Goal: Task Accomplishment & Management: Manage account settings

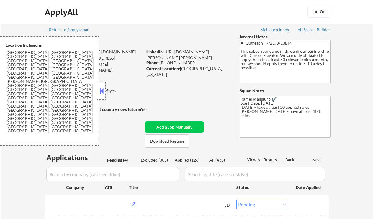
select select ""pending""
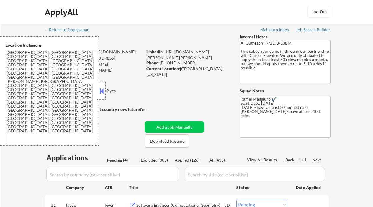
click at [103, 92] on button at bounding box center [101, 91] width 6 height 9
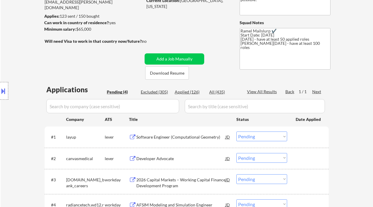
scroll to position [78, 0]
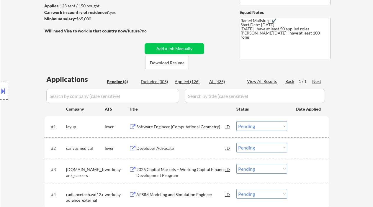
click at [12, 64] on div "Location Inclusions: Charlotte, NC Matthews, NC Mint Hill, NC Pineville, NC Hun…" at bounding box center [53, 90] width 106 height 109
click at [174, 129] on div "Software Engineer (Computational Geometry)" at bounding box center [180, 127] width 89 height 6
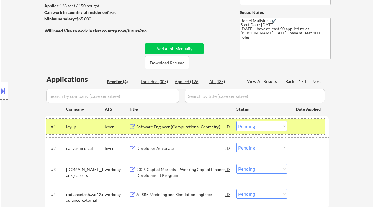
click at [262, 132] on div "#1 layup lever Software Engineer (Computational Geometry) JD Choose an option..…" at bounding box center [185, 127] width 278 height 16
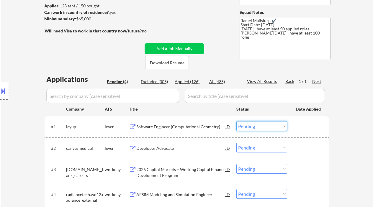
click at [263, 126] on select "Choose an option... Pending Applied Excluded (Questions) Excluded (Expired) Exc…" at bounding box center [261, 126] width 51 height 10
click at [236, 121] on select "Choose an option... Pending Applied Excluded (Questions) Excluded (Expired) Exc…" at bounding box center [261, 126] width 51 height 10
click at [141, 146] on div "Developer Advocate" at bounding box center [180, 148] width 89 height 6
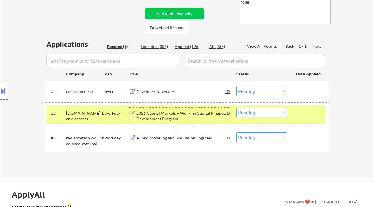
scroll to position [118, 0]
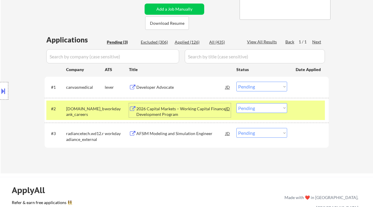
click at [253, 90] on select "Choose an option... Pending Applied Excluded (Questions) Excluded (Expired) Exc…" at bounding box center [261, 87] width 51 height 10
click at [236, 82] on select "Choose an option... Pending Applied Excluded (Questions) Excluded (Expired) Exc…" at bounding box center [261, 87] width 51 height 10
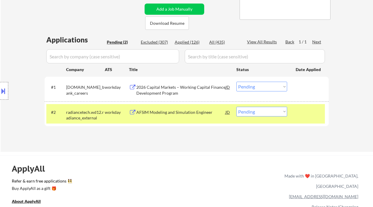
click at [200, 91] on div "2026 Capital Markets – Working Capital Finance Development Program" at bounding box center [180, 90] width 89 height 12
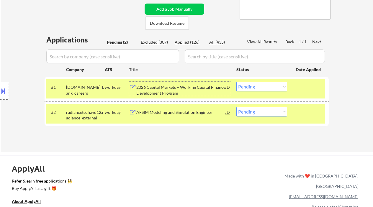
drag, startPoint x: 264, startPoint y: 86, endPoint x: 266, endPoint y: 90, distance: 4.5
click at [264, 86] on select "Choose an option... Pending Applied Excluded (Questions) Excluded (Expired) Exc…" at bounding box center [261, 87] width 51 height 10
click at [236, 82] on select "Choose an option... Pending Applied Excluded (Questions) Excluded (Expired) Exc…" at bounding box center [261, 87] width 51 height 10
click at [196, 114] on div "AFSIM Modeling and Simulation Engineer" at bounding box center [180, 112] width 89 height 6
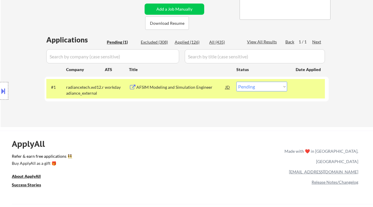
drag, startPoint x: 251, startPoint y: 89, endPoint x: 253, endPoint y: 91, distance: 3.1
click at [251, 89] on select "Choose an option... Pending Applied Excluded (Questions) Excluded (Expired) Exc…" at bounding box center [261, 87] width 51 height 10
select select ""excluded__bad_match_""
click at [236, 82] on select "Choose an option... Pending Applied Excluded (Questions) Excluded (Expired) Exc…" at bounding box center [261, 87] width 51 height 10
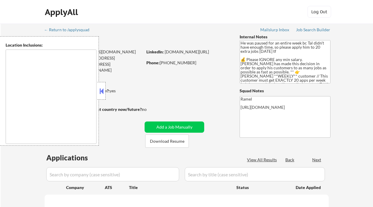
type textarea "remote"
select select ""pending""
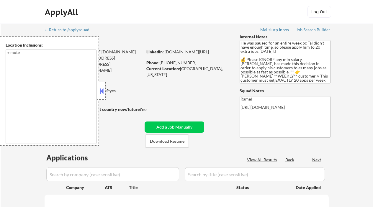
select select ""pending""
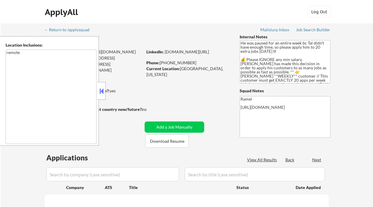
select select ""pending""
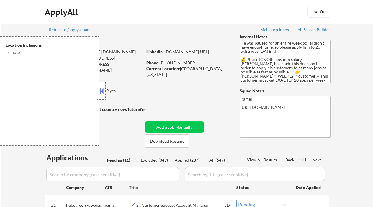
click at [104, 91] on button at bounding box center [101, 91] width 6 height 9
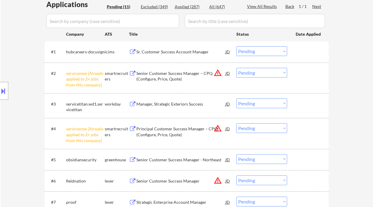
scroll to position [196, 0]
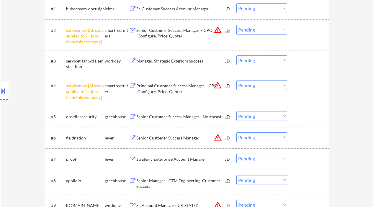
click at [253, 29] on select "Choose an option... Pending Applied Excluded (Questions) Excluded (Expired) Exc…" at bounding box center [261, 30] width 51 height 10
click at [236, 25] on select "Choose an option... Pending Applied Excluded (Questions) Excluded (Expired) Exc…" at bounding box center [261, 30] width 51 height 10
click at [258, 88] on select "Choose an option... Pending Applied Excluded (Questions) Excluded (Expired) Exc…" at bounding box center [261, 85] width 51 height 10
select select ""pending""
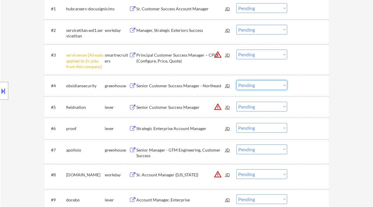
click at [255, 55] on select "Choose an option... Pending Applied Excluded (Questions) Excluded (Expired) Exc…" at bounding box center [261, 55] width 51 height 10
click at [236, 50] on select "Choose an option... Pending Applied Excluded (Questions) Excluded (Expired) Exc…" at bounding box center [261, 55] width 51 height 10
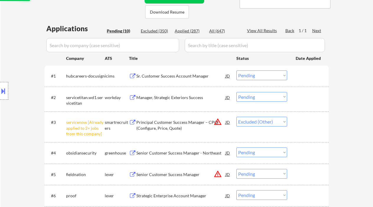
scroll to position [118, 0]
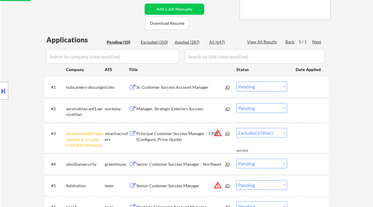
select select ""pending""
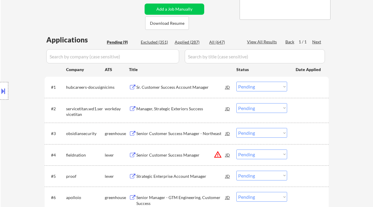
click at [27, 59] on div "Location Inclusions: remote" at bounding box center [53, 90] width 106 height 109
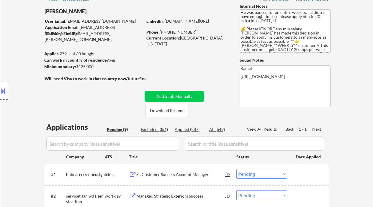
scroll to position [0, 0]
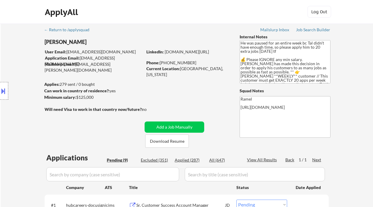
click at [19, 53] on div "Location Inclusions: remote" at bounding box center [53, 90] width 106 height 109
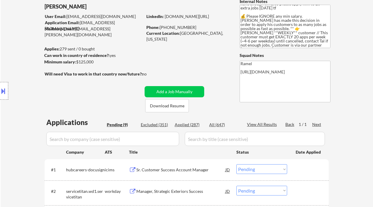
scroll to position [78, 0]
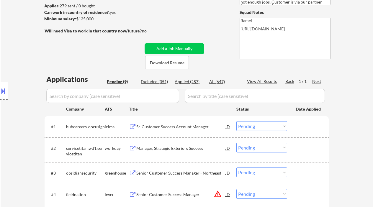
click at [162, 128] on div "Sr. Customer Success Account Manager" at bounding box center [180, 127] width 89 height 6
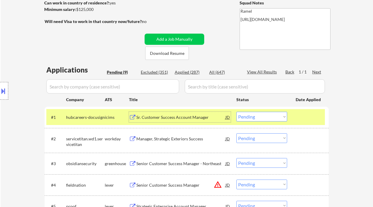
scroll to position [118, 0]
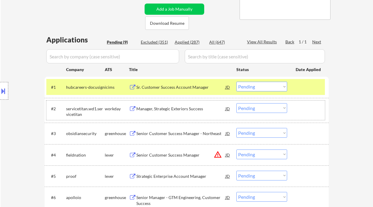
click at [165, 115] on div "#2 servicetitan.wd1.servicetitan workday Manager, Strategic Exteriors Success J…" at bounding box center [185, 110] width 278 height 19
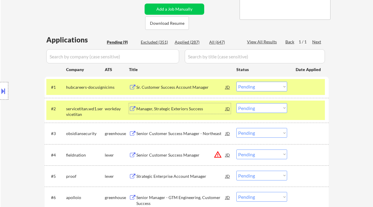
click at [171, 106] on div "Manager, Strategic Exteriors Success" at bounding box center [180, 109] width 89 height 6
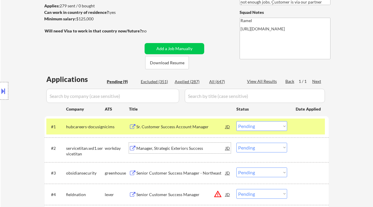
scroll to position [39, 0]
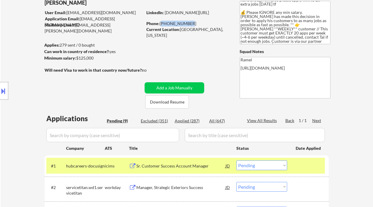
drag, startPoint x: 187, startPoint y: 24, endPoint x: 161, endPoint y: 22, distance: 26.0
click at [161, 22] on div "Phone: 646-842-6932" at bounding box center [187, 24] width 83 height 6
copy div "646-842-6932"
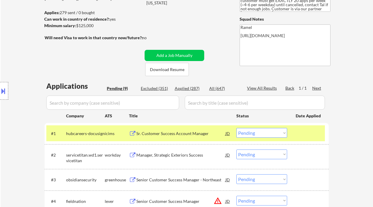
scroll to position [118, 0]
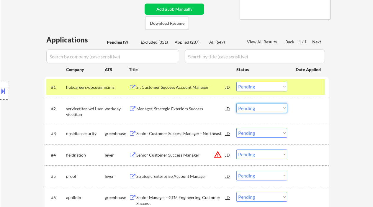
drag, startPoint x: 257, startPoint y: 107, endPoint x: 253, endPoint y: 111, distance: 5.7
click at [256, 107] on select "Choose an option... Pending Applied Excluded (Questions) Excluded (Expired) Exc…" at bounding box center [261, 108] width 51 height 10
click at [236, 103] on select "Choose an option... Pending Applied Excluded (Questions) Excluded (Expired) Exc…" at bounding box center [261, 108] width 51 height 10
click at [174, 134] on div "Senior Customer Success Manager - Northeast" at bounding box center [180, 134] width 89 height 6
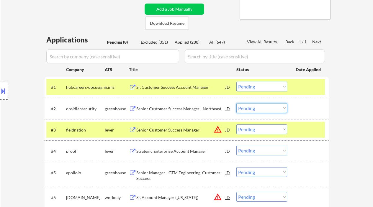
drag, startPoint x: 259, startPoint y: 105, endPoint x: 259, endPoint y: 108, distance: 3.0
click at [259, 105] on select "Choose an option... Pending Applied Excluded (Questions) Excluded (Expired) Exc…" at bounding box center [261, 108] width 51 height 10
click at [236, 103] on select "Choose an option... Pending Applied Excluded (Questions) Excluded (Expired) Exc…" at bounding box center [261, 108] width 51 height 10
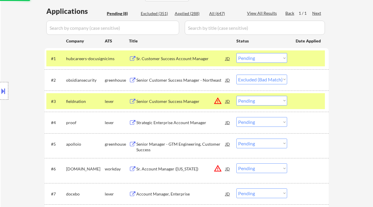
scroll to position [157, 0]
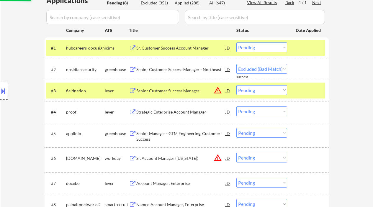
select select ""pending""
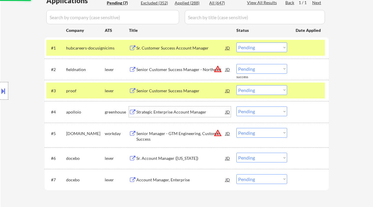
click at [173, 112] on div "Strategic Enterprise Account Manager" at bounding box center [180, 112] width 89 height 6
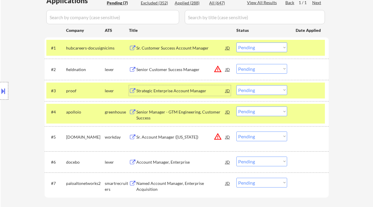
click at [191, 92] on div "Strategic Enterprise Account Manager" at bounding box center [180, 91] width 89 height 6
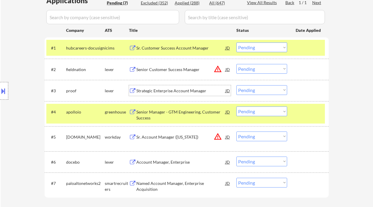
click at [263, 91] on select "Choose an option... Pending Applied Excluded (Questions) Excluded (Expired) Exc…" at bounding box center [261, 90] width 51 height 10
click at [236, 85] on select "Choose an option... Pending Applied Excluded (Questions) Excluded (Expired) Exc…" at bounding box center [261, 90] width 51 height 10
click at [178, 111] on div "Senior Manager - GTM Engineering, Customer Success" at bounding box center [180, 115] width 89 height 12
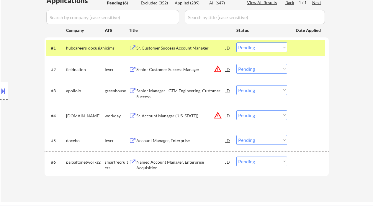
click at [254, 89] on select "Choose an option... Pending Applied Excluded (Questions) Excluded (Expired) Exc…" at bounding box center [261, 90] width 51 height 10
click at [257, 92] on select "Choose an option... Pending Applied Excluded (Questions) Excluded (Expired) Exc…" at bounding box center [261, 90] width 51 height 10
click at [236, 85] on select "Choose an option... Pending Applied Excluded (Questions) Excluded (Expired) Exc…" at bounding box center [261, 90] width 51 height 10
click at [165, 141] on div "Account Manager, Enterprise" at bounding box center [180, 141] width 89 height 6
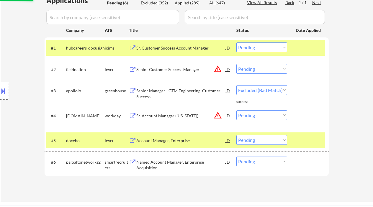
select select ""pending""
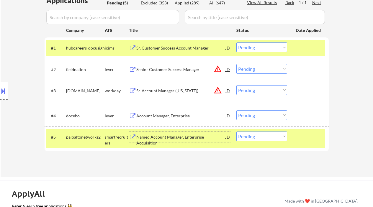
click at [247, 116] on select "Choose an option... Pending Applied Excluded (Questions) Excluded (Expired) Exc…" at bounding box center [261, 115] width 51 height 10
click at [236, 110] on select "Choose an option... Pending Applied Excluded (Questions) Excluded (Expired) Exc…" at bounding box center [261, 115] width 51 height 10
click at [189, 139] on div "Named Account Manager, Enterprise Acquisition" at bounding box center [180, 140] width 89 height 12
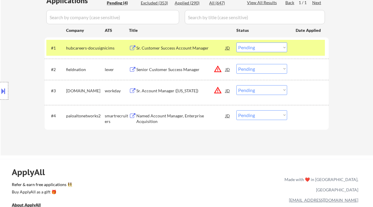
click at [270, 116] on select "Choose an option... Pending Applied Excluded (Questions) Excluded (Expired) Exc…" at bounding box center [261, 115] width 51 height 10
select select ""excluded__bad_match_""
click at [236, 110] on select "Choose an option... Pending Applied Excluded (Questions) Excluded (Expired) Exc…" at bounding box center [261, 115] width 51 height 10
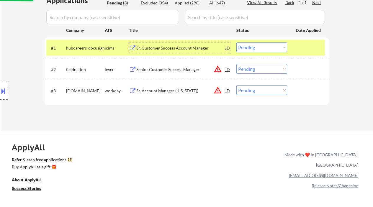
click at [168, 48] on div "Sr. Customer Success Account Manager" at bounding box center [180, 48] width 89 height 6
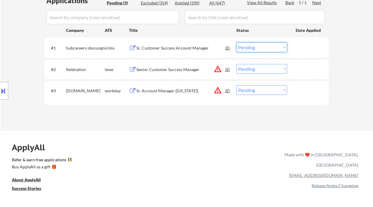
click at [268, 49] on select "Choose an option... Pending Applied Excluded (Questions) Excluded (Expired) Exc…" at bounding box center [261, 47] width 51 height 10
select select ""excluded__expired_""
click at [236, 42] on select "Choose an option... Pending Applied Excluded (Questions) Excluded (Expired) Exc…" at bounding box center [261, 47] width 51 height 10
click at [250, 68] on select "Choose an option... Pending Applied Excluded (Questions) Excluded (Expired) Exc…" at bounding box center [261, 69] width 51 height 10
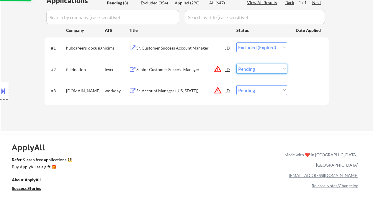
select select ""excluded__location_""
click at [236, 64] on select "Choose an option... Pending Applied Excluded (Questions) Excluded (Expired) Exc…" at bounding box center [261, 69] width 51 height 10
click at [250, 90] on select "Choose an option... Pending Applied Excluded (Questions) Excluded (Expired) Exc…" at bounding box center [261, 90] width 51 height 10
select select ""pending""
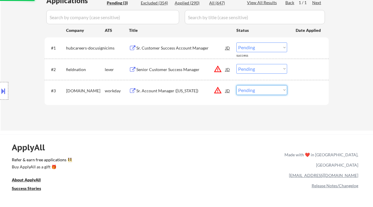
drag, startPoint x: 251, startPoint y: 94, endPoint x: 264, endPoint y: 133, distance: 41.4
click at [264, 138] on div "ApplyAll Refer & earn free applications 👯‍♀️ Buy ApplyAll as a gift 🎁 About App…" at bounding box center [186, 184] width 373 height 93
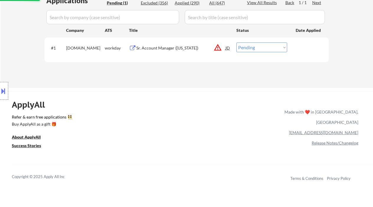
click at [257, 48] on select "Choose an option... Pending Applied Excluded (Questions) Excluded (Expired) Exc…" at bounding box center [261, 47] width 51 height 10
select select ""excluded__location_""
click at [236, 42] on select "Choose an option... Pending Applied Excluded (Questions) Excluded (Expired) Exc…" at bounding box center [261, 47] width 51 height 10
click at [161, 115] on link "Refer & earn free applications 👯‍♀️" at bounding box center [86, 118] width 149 height 6
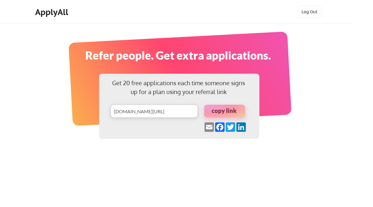
drag, startPoint x: 20, startPoint y: 47, endPoint x: 24, endPoint y: 46, distance: 4.1
click at [20, 47] on div "Get 20 free applications each time someone signs up for a plan using your refer…" at bounding box center [186, 128] width 373 height 256
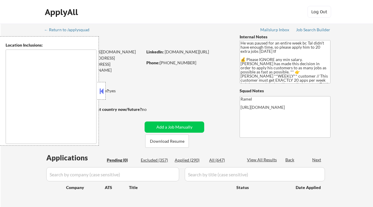
type textarea "remote"
click at [101, 89] on button at bounding box center [101, 91] width 6 height 9
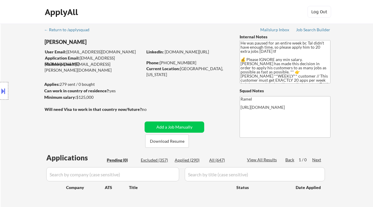
click at [19, 97] on div "Location Inclusions: remote" at bounding box center [53, 90] width 106 height 109
click at [194, 161] on div "Applied (290)" at bounding box center [189, 160] width 29 height 6
select select ""applied""
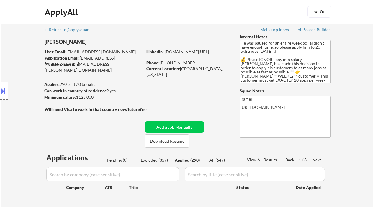
select select ""applied""
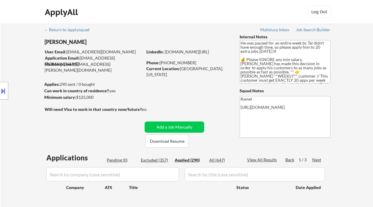
select select ""applied""
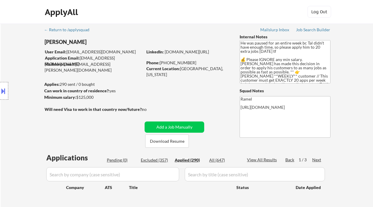
select select ""applied""
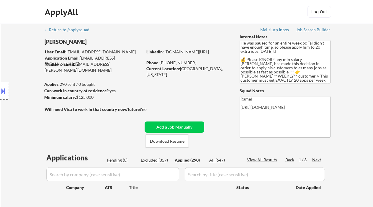
select select ""applied""
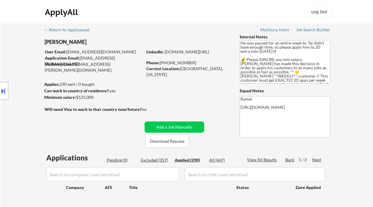
select select ""applied""
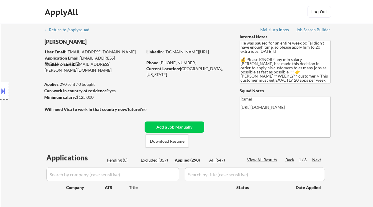
select select ""applied""
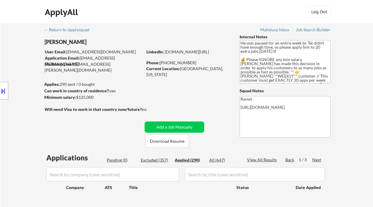
select select ""applied""
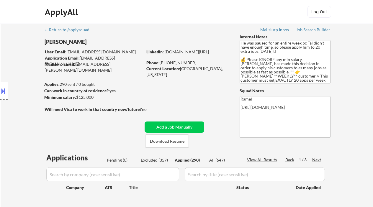
select select ""applied""
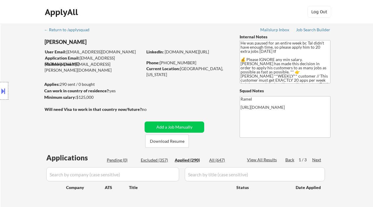
select select ""applied""
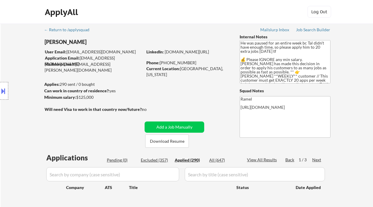
select select ""applied""
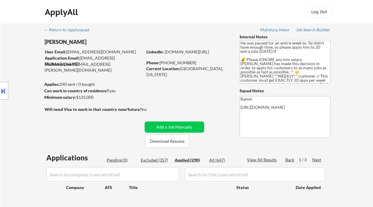
select select ""applied""
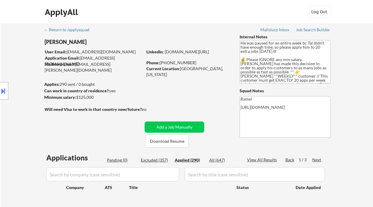
select select ""applied""
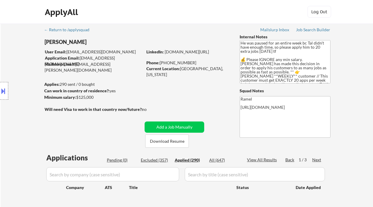
select select ""applied""
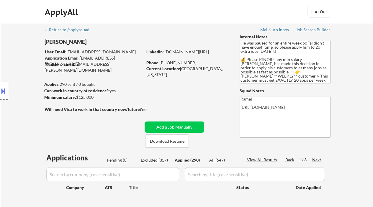
select select ""applied""
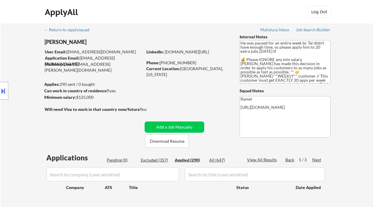
select select ""applied""
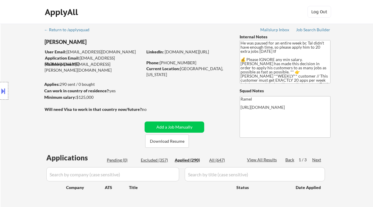
select select ""applied""
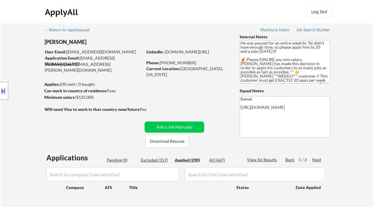
select select ""applied""
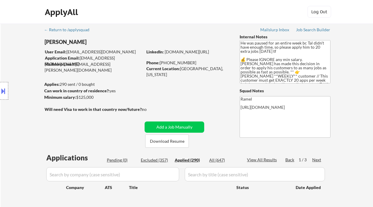
select select ""applied""
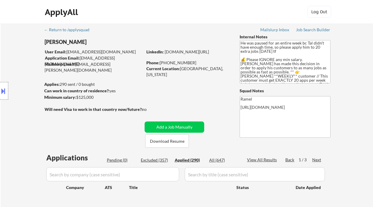
select select ""applied""
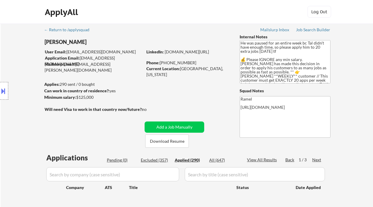
select select ""applied""
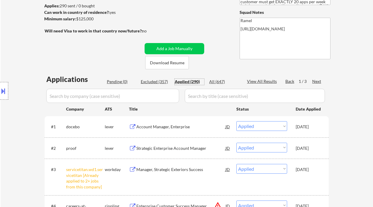
scroll to position [157, 0]
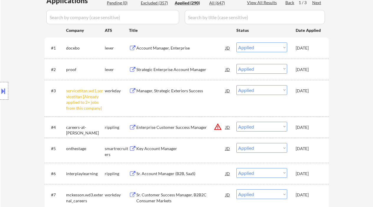
drag, startPoint x: 12, startPoint y: 45, endPoint x: 24, endPoint y: 38, distance: 12.9
click at [12, 45] on div "Location Inclusions: remote" at bounding box center [53, 90] width 106 height 109
click at [7, 125] on div "Location Inclusions: remote" at bounding box center [53, 90] width 106 height 109
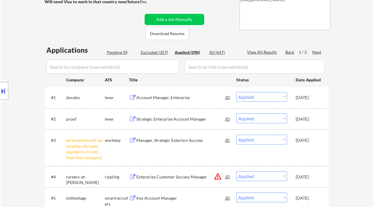
scroll to position [118, 0]
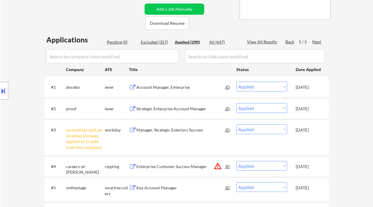
click at [14, 88] on div "Location Inclusions: remote" at bounding box center [53, 90] width 106 height 109
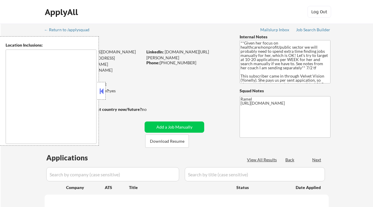
type textarea "[GEOGRAPHIC_DATA], ON [GEOGRAPHIC_DATA], ON [GEOGRAPHIC_DATA], ON [GEOGRAPHIC_D…"
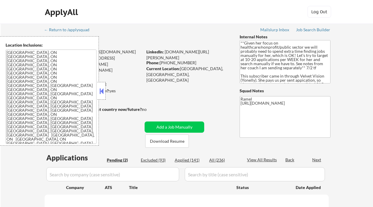
select select ""pending""
click at [101, 89] on button at bounding box center [101, 91] width 6 height 9
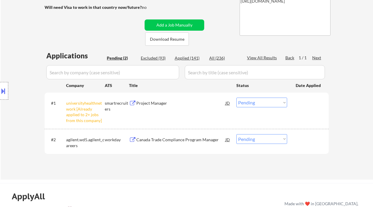
scroll to position [118, 0]
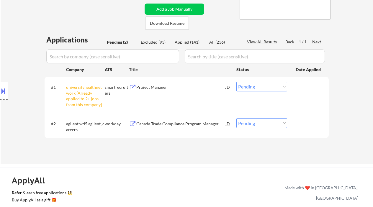
drag, startPoint x: 262, startPoint y: 85, endPoint x: 266, endPoint y: 91, distance: 7.4
click at [262, 85] on select "Choose an option... Pending Applied Excluded (Questions) Excluded (Expired) Exc…" at bounding box center [261, 87] width 51 height 10
click at [236, 82] on select "Choose an option... Pending Applied Excluded (Questions) Excluded (Expired) Exc…" at bounding box center [261, 87] width 51 height 10
click at [188, 126] on div "Canada Trade Compliance Program Manager" at bounding box center [180, 124] width 89 height 6
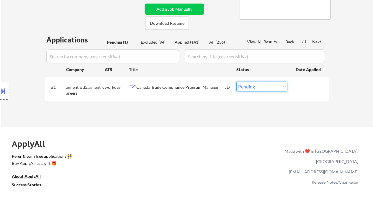
drag, startPoint x: 261, startPoint y: 86, endPoint x: 262, endPoint y: 90, distance: 4.1
click at [261, 86] on select "Choose an option... Pending Applied Excluded (Questions) Excluded (Expired) Exc…" at bounding box center [261, 87] width 51 height 10
select select ""excluded__bad_match_""
click at [236, 82] on select "Choose an option... Pending Applied Excluded (Questions) Excluded (Expired) Exc…" at bounding box center [261, 87] width 51 height 10
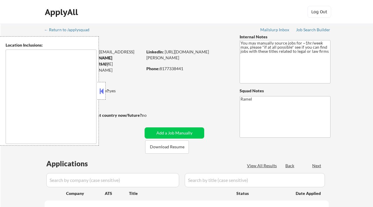
type textarea "remote"
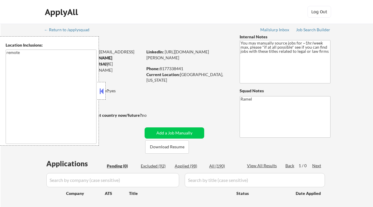
click at [102, 92] on button at bounding box center [101, 91] width 6 height 9
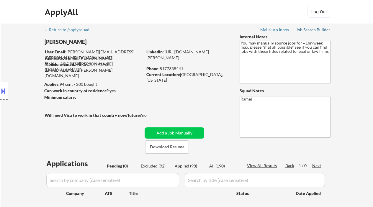
click at [308, 30] on div "Job Search Builder" at bounding box center [313, 30] width 35 height 4
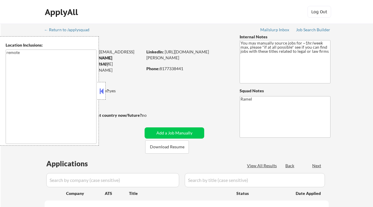
type textarea "remote"
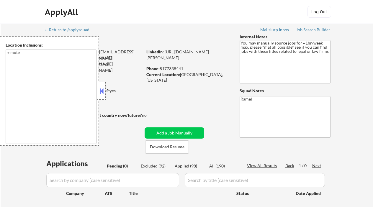
click at [102, 90] on button at bounding box center [101, 91] width 6 height 9
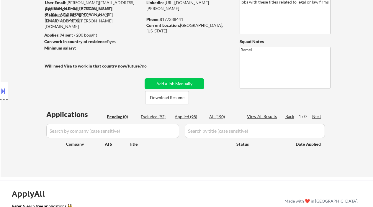
scroll to position [39, 0]
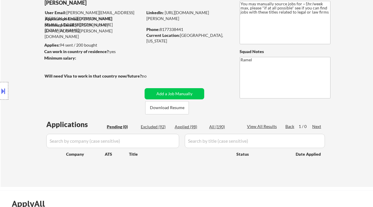
click at [151, 126] on div "Excluded (92)" at bounding box center [155, 127] width 29 height 6
select select ""excluded__expired_""
select select ""excluded""
select select ""excluded__location_""
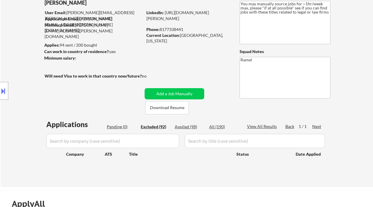
select select ""excluded__expired_""
select select ""excluded""
select select ""excluded__location_""
select select ""excluded__expired_""
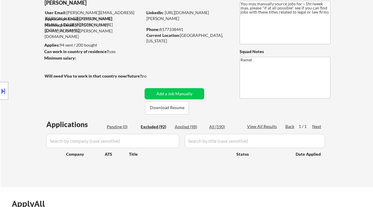
select select ""excluded__expired_""
select select ""excluded""
select select ""excluded__expired_""
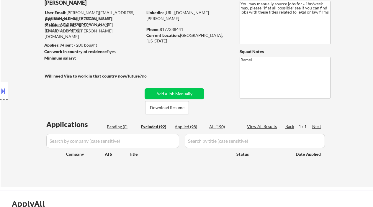
select select ""excluded__location_""
select select ""excluded__expired_""
select select ""excluded""
select select ""excluded__expired_""
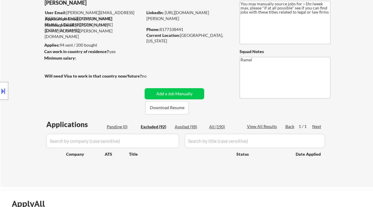
select select ""excluded__bad_match_""
select select ""excluded__location_""
select select ""excluded__expired_""
select select ""excluded__bad_match_""
select select ""excluded""
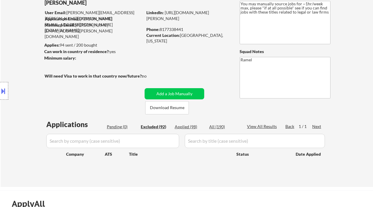
select select ""excluded""
select select ""excluded__bad_match_""
select select ""excluded""
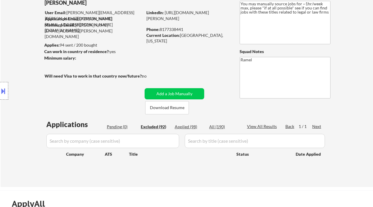
select select ""excluded__bad_match_""
select select ""excluded__expired_""
select select ""excluded__bad_match_""
select select ""excluded__expired_""
select select ""excluded__bad_match_""
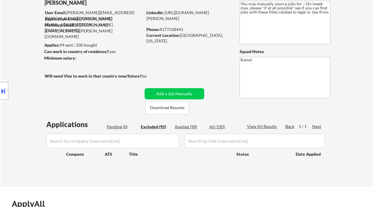
select select ""excluded__location_""
select select ""excluded__bad_match_""
select select ""excluded__expired_""
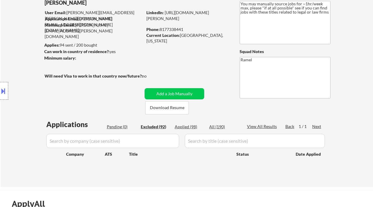
select select ""excluded""
select select ""excluded__bad_match_""
select select ""excluded""
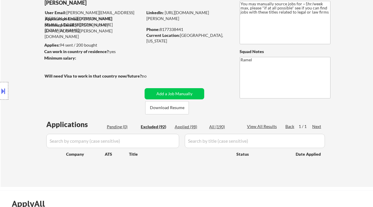
select select ""excluded""
select select ""excluded__bad_match_""
select select ""excluded""
select select ""excluded__bad_match_""
select select ""excluded__expired_""
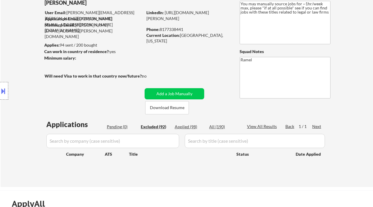
select select ""excluded""
select select ""excluded__bad_match_""
select select ""excluded__other_""
select select ""excluded""
select select ""excluded__location_""
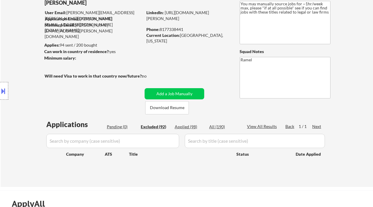
select select ""excluded__bad_match_""
select select ""excluded__expired_""
select select ""excluded__location_""
select select ""excluded__bad_match_""
select select ""excluded__expired_""
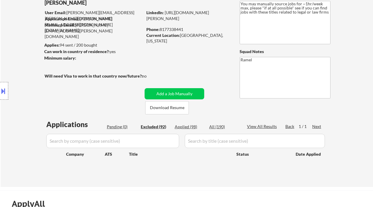
select select ""excluded__bad_match_""
select select ""excluded""
select select ""excluded__location_""
select select ""excluded__expired_""
select select ""excluded""
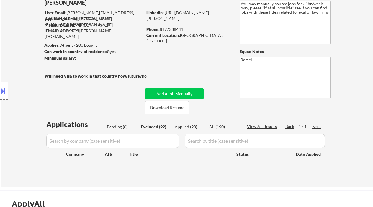
select select ""excluded__bad_match_""
select select ""excluded__expired_""
select select ""excluded__bad_match_""
select select ""excluded""
select select ""excluded__expired_""
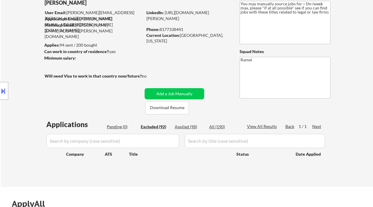
select select ""excluded__bad_match_""
select select ""excluded__expired_""
select select ""excluded""
select select ""excluded__bad_match_""
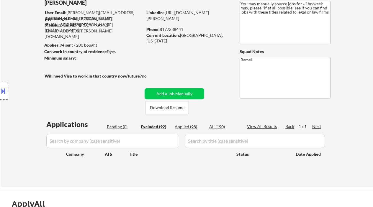
select select ""excluded__bad_match_""
select select ""excluded__other_""
select select ""excluded__location_""
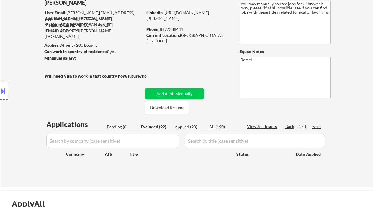
select select ""excluded__bad_match_""
select select ""excluded""
select select ""excluded__bad_match_""
select select ""excluded""
select select ""excluded__bad_match_""
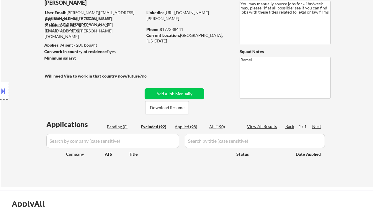
select select ""excluded__bad_match_""
select select ""excluded__location_""
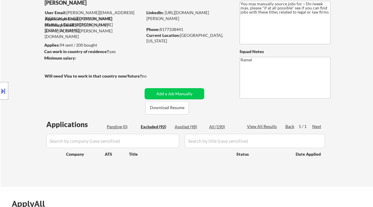
select select ""excluded__location_""
select select ""excluded__bad_match_""
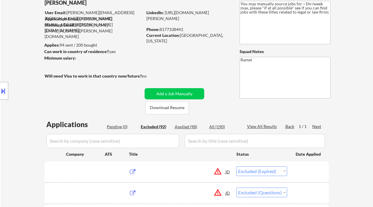
scroll to position [0, 0]
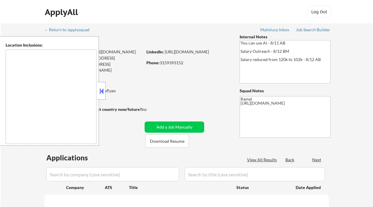
type textarea "remote"
select select ""pending""
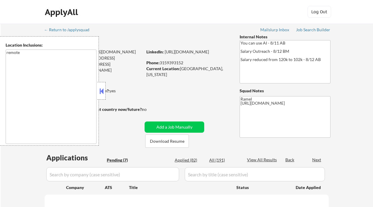
select select ""pending""
click at [103, 91] on button at bounding box center [101, 91] width 6 height 9
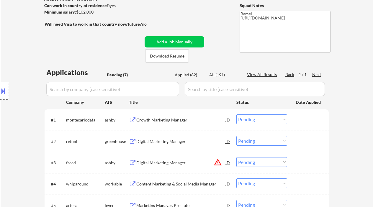
scroll to position [118, 0]
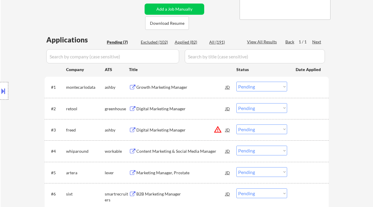
click at [172, 90] on div "Growth Marketing Manager" at bounding box center [180, 87] width 89 height 6
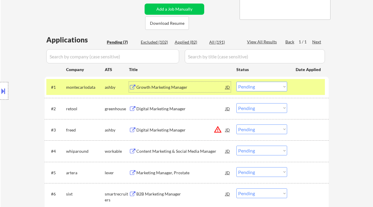
click at [245, 90] on select "Choose an option... Pending Applied Excluded (Questions) Excluded (Expired) Exc…" at bounding box center [261, 87] width 51 height 10
click at [236, 82] on select "Choose an option... Pending Applied Excluded (Questions) Excluded (Expired) Exc…" at bounding box center [261, 87] width 51 height 10
click at [173, 107] on div "Digital Marketing Manager" at bounding box center [180, 109] width 89 height 6
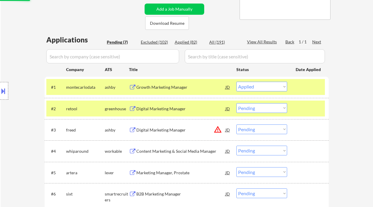
select select ""pending""
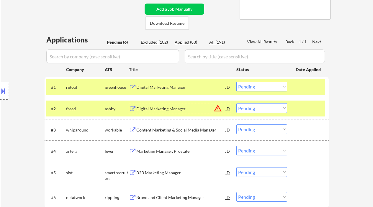
click at [229, 86] on div "JD" at bounding box center [228, 87] width 6 height 11
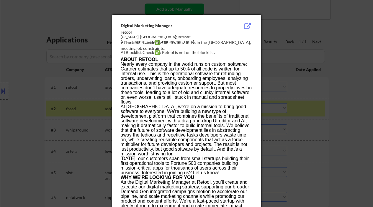
click at [338, 122] on div at bounding box center [186, 103] width 373 height 207
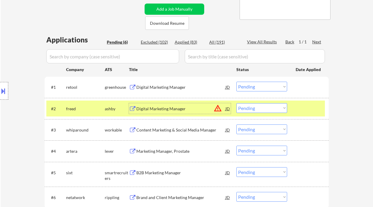
click at [185, 111] on div "Digital Marketing Manager" at bounding box center [180, 109] width 89 height 6
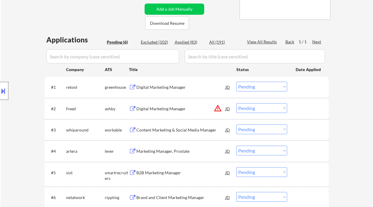
click at [7, 85] on div at bounding box center [4, 91] width 8 height 18
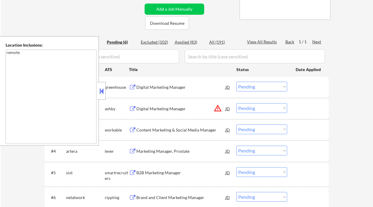
click at [103, 90] on button at bounding box center [101, 91] width 6 height 9
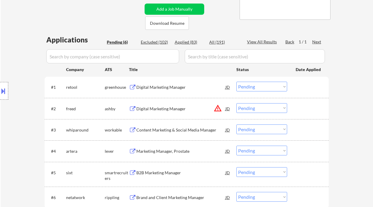
click at [268, 109] on select "Choose an option... Pending Applied Excluded (Questions) Excluded (Expired) Exc…" at bounding box center [261, 108] width 51 height 10
click at [236, 103] on select "Choose an option... Pending Applied Excluded (Questions) Excluded (Expired) Exc…" at bounding box center [261, 108] width 51 height 10
click at [191, 132] on div "Content Marketing & Social Media Manager" at bounding box center [180, 130] width 89 height 6
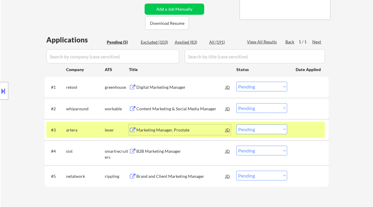
click at [261, 108] on select "Choose an option... Pending Applied Excluded (Questions) Excluded (Expired) Exc…" at bounding box center [261, 108] width 51 height 10
click at [236, 103] on select "Choose an option... Pending Applied Excluded (Questions) Excluded (Expired) Exc…" at bounding box center [261, 108] width 51 height 10
click at [172, 129] on div "Marketing Manager, Prostate" at bounding box center [180, 130] width 89 height 6
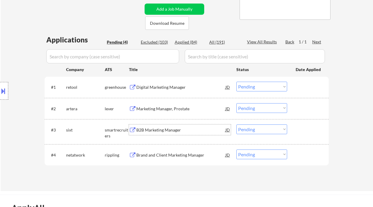
drag, startPoint x: 260, startPoint y: 110, endPoint x: 263, endPoint y: 112, distance: 3.4
click at [260, 110] on select "Choose an option... Pending Applied Excluded (Questions) Excluded (Expired) Exc…" at bounding box center [261, 108] width 51 height 10
click at [236, 103] on select "Choose an option... Pending Applied Excluded (Questions) Excluded (Expired) Exc…" at bounding box center [261, 108] width 51 height 10
click at [172, 133] on div "B2B Marketing Manager" at bounding box center [180, 129] width 89 height 11
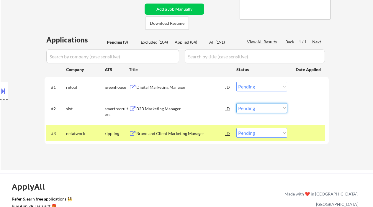
drag, startPoint x: 264, startPoint y: 109, endPoint x: 270, endPoint y: 112, distance: 6.2
click at [265, 109] on select "Choose an option... Pending Applied Excluded (Questions) Excluded (Expired) Exc…" at bounding box center [261, 108] width 51 height 10
click at [236, 103] on select "Choose an option... Pending Applied Excluded (Questions) Excluded (Expired) Exc…" at bounding box center [261, 108] width 51 height 10
click at [173, 132] on div "Brand and Client Marketing Manager" at bounding box center [180, 134] width 89 height 6
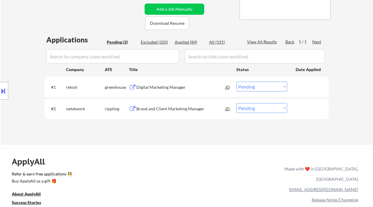
click at [260, 108] on select "Choose an option... Pending Applied Excluded (Questions) Excluded (Expired) Exc…" at bounding box center [261, 108] width 51 height 10
select select ""applied""
click at [236, 103] on select "Choose an option... Pending Applied Excluded (Questions) Excluded (Expired) Exc…" at bounding box center [261, 108] width 51 height 10
click at [178, 88] on div "Digital Marketing Manager" at bounding box center [180, 87] width 89 height 6
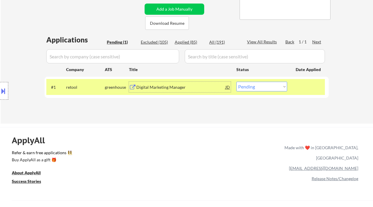
click at [277, 85] on select "Choose an option... Pending Applied Excluded (Questions) Excluded (Expired) Exc…" at bounding box center [261, 87] width 51 height 10
select select ""excluded__location_""
click at [236, 82] on select "Choose an option... Pending Applied Excluded (Questions) Excluded (Expired) Exc…" at bounding box center [261, 87] width 51 height 10
click at [214, 134] on div "ApplyAll Refer & earn free applications 👯‍♀️ Buy ApplyAll as a gift 🎁 About App…" at bounding box center [186, 177] width 373 height 93
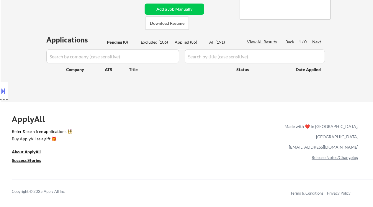
click at [17, 42] on div "Location Inclusions: remote" at bounding box center [53, 90] width 106 height 109
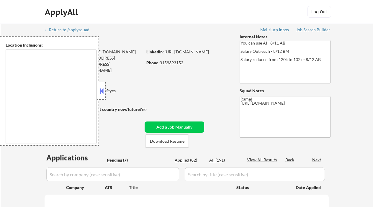
type textarea "remote"
select select ""pending""
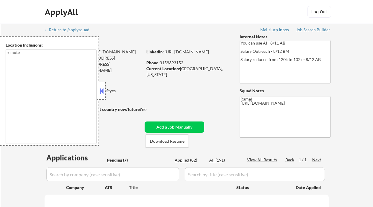
select select ""pending""
click at [12, 153] on div "← Return to /applysquad Mailslurp Inbox Job Search Builder [PERSON_NAME] User E…" at bounding box center [187, 198] width 372 height 349
select select ""pending""
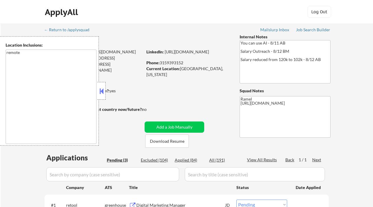
select select ""pending""
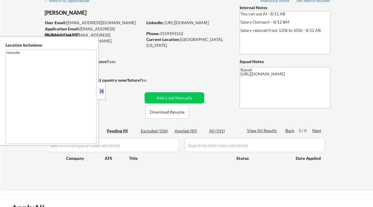
scroll to position [39, 0]
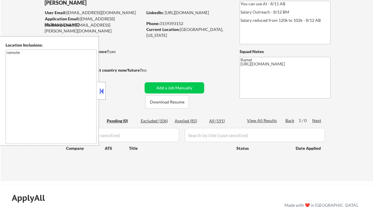
drag, startPoint x: 188, startPoint y: 119, endPoint x: 102, endPoint y: 95, distance: 90.0
click at [188, 119] on div "Applied (85)" at bounding box center [189, 121] width 29 height 6
click at [98, 89] on button at bounding box center [101, 91] width 6 height 9
select select ""applied""
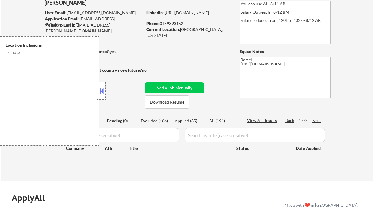
select select ""applied""
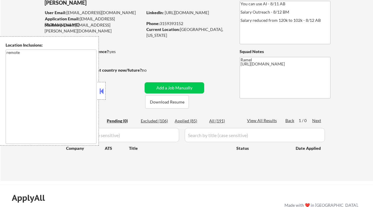
select select ""applied""
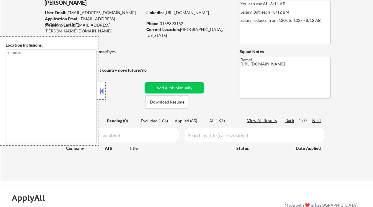
select select ""applied""
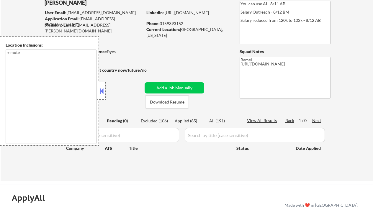
select select ""applied""
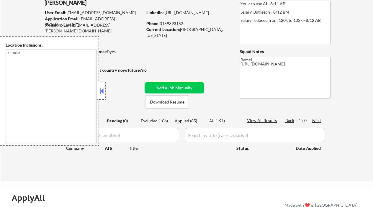
select select ""applied""
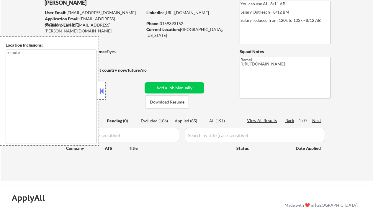
select select ""applied""
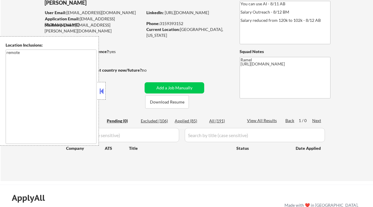
select select ""applied""
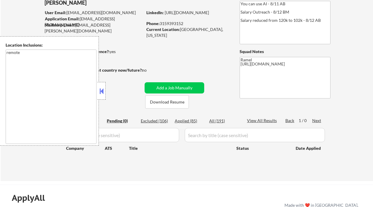
select select ""applied""
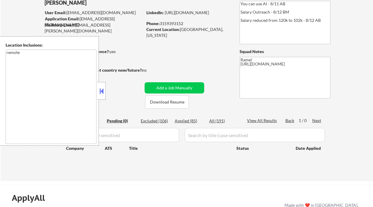
select select ""applied""
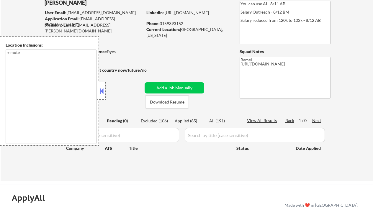
select select ""applied""
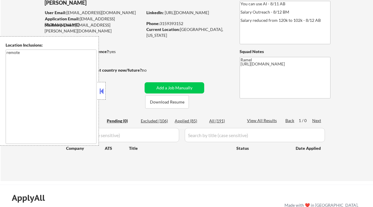
select select ""applied""
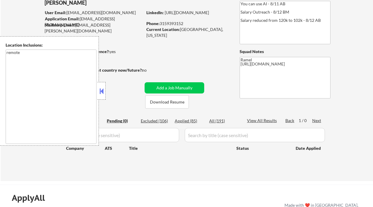
select select ""applied""
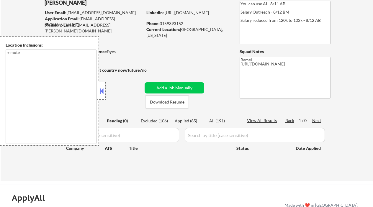
select select ""applied""
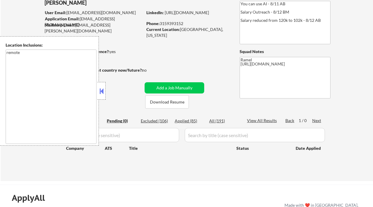
select select ""applied""
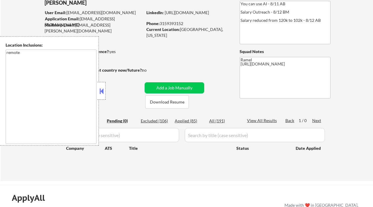
select select ""applied""
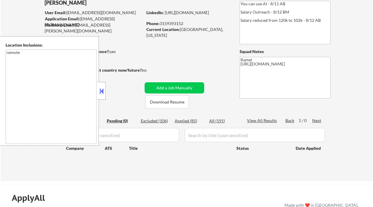
select select ""applied""
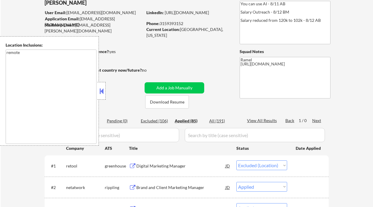
select select ""applied""
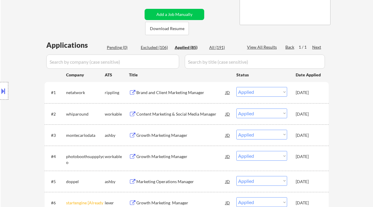
scroll to position [118, 0]
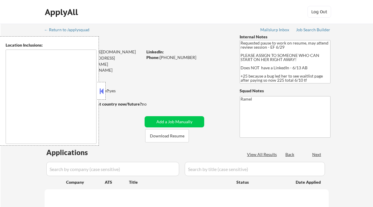
type textarea "[GEOGRAPHIC_DATA], [GEOGRAPHIC_DATA] [GEOGRAPHIC_DATA], [GEOGRAPHIC_DATA] [GEOG…"
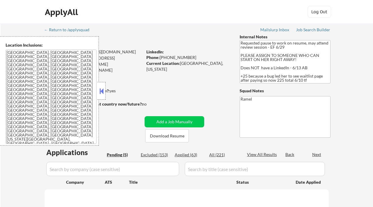
select select ""pending""
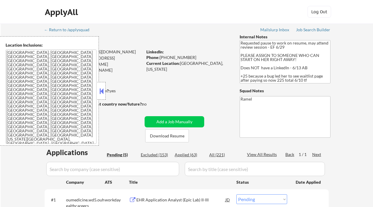
click at [104, 91] on button at bounding box center [101, 91] width 6 height 9
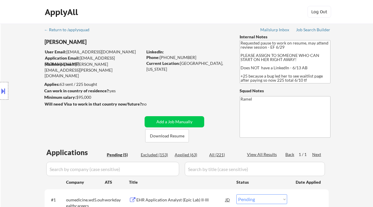
click at [17, 58] on div "Location Inclusions: [GEOGRAPHIC_DATA], [GEOGRAPHIC_DATA] [GEOGRAPHIC_DATA], [G…" at bounding box center [53, 90] width 106 height 109
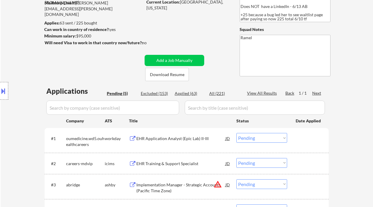
scroll to position [78, 0]
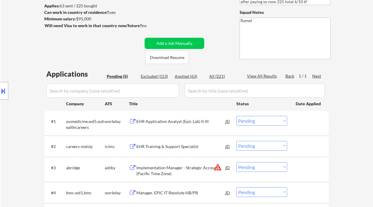
click at [173, 121] on div "EHR Application Analyst (Epic Lab) II-III" at bounding box center [180, 122] width 89 height 6
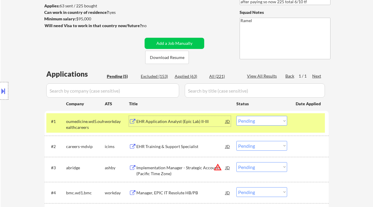
click at [176, 148] on div "EHR Training & Support Specialist" at bounding box center [180, 147] width 89 height 6
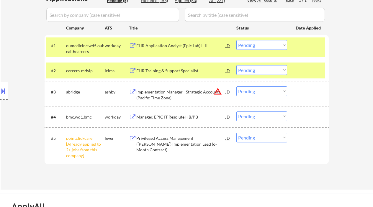
scroll to position [157, 0]
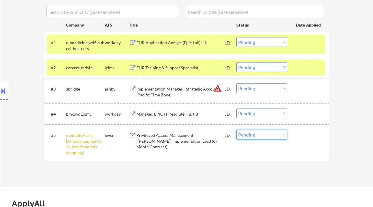
drag, startPoint x: 252, startPoint y: 134, endPoint x: 252, endPoint y: 139, distance: 4.4
click at [252, 134] on select "Choose an option... Pending Applied Excluded (Questions) Excluded (Expired) Exc…" at bounding box center [261, 135] width 51 height 10
select select ""excluded__other_""
click at [236, 130] on select "Choose an option... Pending Applied Excluded (Questions) Excluded (Expired) Exc…" at bounding box center [261, 135] width 51 height 10
click at [162, 117] on div "Manager, EPIC IT Resolute HB/PB" at bounding box center [180, 114] width 89 height 11
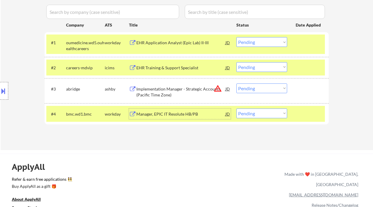
click at [263, 71] on select "Choose an option... Pending Applied Excluded (Questions) Excluded (Expired) Exc…" at bounding box center [261, 67] width 51 height 10
click at [236, 62] on select "Choose an option... Pending Applied Excluded (Questions) Excluded (Expired) Exc…" at bounding box center [261, 67] width 51 height 10
select select ""pending""
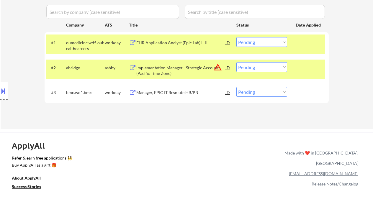
click at [260, 88] on select "Choose an option... Pending Applied Excluded (Questions) Excluded (Expired) Exc…" at bounding box center [261, 92] width 51 height 10
select select ""excluded__bad_match_""
click at [236, 87] on select "Choose an option... Pending Applied Excluded (Questions) Excluded (Expired) Exc…" at bounding box center [261, 92] width 51 height 10
click at [253, 42] on select "Choose an option... Pending Applied Excluded (Questions) Excluded (Expired) Exc…" at bounding box center [261, 42] width 51 height 10
click at [236, 37] on select "Choose an option... Pending Applied Excluded (Questions) Excluded (Expired) Exc…" at bounding box center [261, 42] width 51 height 10
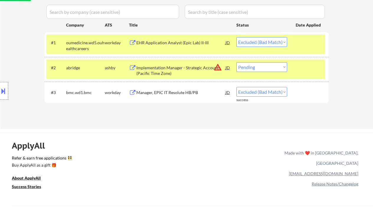
click at [183, 69] on div "Implementation Manager - Strategic Accounts (Pacific Time Zone)" at bounding box center [180, 71] width 89 height 12
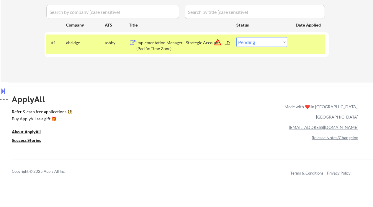
click at [270, 43] on select "Choose an option... Pending Applied Excluded (Questions) Excluded (Expired) Exc…" at bounding box center [261, 42] width 51 height 10
select select ""excluded__location_""
click at [236, 37] on select "Choose an option... Pending Applied Excluded (Questions) Excluded (Expired) Exc…" at bounding box center [261, 42] width 51 height 10
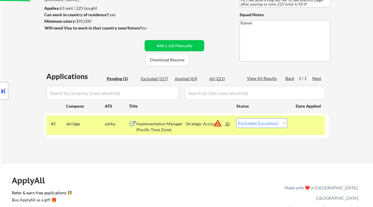
scroll to position [39, 0]
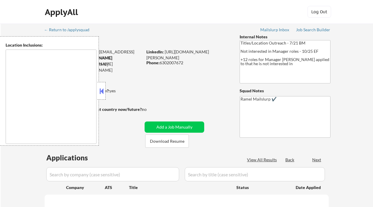
type textarea "[GEOGRAPHIC_DATA], [GEOGRAPHIC_DATA] [GEOGRAPHIC_DATA], [GEOGRAPHIC_DATA], [GEO…"
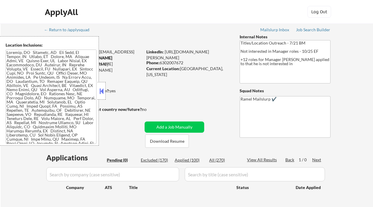
click at [102, 90] on button at bounding box center [101, 91] width 6 height 9
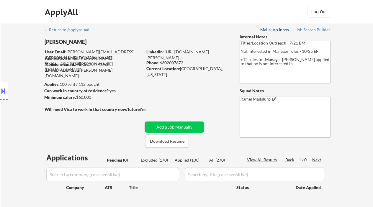
click at [274, 29] on div "Mailslurp Inbox" at bounding box center [274, 30] width 29 height 4
click at [12, 66] on div "Location Inclusions:" at bounding box center [53, 90] width 106 height 109
click at [19, 80] on div "Location Inclusions:" at bounding box center [53, 90] width 106 height 109
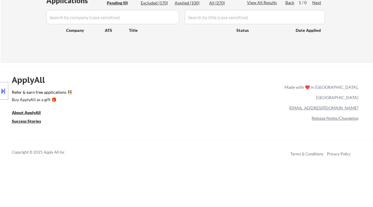
scroll to position [78, 0]
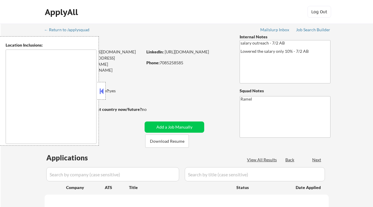
type textarea "Chicago, IL Oak Park, IL Cicero, IL Berwyn, IL Evanston, IL Skokie, IL Oak Lawn…"
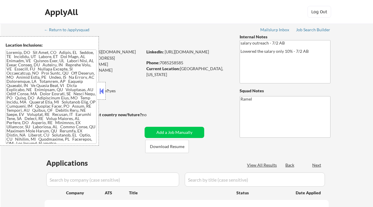
select select ""pending""
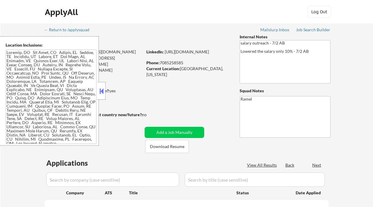
select select ""pending""
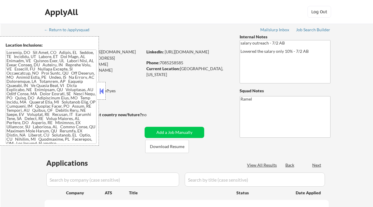
select select ""pending""
click at [103, 93] on button at bounding box center [101, 91] width 6 height 9
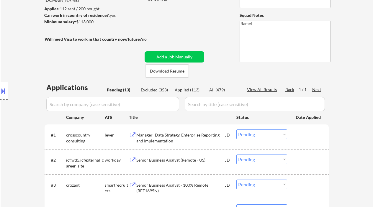
scroll to position [78, 0]
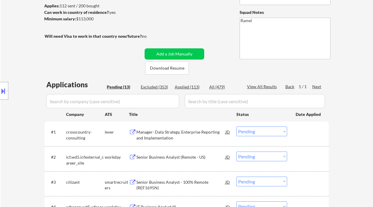
click at [19, 58] on div "Location Inclusions:" at bounding box center [53, 90] width 106 height 109
click at [174, 136] on div "Manager- Data Strategy, Enterprise Reporting and Implementation" at bounding box center [180, 135] width 89 height 12
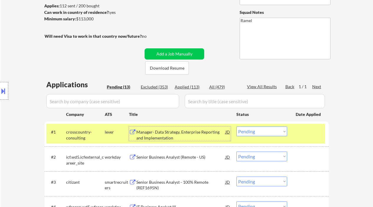
click at [251, 132] on select "Choose an option... Pending Applied Excluded (Questions) Excluded (Expired) Exc…" at bounding box center [261, 132] width 51 height 10
click at [236, 127] on select "Choose an option... Pending Applied Excluded (Questions) Excluded (Expired) Exc…" at bounding box center [261, 132] width 51 height 10
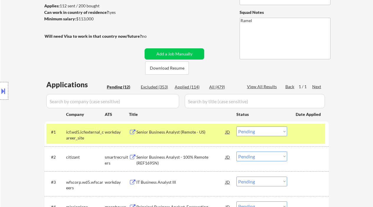
click at [167, 133] on div "Senior Business Analyst (Remote - US)" at bounding box center [180, 132] width 89 height 6
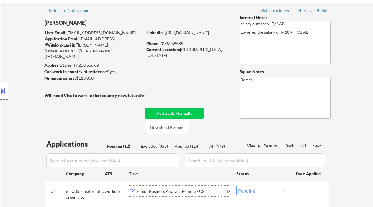
scroll to position [0, 0]
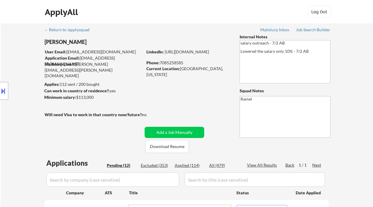
click at [175, 64] on div "Phone: 7085258585" at bounding box center [187, 63] width 83 height 6
copy div "7085258585"
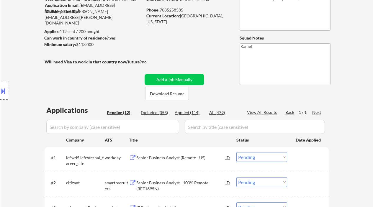
scroll to position [78, 0]
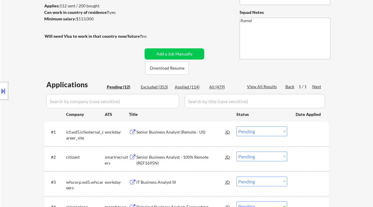
drag, startPoint x: 248, startPoint y: 129, endPoint x: 251, endPoint y: 136, distance: 7.3
click at [248, 129] on select "Choose an option... Pending Applied Excluded (Questions) Excluded (Expired) Exc…" at bounding box center [261, 132] width 51 height 10
click at [236, 127] on select "Choose an option... Pending Applied Excluded (Questions) Excluded (Expired) Exc…" at bounding box center [261, 132] width 51 height 10
click at [196, 161] on div "Senior Business Analyst - 100% Remote (REF1695N)" at bounding box center [180, 160] width 89 height 12
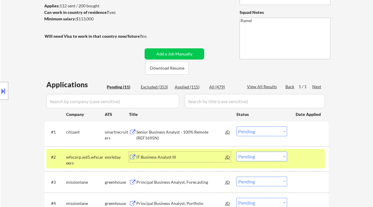
scroll to position [118, 0]
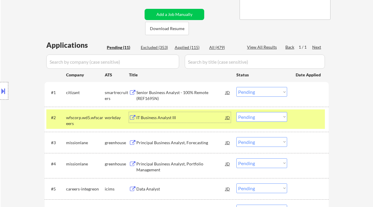
click at [252, 94] on select "Choose an option... Pending Applied Excluded (Questions) Excluded (Expired) Exc…" at bounding box center [261, 92] width 51 height 10
click at [236, 87] on select "Choose an option... Pending Applied Excluded (Questions) Excluded (Expired) Exc…" at bounding box center [261, 92] width 51 height 10
select select ""pending""
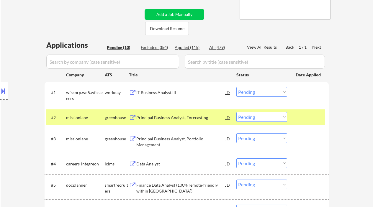
click at [170, 118] on div "Principal Business Analyst, Forecasting" at bounding box center [180, 118] width 89 height 6
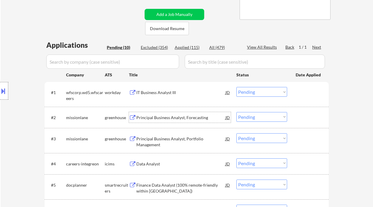
click at [251, 116] on select "Choose an option... Pending Applied Excluded (Questions) Excluded (Expired) Exc…" at bounding box center [261, 117] width 51 height 10
click at [236, 112] on select "Choose an option... Pending Applied Excluded (Questions) Excluded (Expired) Exc…" at bounding box center [261, 117] width 51 height 10
click at [172, 139] on div "Principal Business Analyst, Portfolio Management" at bounding box center [180, 142] width 89 height 12
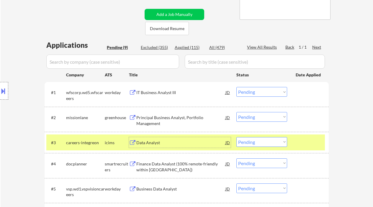
click at [253, 116] on select "Choose an option... Pending Applied Excluded (Questions) Excluded (Expired) Exc…" at bounding box center [261, 117] width 51 height 10
click at [236, 112] on select "Choose an option... Pending Applied Excluded (Questions) Excluded (Expired) Exc…" at bounding box center [261, 117] width 51 height 10
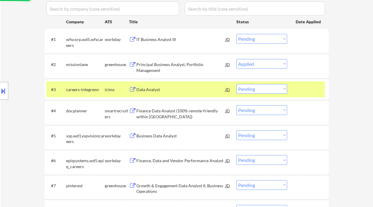
scroll to position [196, 0]
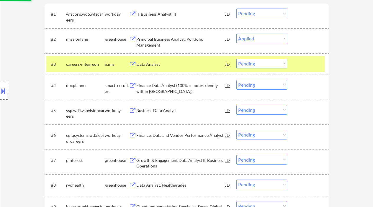
click at [166, 92] on div "Finance Data Analyst (100% remote-friendly within Europe)" at bounding box center [180, 89] width 89 height 12
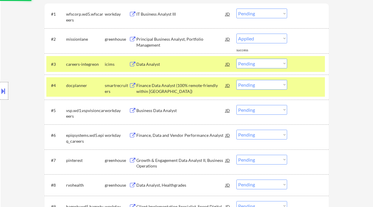
select select ""pending""
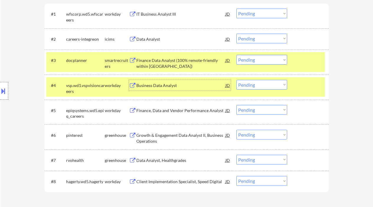
drag, startPoint x: 260, startPoint y: 59, endPoint x: 266, endPoint y: 63, distance: 7.1
click at [260, 59] on select "Choose an option... Pending Applied Excluded (Questions) Excluded (Expired) Exc…" at bounding box center [261, 60] width 51 height 10
click at [236, 55] on select "Choose an option... Pending Applied Excluded (Questions) Excluded (Expired) Exc…" at bounding box center [261, 60] width 51 height 10
click at [159, 86] on div "Business Data Analyst" at bounding box center [180, 86] width 89 height 6
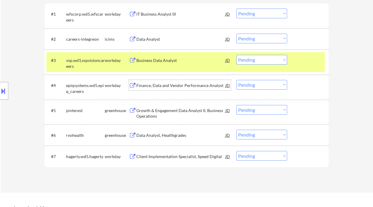
click at [251, 60] on select "Choose an option... Pending Applied Excluded (Questions) Excluded (Expired) Exc…" at bounding box center [261, 60] width 51 height 10
click at [236, 55] on select "Choose an option... Pending Applied Excluded (Questions) Excluded (Expired) Exc…" at bounding box center [261, 60] width 51 height 10
click at [174, 83] on div "Finance, Data and Vendor Performance Analyst" at bounding box center [180, 86] width 89 height 6
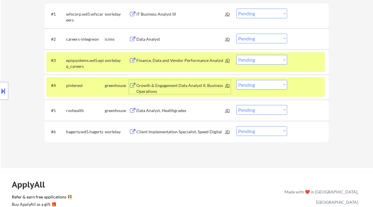
click at [256, 59] on select "Choose an option... Pending Applied Excluded (Questions) Excluded (Expired) Exc…" at bounding box center [261, 60] width 51 height 10
click at [236, 55] on select "Choose an option... Pending Applied Excluded (Questions) Excluded (Expired) Exc…" at bounding box center [261, 60] width 51 height 10
click at [185, 87] on div "Growth & Engagement Data Analyst II, Business Operations" at bounding box center [180, 89] width 89 height 12
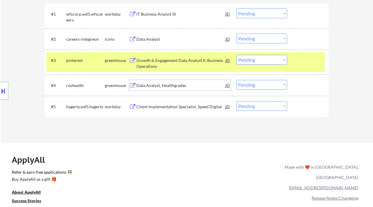
click at [261, 63] on select "Choose an option... Pending Applied Excluded (Questions) Excluded (Expired) Exc…" at bounding box center [261, 60] width 51 height 10
click at [236, 55] on select "Choose an option... Pending Applied Excluded (Questions) Excluded (Expired) Exc…" at bounding box center [261, 60] width 51 height 10
click at [180, 88] on div "Data Analyst, Healthgrades" at bounding box center [180, 86] width 89 height 6
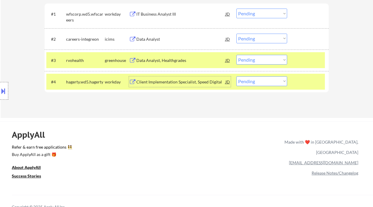
click at [228, 60] on div "JD" at bounding box center [228, 60] width 6 height 11
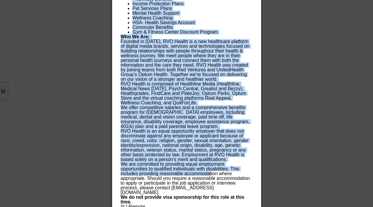
scroll to position [533, 0]
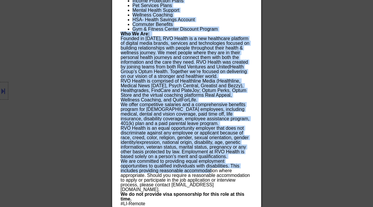
drag, startPoint x: 121, startPoint y: 25, endPoint x: 249, endPoint y: 203, distance: 219.9
copy div "Data Analyst, Healthgrades rvohealth Remote- US AI Location Check ✅: Client's l…"
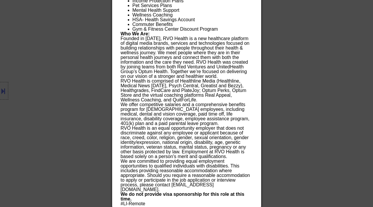
click at [327, 71] on div at bounding box center [186, 103] width 373 height 207
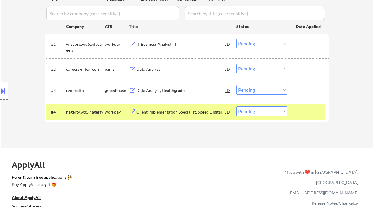
scroll to position [134, 0]
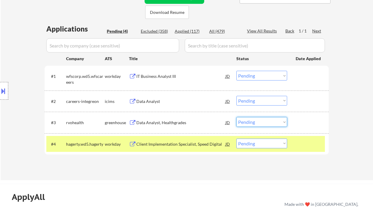
drag, startPoint x: 274, startPoint y: 123, endPoint x: 274, endPoint y: 127, distance: 3.3
click at [274, 123] on select "Choose an option... Pending Applied Excluded (Questions) Excluded (Expired) Exc…" at bounding box center [261, 122] width 51 height 10
click at [236, 117] on select "Choose an option... Pending Applied Excluded (Questions) Excluded (Expired) Exc…" at bounding box center [261, 122] width 51 height 10
click at [174, 146] on div "Client Implementation Specialist, Speed Digital" at bounding box center [180, 144] width 89 height 6
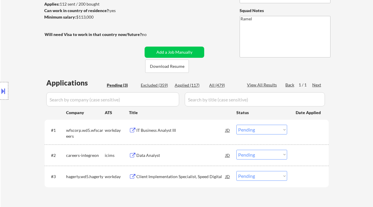
scroll to position [16, 0]
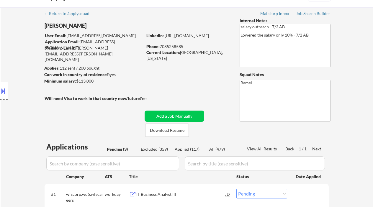
click at [176, 46] on div "Phone: 7085258585" at bounding box center [187, 47] width 83 height 6
copy div "7085258585"
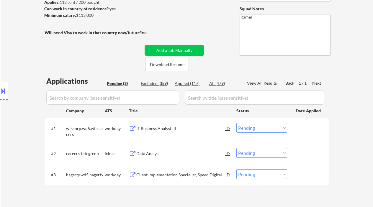
scroll to position [95, 0]
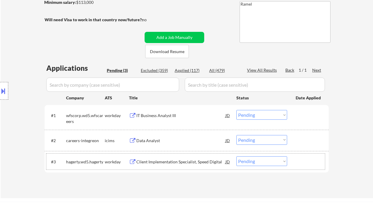
click at [250, 166] on div "#3 hagerty.wd5.hagerty workday Client Implementation Specialist, Speed Digital …" at bounding box center [185, 162] width 278 height 16
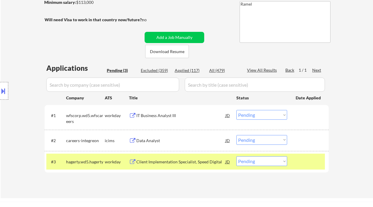
click at [258, 168] on div "#3 hagerty.wd5.hagerty workday Client Implementation Specialist, Speed Digital …" at bounding box center [185, 162] width 278 height 16
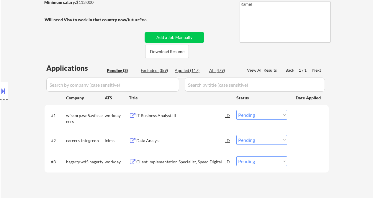
click at [260, 166] on select "Choose an option... Pending Applied Excluded (Questions) Excluded (Expired) Exc…" at bounding box center [261, 161] width 51 height 10
select select ""excluded""
click at [236, 156] on select "Choose an option... Pending Applied Excluded (Questions) Excluded (Expired) Exc…" at bounding box center [261, 161] width 51 height 10
click at [146, 140] on div "Data Analyst" at bounding box center [180, 141] width 89 height 6
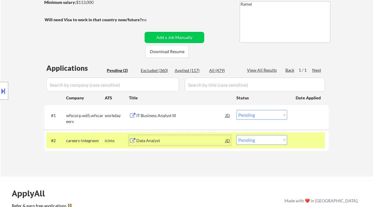
click at [277, 143] on select "Choose an option... Pending Applied Excluded (Questions) Excluded (Expired) Exc…" at bounding box center [261, 140] width 51 height 10
click at [236, 135] on select "Choose an option... Pending Applied Excluded (Questions) Excluded (Expired) Exc…" at bounding box center [261, 140] width 51 height 10
click at [149, 118] on div "IT Business Analyst III" at bounding box center [180, 116] width 89 height 6
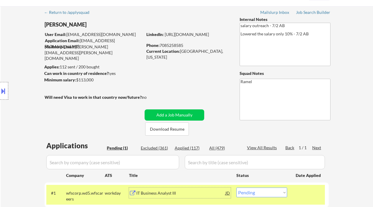
scroll to position [16, 0]
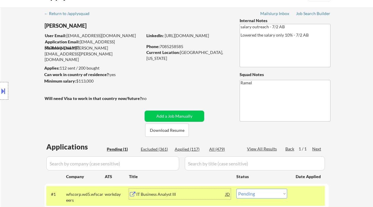
click at [171, 46] on div "Phone: 7085258585" at bounding box center [187, 47] width 83 height 6
copy div "7085258585"
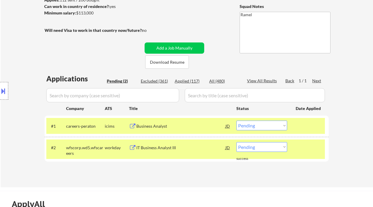
scroll to position [134, 0]
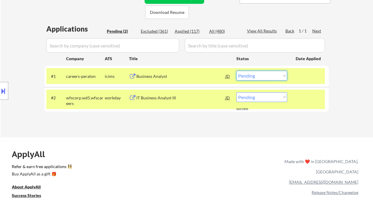
click at [255, 72] on select "Choose an option... Pending Applied Excluded (Questions) Excluded (Expired) Exc…" at bounding box center [261, 76] width 51 height 10
click at [350, 101] on div "← Return to /applysquad Mailslurp Inbox Job Search Builder Robert Shepherd User…" at bounding box center [187, 13] width 372 height 248
click at [263, 98] on select "Choose an option... Pending Applied Excluded (Questions) Excluded (Expired) Exc…" at bounding box center [261, 97] width 51 height 10
select select ""applied""
click at [236, 92] on select "Choose an option... Pending Applied Excluded (Questions) Excluded (Expired) Exc…" at bounding box center [261, 97] width 51 height 10
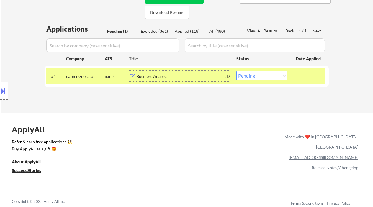
click at [158, 72] on div "Business Analyst" at bounding box center [180, 76] width 89 height 11
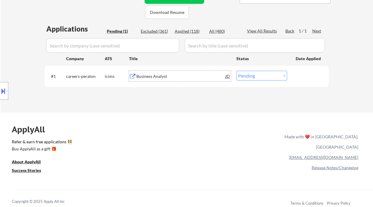
click at [265, 75] on select "Choose an option... Pending Applied Excluded (Questions) Excluded (Expired) Exc…" at bounding box center [261, 76] width 51 height 10
select select ""excluded__expired_""
click at [236, 71] on select "Choose an option... Pending Applied Excluded (Questions) Excluded (Expired) Exc…" at bounding box center [261, 76] width 51 height 10
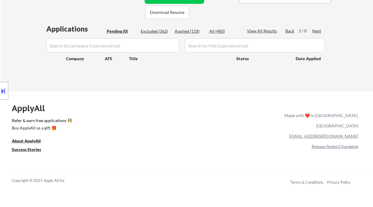
click at [195, 33] on div "Applied (118)" at bounding box center [189, 31] width 29 height 6
click at [192, 32] on div "Applied (118)" at bounding box center [189, 31] width 29 height 6
select select ""applied""
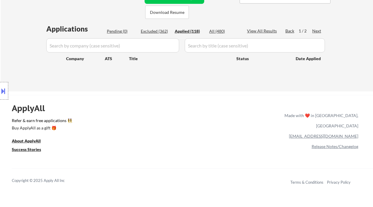
select select ""applied""
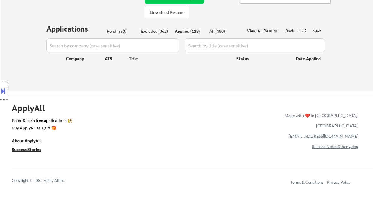
select select ""applied""
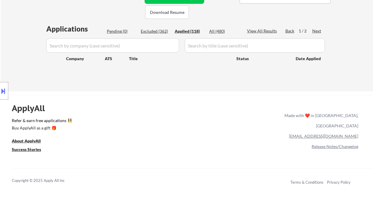
select select ""applied""
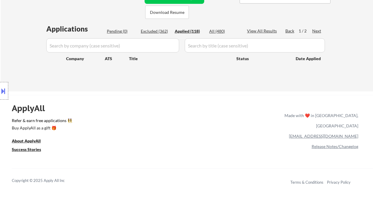
select select ""applied""
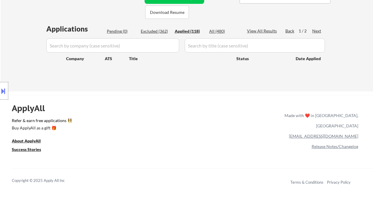
select select ""applied""
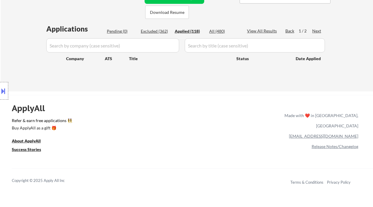
select select ""applied""
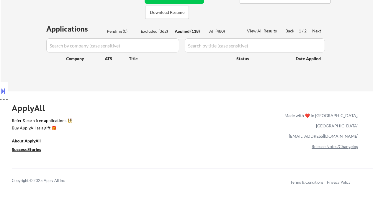
select select ""applied""
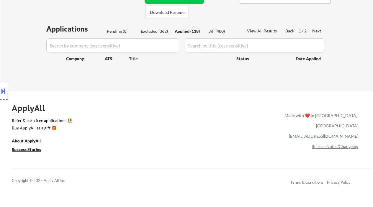
select select ""applied""
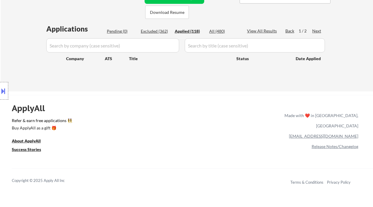
select select ""applied""
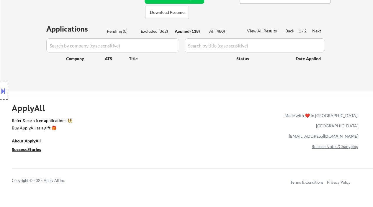
select select ""applied""
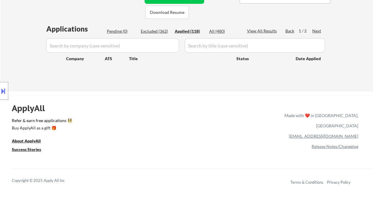
select select ""applied""
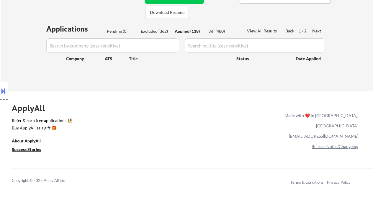
select select ""applied""
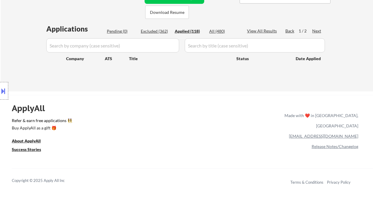
select select ""applied""
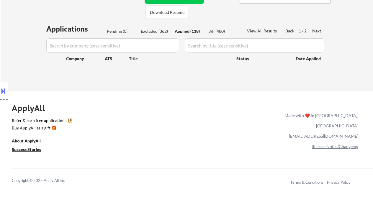
select select ""applied""
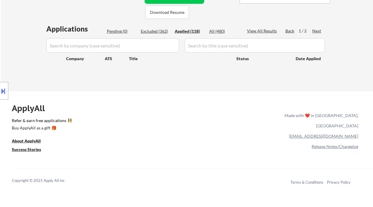
select select ""applied""
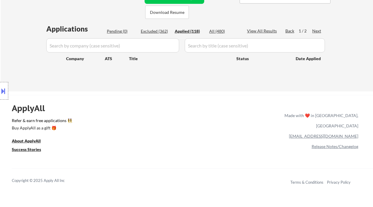
select select ""applied""
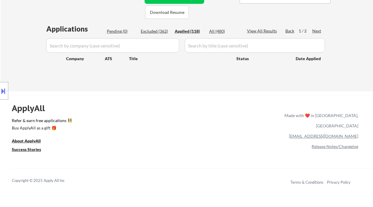
select select ""applied""
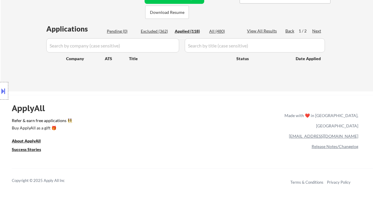
select select ""applied""
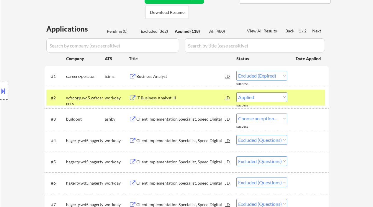
select select ""applied""
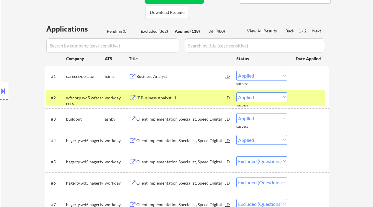
select select ""applied""
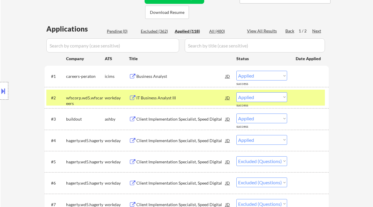
select select ""applied""
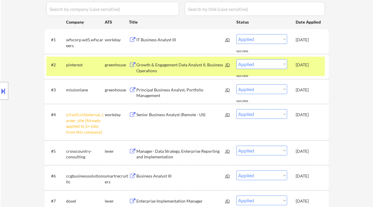
scroll to position [174, 0]
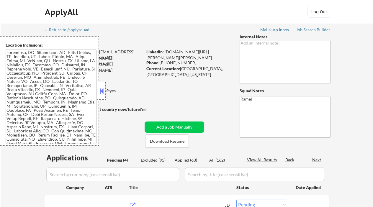
select select ""pending""
click at [97, 84] on div "Location Inclusions:" at bounding box center [49, 90] width 99 height 109
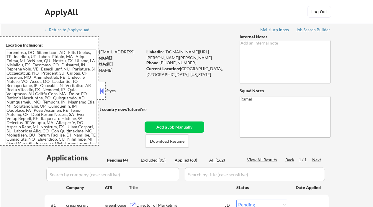
click at [101, 92] on button at bounding box center [101, 91] width 6 height 9
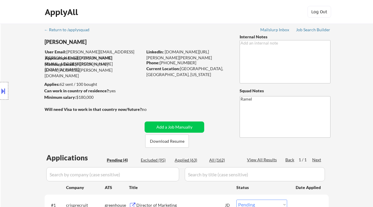
scroll to position [78, 0]
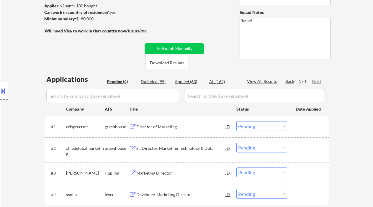
click at [9, 61] on div "Location Inclusions:" at bounding box center [53, 90] width 106 height 109
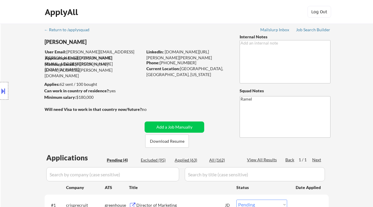
click at [14, 50] on div "Location Inclusions:" at bounding box center [53, 90] width 106 height 109
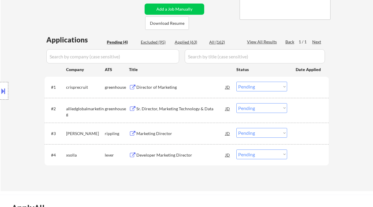
click at [175, 89] on div "Director of Marketing" at bounding box center [180, 87] width 89 height 6
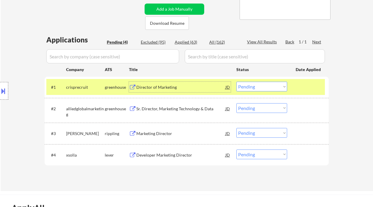
click at [252, 85] on select "Choose an option... Pending Applied Excluded (Questions) Excluded (Expired) Exc…" at bounding box center [261, 87] width 51 height 10
click at [236, 82] on select "Choose an option... Pending Applied Excluded (Questions) Excluded (Expired) Exc…" at bounding box center [261, 87] width 51 height 10
click at [183, 109] on div "Sr. Director, Marketing Technology & Data" at bounding box center [180, 109] width 89 height 6
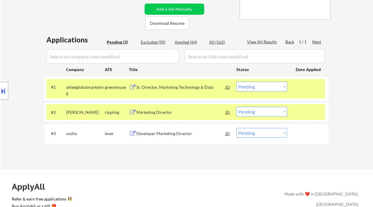
click at [164, 15] on div "← Return to /applysquad Mailslurp Inbox Job Search Builder Celso Puente User Em…" at bounding box center [187, 36] width 294 height 260
click at [251, 90] on select "Choose an option... Pending Applied Excluded (Questions) Excluded (Expired) Exc…" at bounding box center [261, 87] width 51 height 10
click at [236, 82] on select "Choose an option... Pending Applied Excluded (Questions) Excluded (Expired) Exc…" at bounding box center [261, 87] width 51 height 10
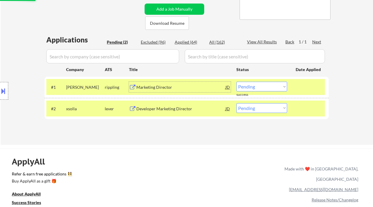
click at [165, 86] on div "Marketing Director" at bounding box center [180, 87] width 89 height 6
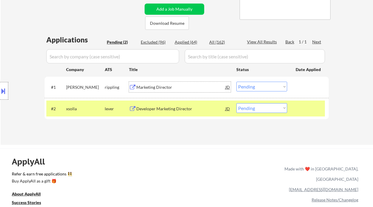
click at [260, 89] on select "Choose an option... Pending Applied Excluded (Questions) Excluded (Expired) Exc…" at bounding box center [261, 87] width 51 height 10
click at [236, 82] on select "Choose an option... Pending Applied Excluded (Questions) Excluded (Expired) Exc…" at bounding box center [261, 87] width 51 height 10
click at [189, 107] on div "Developer Marketing Director" at bounding box center [180, 109] width 89 height 6
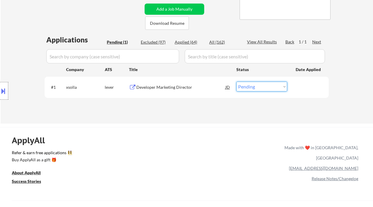
click at [271, 90] on select "Choose an option... Pending Applied Excluded (Questions) Excluded (Expired) Exc…" at bounding box center [261, 87] width 51 height 10
select select ""excluded__bad_match_""
click at [236, 82] on select "Choose an option... Pending Applied Excluded (Questions) Excluded (Expired) Exc…" at bounding box center [261, 87] width 51 height 10
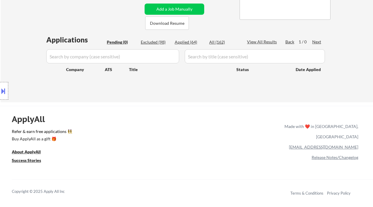
click at [13, 37] on div "Location Inclusions:" at bounding box center [53, 90] width 106 height 109
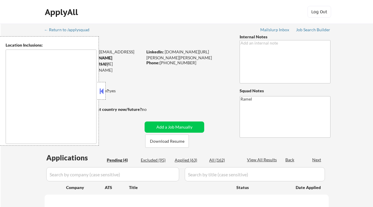
select select ""pending""
type textarea "[GEOGRAPHIC_DATA], [GEOGRAPHIC_DATA] [GEOGRAPHIC_DATA], [GEOGRAPHIC_DATA], [GEO…"
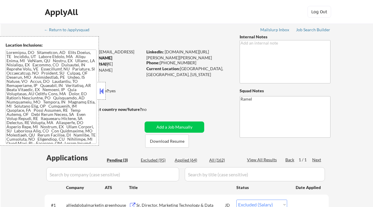
select select ""pending""
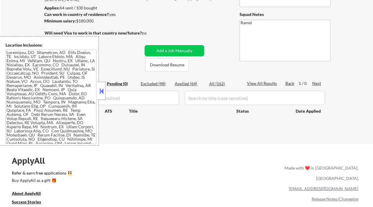
scroll to position [78, 0]
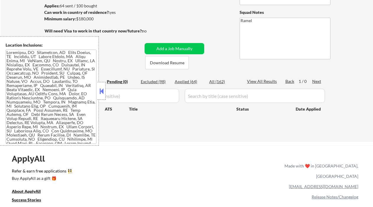
click at [188, 81] on div "Applied (64)" at bounding box center [189, 82] width 29 height 6
click at [103, 95] on button at bounding box center [101, 91] width 6 height 9
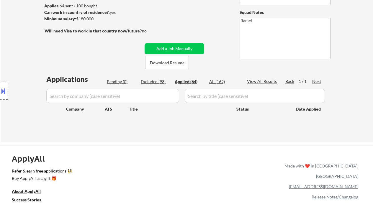
select select ""applied""
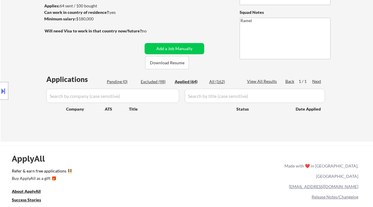
select select ""applied""
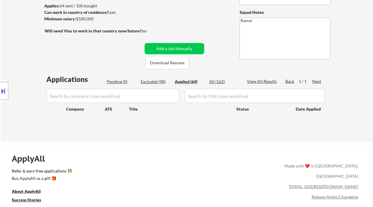
select select ""applied""
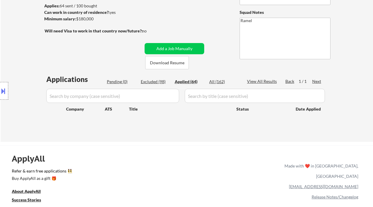
select select ""applied""
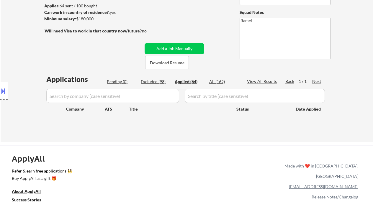
select select ""applied""
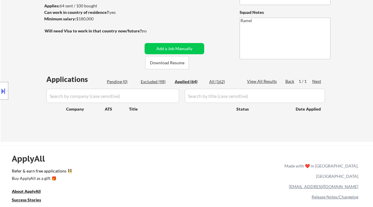
select select ""applied""
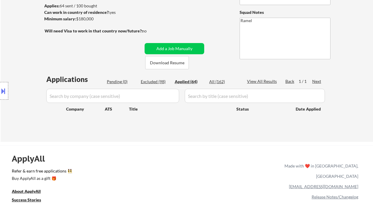
select select ""applied""
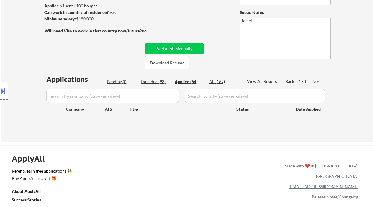
select select ""applied""
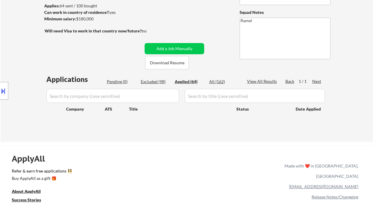
select select ""applied""
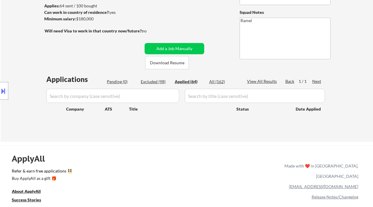
select select ""applied""
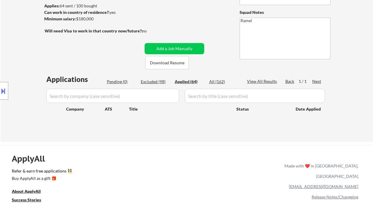
select select ""applied""
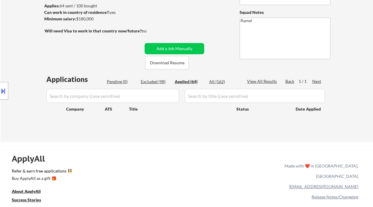
select select ""applied""
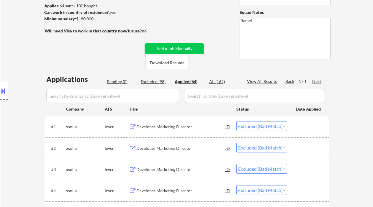
select select ""applied""
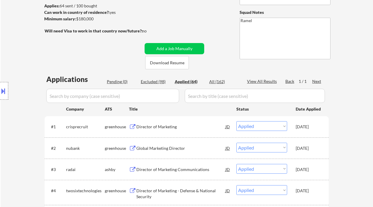
scroll to position [118, 0]
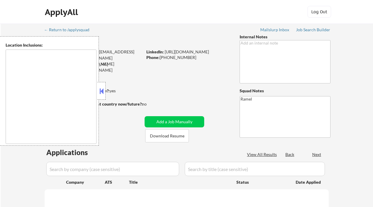
type textarea "[GEOGRAPHIC_DATA], [GEOGRAPHIC_DATA] [GEOGRAPHIC_DATA], [GEOGRAPHIC_DATA] [GEOG…"
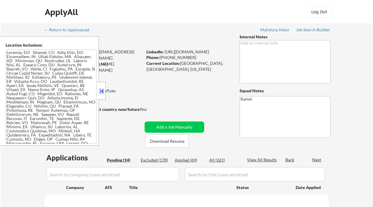
select select ""pending""
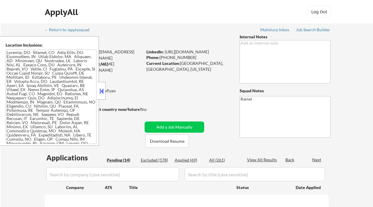
select select ""pending""
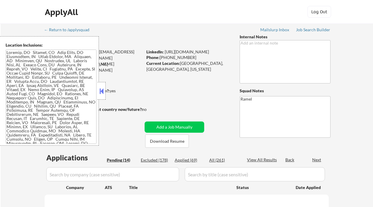
select select ""pending""
click at [106, 92] on strong "Can work in country of residence?:" at bounding box center [76, 90] width 65 height 5
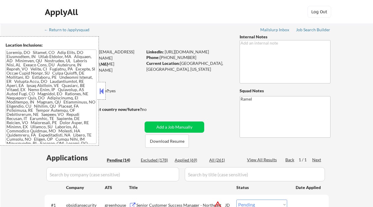
click at [101, 90] on button at bounding box center [101, 91] width 6 height 9
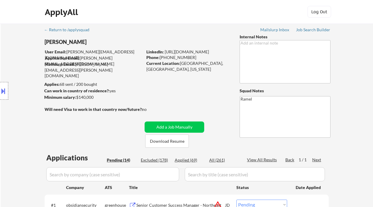
scroll to position [118, 0]
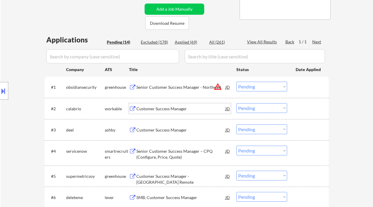
click at [177, 111] on div "Customer Success Manager" at bounding box center [180, 109] width 89 height 6
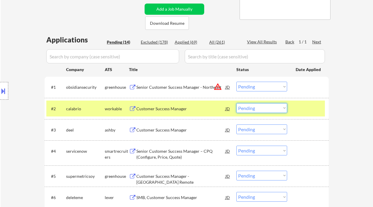
drag, startPoint x: 265, startPoint y: 109, endPoint x: 266, endPoint y: 112, distance: 3.5
click at [265, 109] on select "Choose an option... Pending Applied Excluded (Questions) Excluded (Expired) Exc…" at bounding box center [261, 108] width 51 height 10
click at [236, 103] on select "Choose an option... Pending Applied Excluded (Questions) Excluded (Expired) Exc…" at bounding box center [261, 108] width 51 height 10
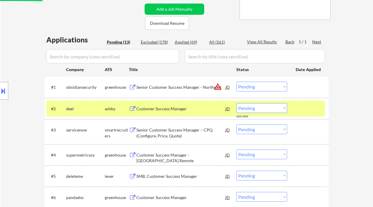
click at [172, 111] on div "Customer Success Manager" at bounding box center [180, 109] width 89 height 6
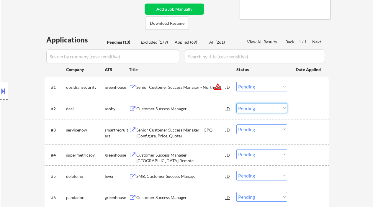
click at [256, 107] on select "Choose an option... Pending Applied Excluded (Questions) Excluded (Expired) Exc…" at bounding box center [261, 108] width 51 height 10
drag, startPoint x: 249, startPoint y: 106, endPoint x: 255, endPoint y: 112, distance: 8.4
click at [249, 106] on select "Choose an option... Pending Applied Excluded (Questions) Excluded (Expired) Exc…" at bounding box center [261, 108] width 51 height 10
click at [236, 103] on select "Choose an option... Pending Applied Excluded (Questions) Excluded (Expired) Exc…" at bounding box center [261, 108] width 51 height 10
select select ""pending""
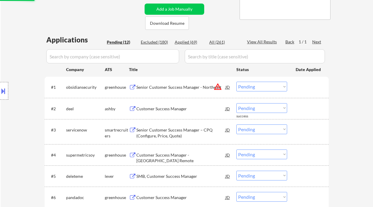
click at [186, 134] on div "Senior Customer Success Manager – CPQ (Configure, Price, Quote)" at bounding box center [180, 133] width 89 height 12
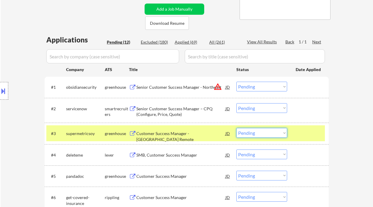
click at [252, 132] on select "Choose an option... Pending Applied Excluded (Questions) Excluded (Expired) Exc…" at bounding box center [261, 133] width 51 height 10
click at [236, 128] on select "Choose an option... Pending Applied Excluded (Questions) Excluded (Expired) Exc…" at bounding box center [261, 133] width 51 height 10
click at [188, 155] on div "SMB, Customer Success Manager" at bounding box center [180, 155] width 89 height 6
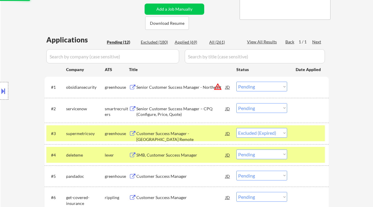
select select ""pending""
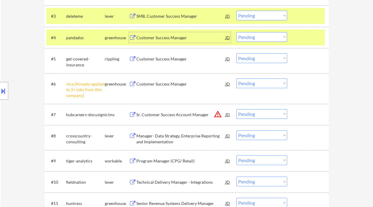
scroll to position [236, 0]
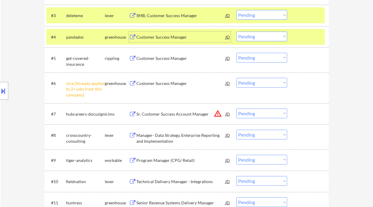
click at [252, 85] on select "Choose an option... Pending Applied Excluded (Questions) Excluded (Expired) Exc…" at bounding box center [261, 83] width 51 height 10
click at [236, 78] on select "Choose an option... Pending Applied Excluded (Questions) Excluded (Expired) Exc…" at bounding box center [261, 83] width 51 height 10
click at [158, 57] on div "Customer Success Manager" at bounding box center [180, 58] width 89 height 6
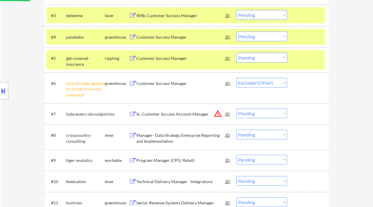
select select ""pending""
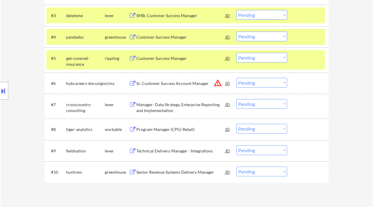
click at [252, 57] on select "Choose an option... Pending Applied Excluded (Questions) Excluded (Expired) Exc…" at bounding box center [261, 58] width 51 height 10
click at [236, 53] on select "Choose an option... Pending Applied Excluded (Questions) Excluded (Expired) Exc…" at bounding box center [261, 58] width 51 height 10
click at [160, 38] on div "Customer Success Manager" at bounding box center [180, 37] width 89 height 6
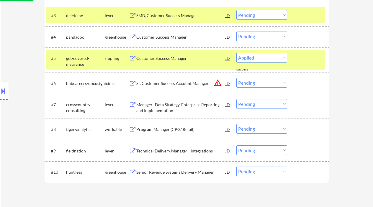
select select ""pending""
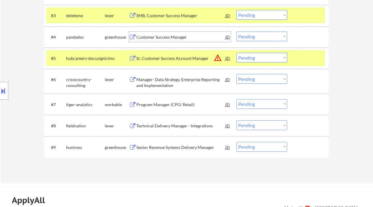
click at [227, 34] on div "JD" at bounding box center [228, 37] width 6 height 11
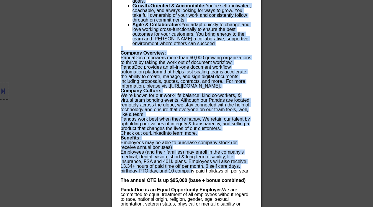
scroll to position [757, 0]
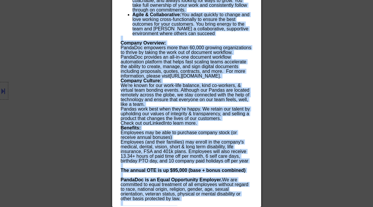
drag, startPoint x: 119, startPoint y: 26, endPoint x: 197, endPoint y: 198, distance: 189.0
copy div "Customer Success Manager pandadoc Remote (USA) AI Location Check ✅: Client can …"
click at [9, 74] on div at bounding box center [186, 103] width 373 height 207
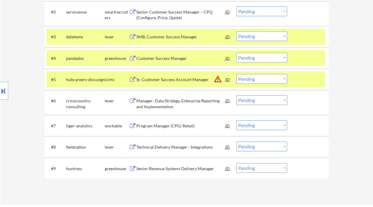
scroll to position [200, 0]
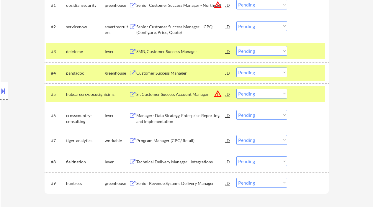
drag, startPoint x: 258, startPoint y: 67, endPoint x: 257, endPoint y: 71, distance: 4.2
click at [258, 67] on div "#4 pandadoc greenhouse Customer Success Manager JD Choose an option... Pending …" at bounding box center [185, 73] width 278 height 16
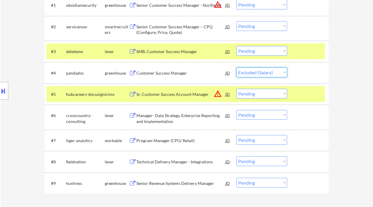
click at [236, 68] on select "Choose an option... Pending Applied Excluded (Questions) Excluded (Expired) Exc…" at bounding box center [261, 73] width 51 height 10
click at [168, 183] on div "Senior Revenue Systems Delivery Manager" at bounding box center [180, 183] width 89 height 6
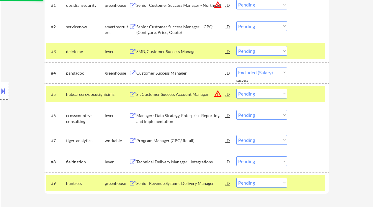
select select ""pending""
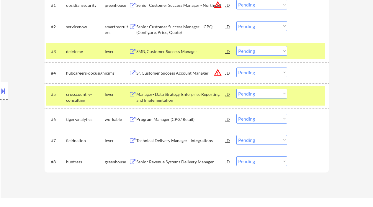
drag, startPoint x: 237, startPoint y: 163, endPoint x: 242, endPoint y: 165, distance: 4.5
click at [239, 165] on select "Choose an option... Pending Applied Excluded (Questions) Excluded (Expired) Exc…" at bounding box center [261, 161] width 51 height 10
select select ""excluded__bad_match_""
click at [236, 156] on select "Choose an option... Pending Applied Excluded (Questions) Excluded (Expired) Exc…" at bounding box center [261, 161] width 51 height 10
click at [187, 141] on div "Technical Delivery Manager - Integrations" at bounding box center [180, 141] width 89 height 6
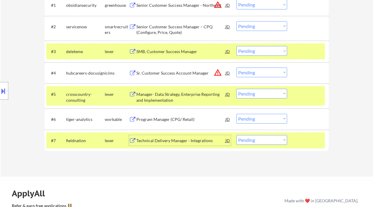
click at [260, 142] on select "Choose an option... Pending Applied Excluded (Questions) Excluded (Expired) Exc…" at bounding box center [261, 140] width 51 height 10
select select ""excluded__bad_match_""
click at [236, 135] on select "Choose an option... Pending Applied Excluded (Questions) Excluded (Expired) Exc…" at bounding box center [261, 140] width 51 height 10
click at [173, 123] on div "Program Manager (CPG/ Retail)" at bounding box center [180, 119] width 89 height 11
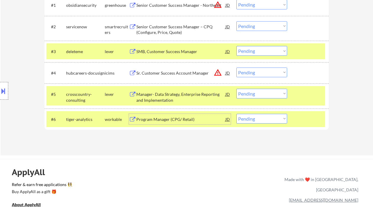
click at [250, 117] on select "Choose an option... Pending Applied Excluded (Questions) Excluded (Expired) Exc…" at bounding box center [261, 119] width 51 height 10
select select ""excluded""
click at [236, 114] on select "Choose an option... Pending Applied Excluded (Questions) Excluded (Expired) Exc…" at bounding box center [261, 119] width 51 height 10
click at [178, 94] on div "Manager- Data Strategy, Enterprise Reporting and Implementation" at bounding box center [180, 97] width 89 height 12
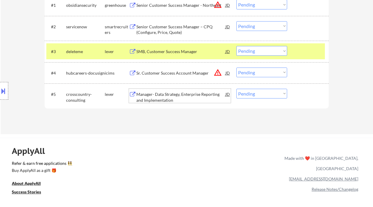
drag, startPoint x: 272, startPoint y: 94, endPoint x: 271, endPoint y: 98, distance: 3.3
click at [272, 94] on select "Choose an option... Pending Applied Excluded (Questions) Excluded (Expired) Exc…" at bounding box center [261, 94] width 51 height 10
select select ""excluded__bad_match_""
click at [236, 89] on select "Choose an option... Pending Applied Excluded (Questions) Excluded (Expired) Exc…" at bounding box center [261, 94] width 51 height 10
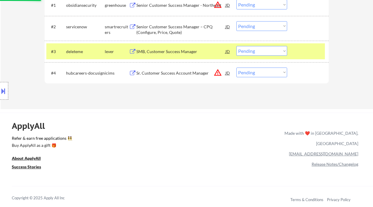
click at [180, 73] on div "Sr. Customer Success Account Manager" at bounding box center [180, 73] width 89 height 6
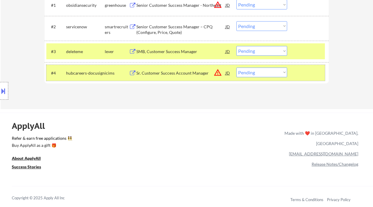
click at [252, 77] on div "#4 hubcareers-docusign icims Sr. Customer Success Account Manager JD warning_am…" at bounding box center [185, 73] width 278 height 16
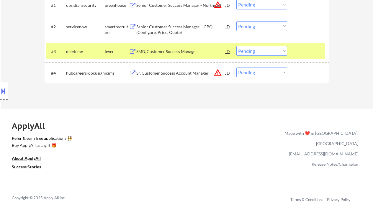
drag, startPoint x: 256, startPoint y: 73, endPoint x: 261, endPoint y: 76, distance: 6.1
click at [256, 73] on select "Choose an option... Pending Applied Excluded (Questions) Excluded (Expired) Exc…" at bounding box center [261, 73] width 51 height 10
click at [253, 74] on select "Choose an option... Pending Applied Excluded (Questions) Excluded (Expired) Exc…" at bounding box center [261, 73] width 51 height 10
select select ""excluded__salary_""
click at [236, 68] on select "Choose an option... Pending Applied Excluded (Questions) Excluded (Expired) Exc…" at bounding box center [261, 73] width 51 height 10
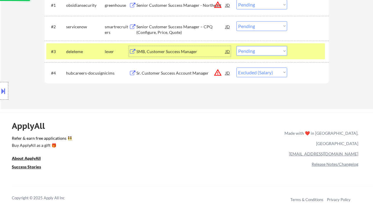
click at [174, 51] on div "SMB, Customer Success Manager" at bounding box center [180, 52] width 89 height 6
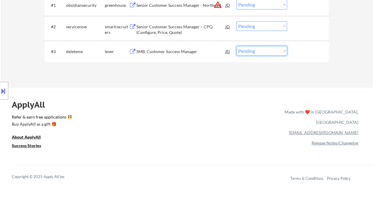
click at [255, 52] on select "Choose an option... Pending Applied Excluded (Questions) Excluded (Expired) Exc…" at bounding box center [261, 51] width 51 height 10
select select ""applied""
click at [236, 46] on select "Choose an option... Pending Applied Excluded (Questions) Excluded (Expired) Exc…" at bounding box center [261, 51] width 51 height 10
click at [168, 27] on div "Senior Customer Success Manager – CPQ (Configure, Price, Quote)" at bounding box center [180, 30] width 89 height 12
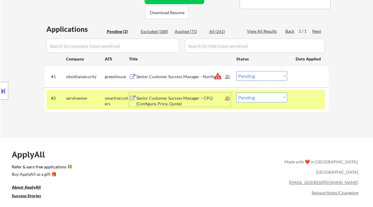
scroll to position [121, 0]
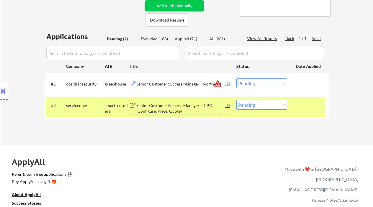
click at [261, 107] on select "Choose an option... Pending Applied Excluded (Questions) Excluded (Expired) Exc…" at bounding box center [261, 105] width 51 height 10
select select ""applied""
click at [236, 100] on select "Choose an option... Pending Applied Excluded (Questions) Excluded (Expired) Exc…" at bounding box center [261, 105] width 51 height 10
click at [158, 83] on div "Senior Customer Success Manager - Northeast" at bounding box center [180, 84] width 89 height 6
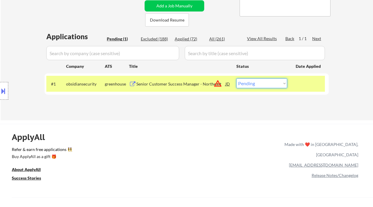
drag, startPoint x: 251, startPoint y: 85, endPoint x: 254, endPoint y: 87, distance: 3.7
click at [251, 85] on select "Choose an option... Pending Applied Excluded (Questions) Excluded (Expired) Exc…" at bounding box center [261, 83] width 51 height 10
select select ""excluded__location_""
click at [236, 78] on select "Choose an option... Pending Applied Excluded (Questions) Excluded (Expired) Exc…" at bounding box center [261, 83] width 51 height 10
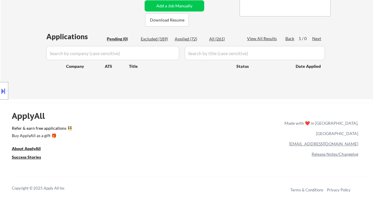
click at [14, 29] on div "← Return to /applysquad Mailslurp Inbox Job Search Builder Tom Hunt User Email:…" at bounding box center [187, 0] width 372 height 197
click at [188, 40] on div "Applied (72)" at bounding box center [189, 39] width 29 height 6
click at [189, 39] on div "Applied (72)" at bounding box center [189, 39] width 29 height 6
select select ""applied""
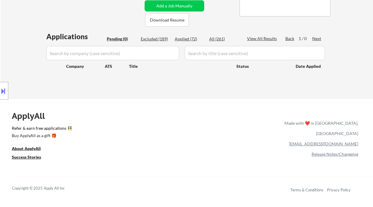
select select ""applied""
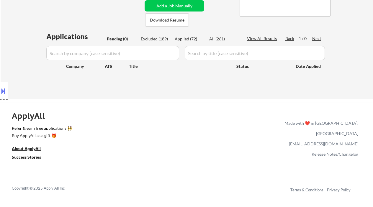
select select ""applied""
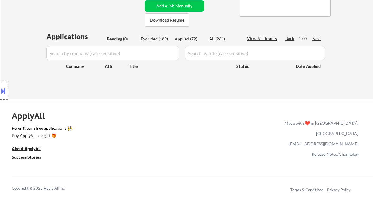
select select ""applied""
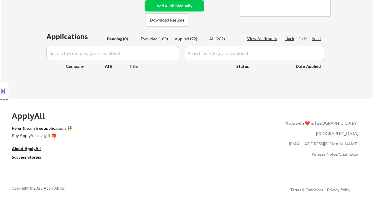
select select ""applied""
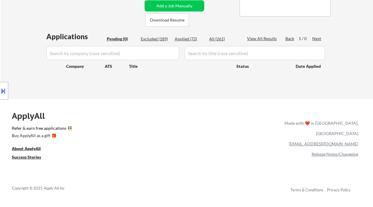
select select ""applied""
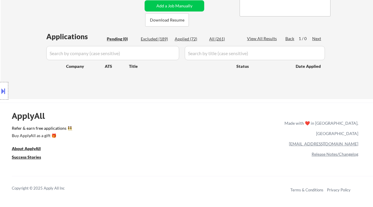
select select ""applied""
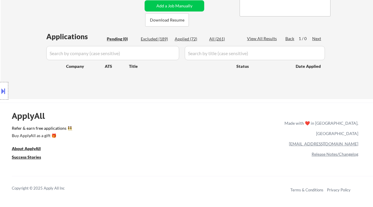
select select ""applied""
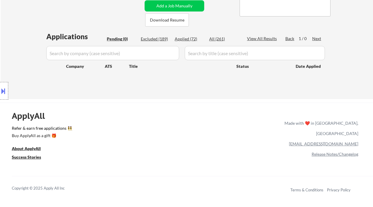
select select ""applied""
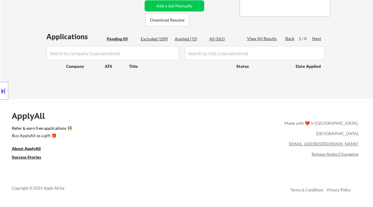
select select ""applied""
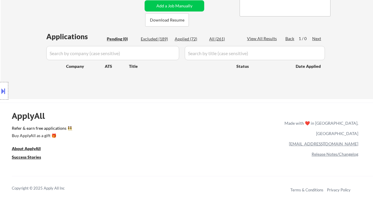
select select ""applied""
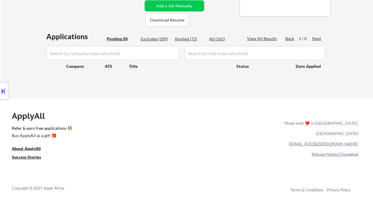
select select ""applied""
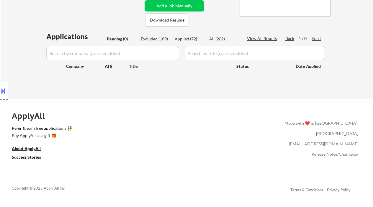
select select ""applied""
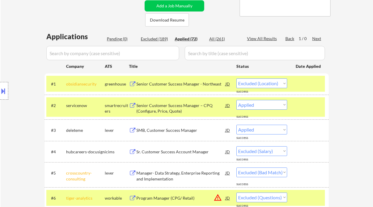
select select ""applied""
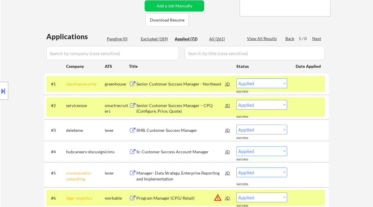
select select ""applied""
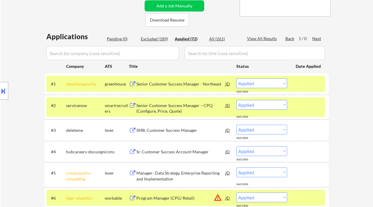
select select ""applied""
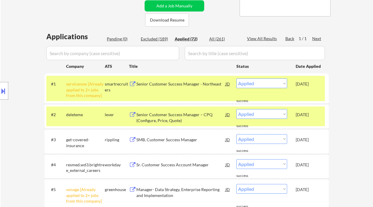
scroll to position [161, 0]
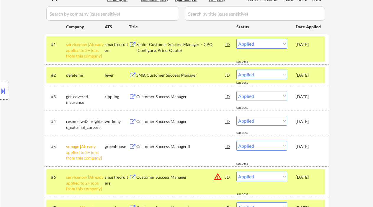
click at [14, 50] on div "Location Inclusions:" at bounding box center [53, 90] width 106 height 109
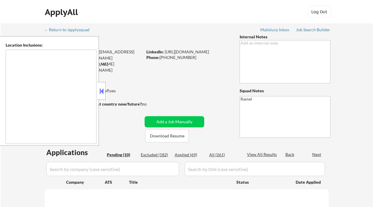
click at [103, 92] on button at bounding box center [101, 91] width 6 height 9
select select ""pending""
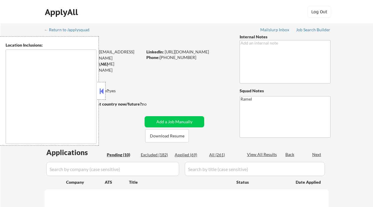
select select ""pending""
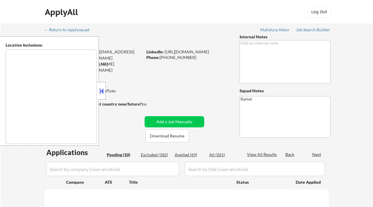
select select ""pending""
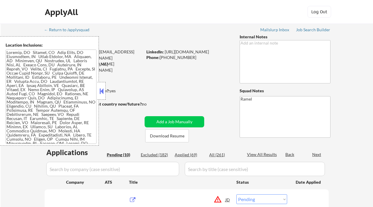
scroll to position [78, 0]
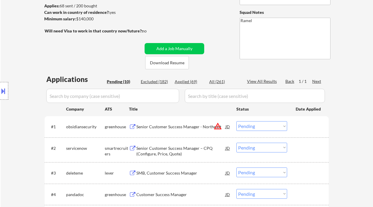
click at [184, 81] on div "Applied (69)" at bounding box center [189, 82] width 29 height 6
select select ""applied""
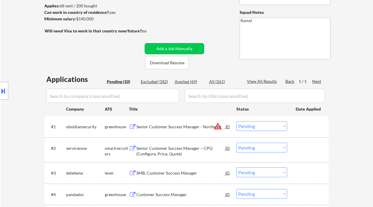
select select ""applied""
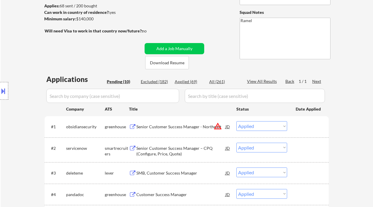
select select ""applied""
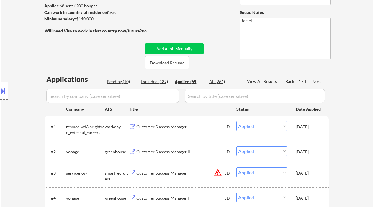
click at [18, 56] on div "Location Inclusions:" at bounding box center [53, 90] width 106 height 109
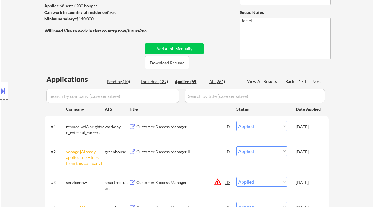
select select ""applied""
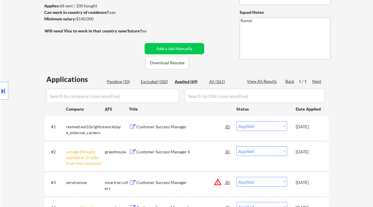
select select ""applied""
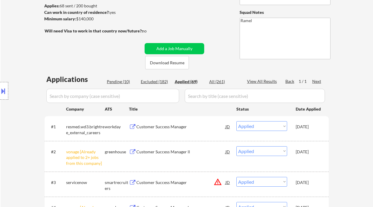
select select ""applied""
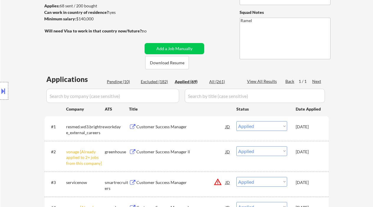
select select ""applied""
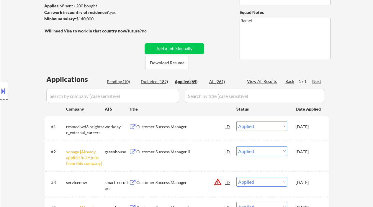
select select ""applied""
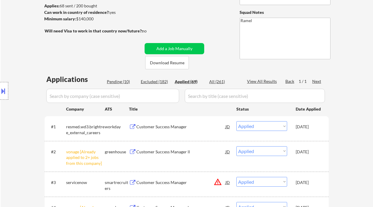
select select ""applied""
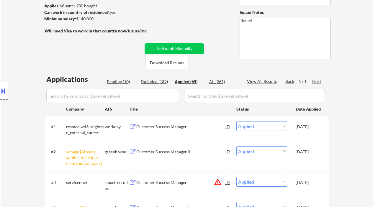
select select ""applied""
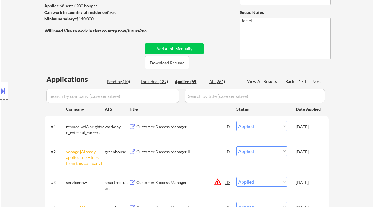
select select ""applied""
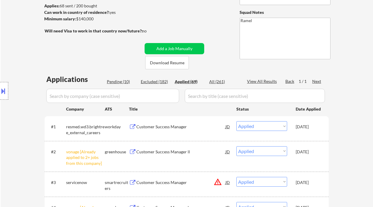
select select ""applied""
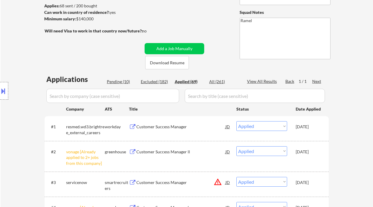
select select ""applied""
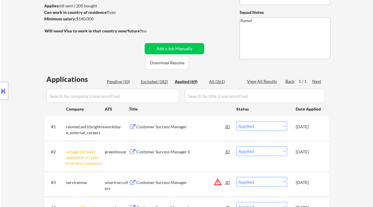
select select ""applied""
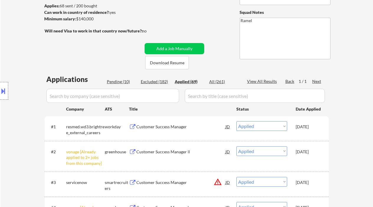
select select ""applied""
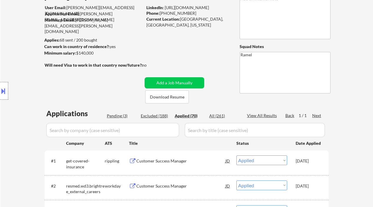
scroll to position [0, 0]
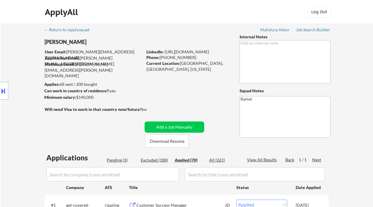
select select ""applied""
drag, startPoint x: 176, startPoint y: 59, endPoint x: 159, endPoint y: 57, distance: 17.2
click at [159, 57] on div "Phone: 510-422-7032" at bounding box center [187, 58] width 83 height 6
copy div "510-422-7032"
drag, startPoint x: 180, startPoint y: 63, endPoint x: 211, endPoint y: 63, distance: 31.0
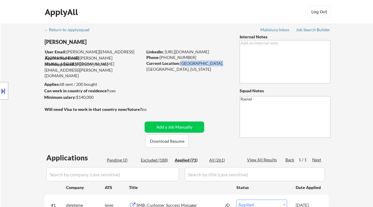
click at [211, 63] on div "Current Location: San Francisco, CA, California" at bounding box center [187, 66] width 83 height 12
copy div "San Francisco, CA"
select select ""applied""
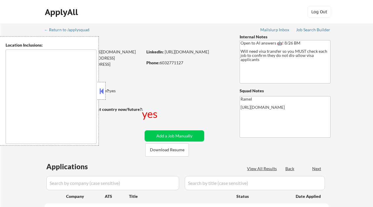
type textarea "[GEOGRAPHIC_DATA], [GEOGRAPHIC_DATA] [GEOGRAPHIC_DATA], [GEOGRAPHIC_DATA] [GEOG…"
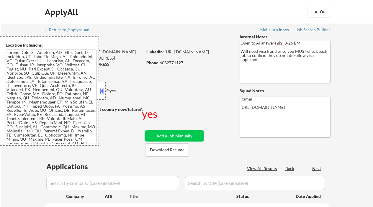
select select ""pending""
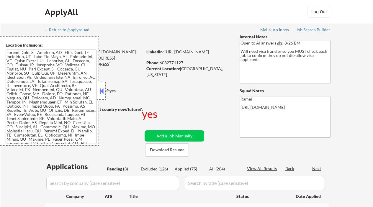
click at [101, 89] on button at bounding box center [101, 91] width 6 height 9
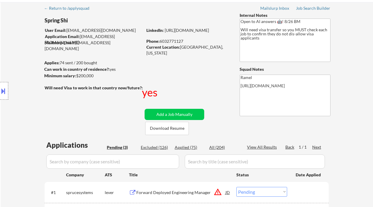
scroll to position [39, 0]
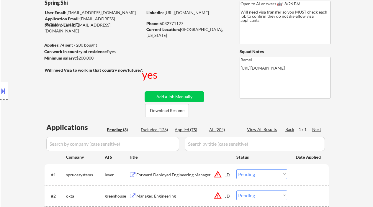
click at [12, 58] on div "Location Inclusions:" at bounding box center [53, 90] width 106 height 109
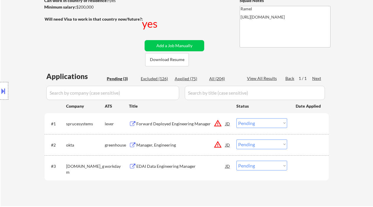
scroll to position [118, 0]
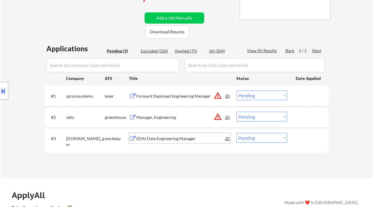
click at [167, 143] on div "EDAI Data Engineering Manager" at bounding box center [180, 138] width 89 height 11
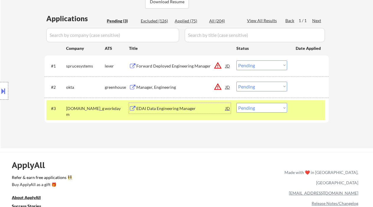
scroll to position [157, 0]
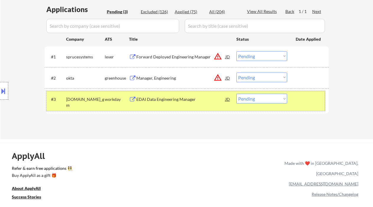
click at [262, 103] on div "#3 [DOMAIN_NAME]_gm workday EDAI Data Engineering Manager [PERSON_NAME] an opti…" at bounding box center [185, 100] width 278 height 19
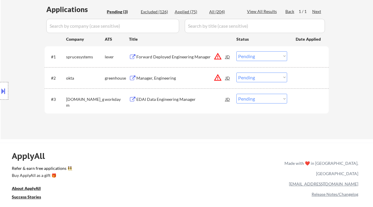
click at [263, 101] on select "Choose an option... Pending Applied Excluded (Questions) Excluded (Expired) Exc…" at bounding box center [261, 99] width 51 height 10
select select ""excluded__salary_""
click at [236, 94] on select "Choose an option... Pending Applied Excluded (Questions) Excluded (Expired) Exc…" at bounding box center [261, 99] width 51 height 10
click at [170, 77] on div "Manager, Engineering" at bounding box center [180, 78] width 89 height 6
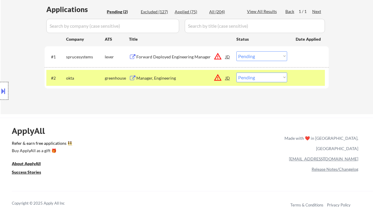
click at [7, 87] on div at bounding box center [4, 91] width 8 height 18
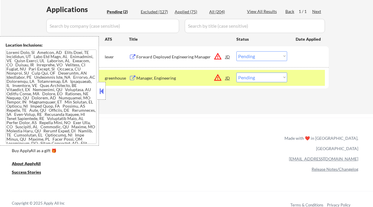
click at [98, 91] on div at bounding box center [101, 91] width 8 height 18
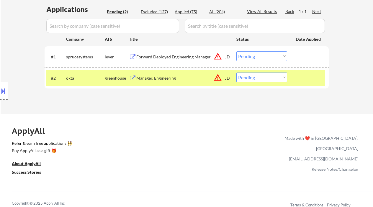
click at [260, 77] on select "Choose an option... Pending Applied Excluded (Questions) Excluded (Expired) Exc…" at bounding box center [261, 78] width 51 height 10
select select ""applied""
click at [236, 73] on select "Choose an option... Pending Applied Excluded (Questions) Excluded (Expired) Exc…" at bounding box center [261, 78] width 51 height 10
click at [181, 58] on div "Forward Deployed Engineering Manager" at bounding box center [180, 57] width 89 height 6
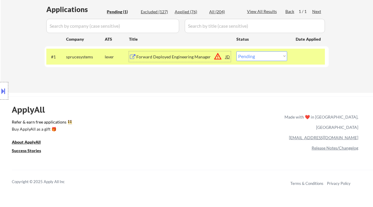
drag, startPoint x: 267, startPoint y: 55, endPoint x: 268, endPoint y: 60, distance: 4.5
click at [267, 55] on select "Choose an option... Pending Applied Excluded (Questions) Excluded (Expired) Exc…" at bounding box center [261, 56] width 51 height 10
select select ""applied""
click at [236, 51] on select "Choose an option... Pending Applied Excluded (Questions) Excluded (Expired) Exc…" at bounding box center [261, 56] width 51 height 10
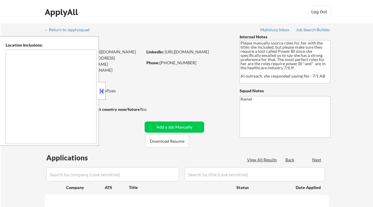
type textarea "[GEOGRAPHIC_DATA], [GEOGRAPHIC_DATA] [GEOGRAPHIC_DATA], [GEOGRAPHIC_DATA] [GEOG…"
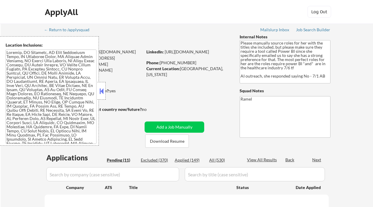
select select ""pending""
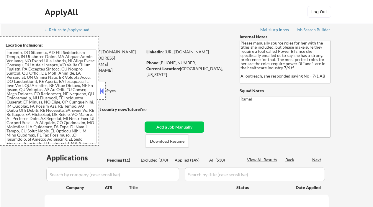
select select ""pending""
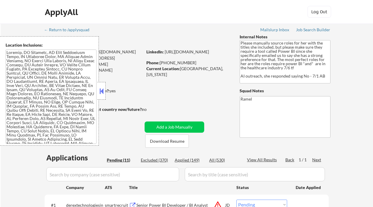
click at [102, 91] on button at bounding box center [101, 91] width 6 height 9
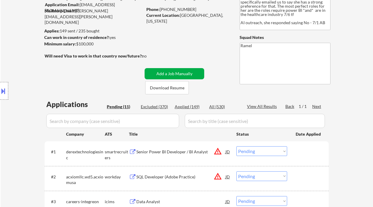
scroll to position [118, 0]
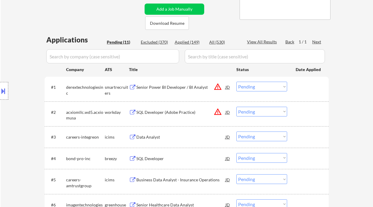
click at [18, 59] on div "Location Inclusions:" at bounding box center [53, 90] width 106 height 109
drag, startPoint x: 10, startPoint y: 72, endPoint x: 12, endPoint y: 70, distance: 3.2
click at [10, 72] on div "Location Inclusions:" at bounding box center [53, 90] width 106 height 109
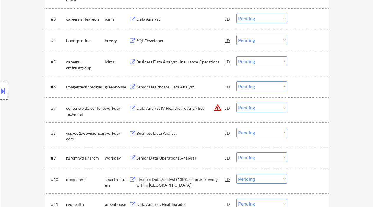
scroll to position [354, 0]
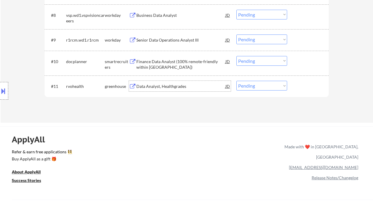
click at [178, 88] on div "Data Analyst, Healthgrades" at bounding box center [180, 86] width 89 height 6
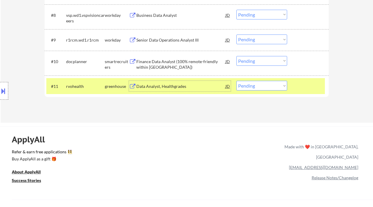
click at [227, 86] on div "JD" at bounding box center [228, 86] width 6 height 11
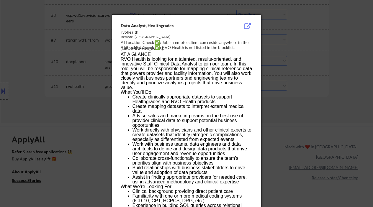
click at [167, 103] on li "Create clinically appropriate datasets to support Healthgrades and RVO Health p…" at bounding box center [192, 99] width 120 height 9
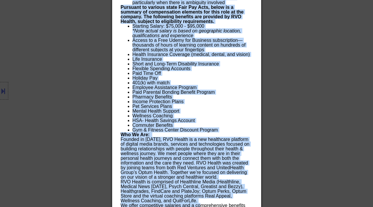
scroll to position [691, 0]
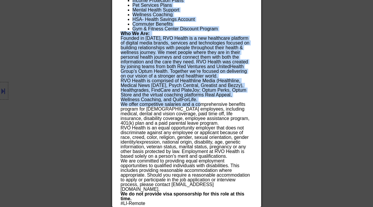
drag, startPoint x: 121, startPoint y: 27, endPoint x: 242, endPoint y: 195, distance: 207.3
copy div "Lore Ipsumdo, Sitametconse adipiscin Elitse- DO EI Temporin Utlab ✅: Etd ma ali…"
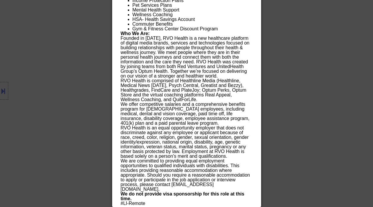
click at [288, 108] on div at bounding box center [186, 103] width 373 height 207
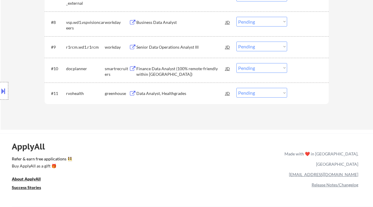
scroll to position [336, 0]
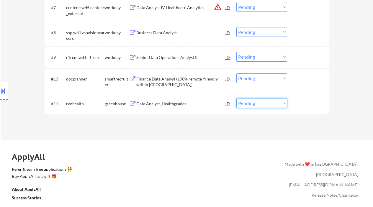
drag, startPoint x: 259, startPoint y: 106, endPoint x: 263, endPoint y: 108, distance: 4.1
click at [259, 106] on select "Choose an option... Pending Applied Excluded (Questions) Excluded (Expired) Exc…" at bounding box center [261, 103] width 51 height 10
select select ""excluded__salary_""
click at [236, 98] on select "Choose an option... Pending Applied Excluded (Questions) Excluded (Expired) Exc…" at bounding box center [261, 103] width 51 height 10
click at [194, 80] on div "Finance Data Analyst (100% remote-friendly within [GEOGRAPHIC_DATA])" at bounding box center [180, 82] width 89 height 12
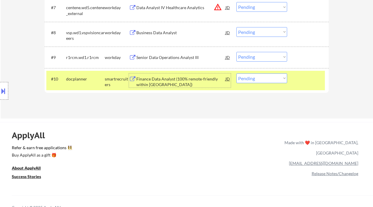
drag, startPoint x: 257, startPoint y: 77, endPoint x: 262, endPoint y: 82, distance: 6.7
click at [257, 77] on select "Choose an option... Pending Applied Excluded (Questions) Excluded (Expired) Exc…" at bounding box center [261, 78] width 51 height 10
select select ""excluded__location_""
click at [236, 73] on select "Choose an option... Pending Applied Excluded (Questions) Excluded (Expired) Exc…" at bounding box center [261, 78] width 51 height 10
click at [182, 55] on div "Senior Data Operations Analyst III" at bounding box center [180, 58] width 89 height 6
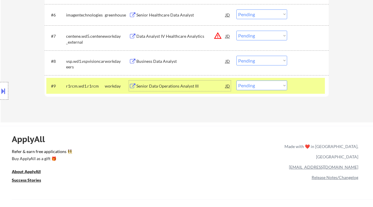
scroll to position [297, 0]
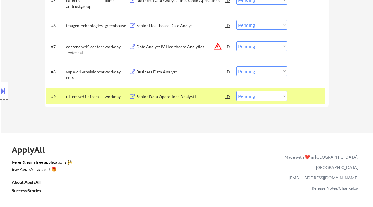
click at [150, 72] on div "Business Data Analyst" at bounding box center [180, 72] width 89 height 6
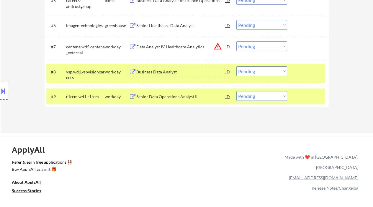
drag, startPoint x: 253, startPoint y: 69, endPoint x: 259, endPoint y: 75, distance: 8.4
click at [254, 69] on select "Choose an option... Pending Applied Excluded (Questions) Excluded (Expired) Exc…" at bounding box center [261, 71] width 51 height 10
click at [236, 66] on select "Choose an option... Pending Applied Excluded (Questions) Excluded (Expired) Exc…" at bounding box center [261, 71] width 51 height 10
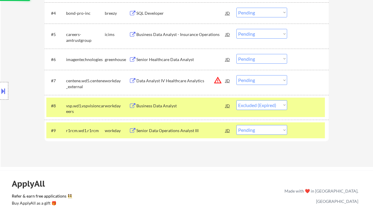
scroll to position [258, 0]
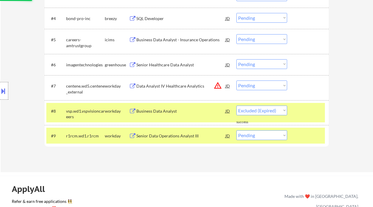
select select ""pending""
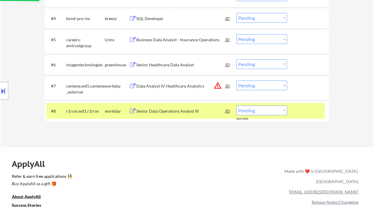
drag, startPoint x: 268, startPoint y: 86, endPoint x: 272, endPoint y: 90, distance: 5.0
click at [268, 86] on select "Choose an option... Pending Applied Excluded (Questions) Excluded (Expired) Exc…" at bounding box center [261, 86] width 51 height 10
click at [236, 81] on select "Choose an option... Pending Applied Excluded (Questions) Excluded (Expired) Exc…" at bounding box center [261, 86] width 51 height 10
click at [169, 63] on div "Senior Healthcare Data Analyst" at bounding box center [180, 65] width 89 height 6
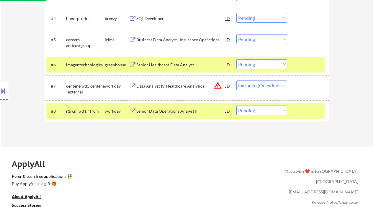
select select ""pending""
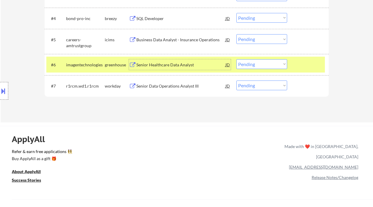
drag, startPoint x: 258, startPoint y: 63, endPoint x: 261, endPoint y: 67, distance: 4.8
click at [258, 63] on select "Choose an option... Pending Applied Excluded (Questions) Excluded (Expired) Exc…" at bounding box center [261, 64] width 51 height 10
click at [236, 59] on select "Choose an option... Pending Applied Excluded (Questions) Excluded (Expired) Exc…" at bounding box center [261, 64] width 51 height 10
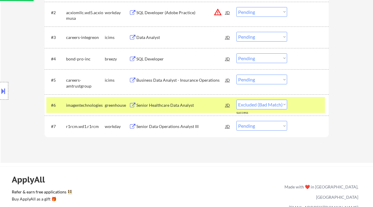
scroll to position [179, 0]
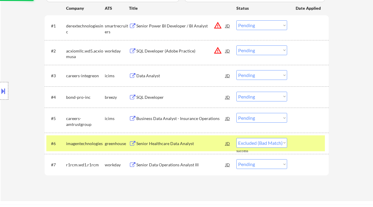
select select ""pending""
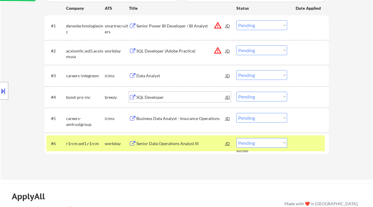
click at [158, 99] on div "SQL Developer" at bounding box center [180, 97] width 89 height 6
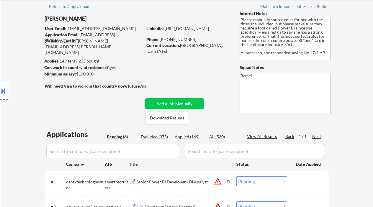
scroll to position [22, 0]
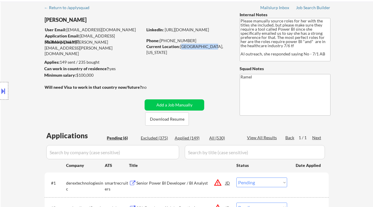
drag, startPoint x: 180, startPoint y: 45, endPoint x: 208, endPoint y: 50, distance: 28.7
click at [208, 50] on div "Current Location: Houston, Texas" at bounding box center [187, 47] width 83 height 6
copy div "Houston, Texas"
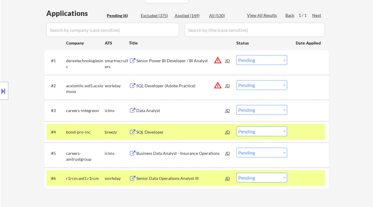
scroll to position [179, 0]
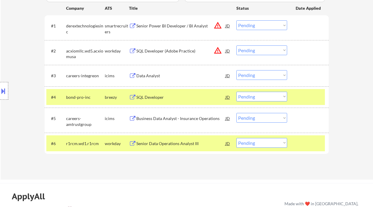
click at [256, 96] on select "Choose an option... Pending Applied Excluded (Questions) Excluded (Expired) Exc…" at bounding box center [261, 97] width 51 height 10
click at [236, 92] on select "Choose an option... Pending Applied Excluded (Questions) Excluded (Expired) Exc…" at bounding box center [261, 97] width 51 height 10
select select ""pending""
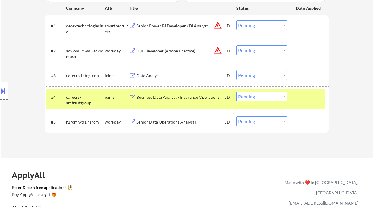
click at [159, 28] on div "Senior Power BI Developer / BI Analyst" at bounding box center [180, 26] width 89 height 6
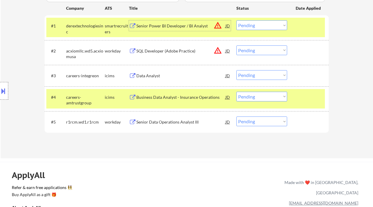
drag, startPoint x: 267, startPoint y: 25, endPoint x: 270, endPoint y: 29, distance: 5.2
click at [267, 25] on select "Choose an option... Pending Applied Excluded (Questions) Excluded (Expired) Exc…" at bounding box center [261, 25] width 51 height 10
click at [236, 20] on select "Choose an option... Pending Applied Excluded (Questions) Excluded (Expired) Exc…" at bounding box center [261, 25] width 51 height 10
click at [164, 51] on div "SQL Developer (Adobe Practice)" at bounding box center [180, 51] width 89 height 6
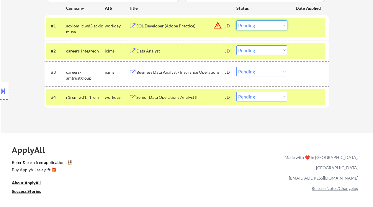
drag, startPoint x: 262, startPoint y: 26, endPoint x: 266, endPoint y: 30, distance: 5.0
click at [262, 26] on select "Choose an option... Pending Applied Excluded (Questions) Excluded (Expired) Exc…" at bounding box center [261, 25] width 51 height 10
click at [277, 23] on select "Choose an option... Pending Applied Excluded (Questions) Excluded (Expired) Exc…" at bounding box center [261, 25] width 51 height 10
click at [236, 20] on select "Choose an option... Pending Applied Excluded (Questions) Excluded (Expired) Exc…" at bounding box center [261, 25] width 51 height 10
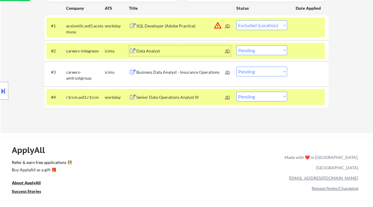
click at [152, 51] on div "Data Analyst" at bounding box center [180, 51] width 89 height 6
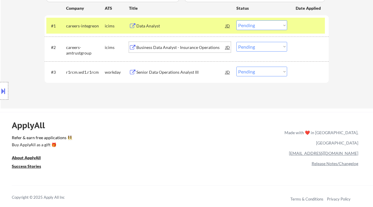
click at [252, 22] on select "Choose an option... Pending Applied Excluded (Questions) Excluded (Expired) Exc…" at bounding box center [261, 25] width 51 height 10
click at [236, 20] on select "Choose an option... Pending Applied Excluded (Questions) Excluded (Expired) Exc…" at bounding box center [261, 25] width 51 height 10
click at [195, 48] on div "Business Data Analyst - Insurance Operations" at bounding box center [180, 48] width 89 height 6
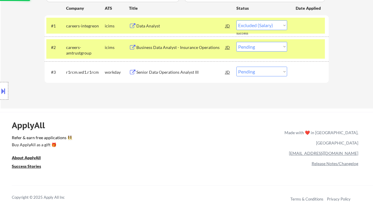
select select ""pending""
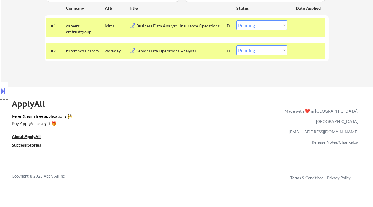
click at [168, 50] on div "Senior Data Operations Analyst III" at bounding box center [180, 51] width 89 height 6
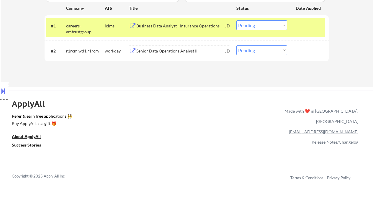
click at [258, 50] on select "Choose an option... Pending Applied Excluded (Questions) Excluded (Expired) Exc…" at bounding box center [261, 50] width 51 height 10
click at [267, 48] on select "Choose an option... Pending Applied Excluded (Questions) Excluded (Expired) Exc…" at bounding box center [261, 50] width 51 height 10
select select ""excluded__bad_match_""
click at [236, 45] on select "Choose an option... Pending Applied Excluded (Questions) Excluded (Expired) Exc…" at bounding box center [261, 50] width 51 height 10
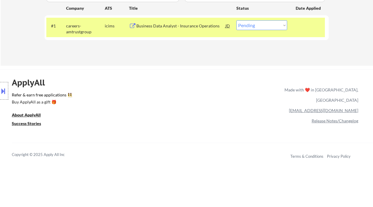
click at [197, 27] on div "Business Data Analyst - Insurance Operations" at bounding box center [180, 26] width 89 height 6
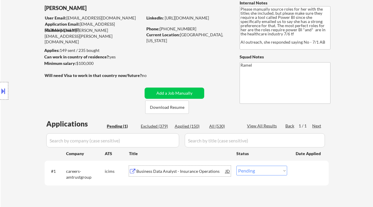
scroll to position [39, 0]
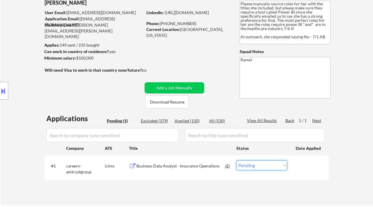
click at [251, 166] on select "Choose an option... Pending Applied Excluded (Questions) Excluded (Expired) Exc…" at bounding box center [261, 165] width 51 height 10
select select ""applied""
click at [236, 160] on select "Choose an option... Pending Applied Excluded (Questions) Excluded (Expired) Exc…" at bounding box center [261, 165] width 51 height 10
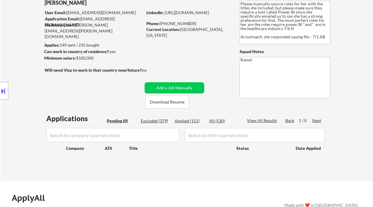
drag, startPoint x: 7, startPoint y: 53, endPoint x: 62, endPoint y: 25, distance: 61.6
click at [8, 52] on div "Location Inclusions:" at bounding box center [53, 90] width 106 height 109
click at [195, 120] on div "Applied (151)" at bounding box center [189, 121] width 29 height 6
select select ""applied""
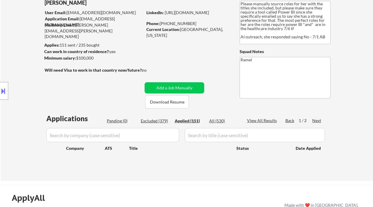
select select ""applied""
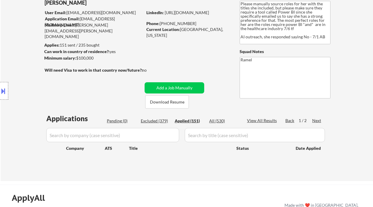
select select ""applied""
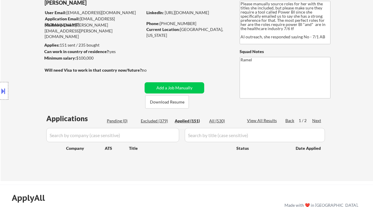
select select ""applied""
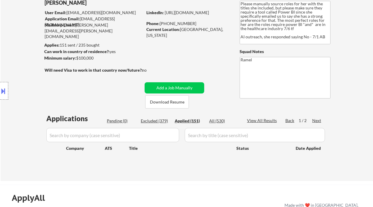
select select ""applied""
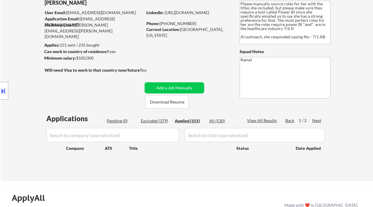
select select ""applied""
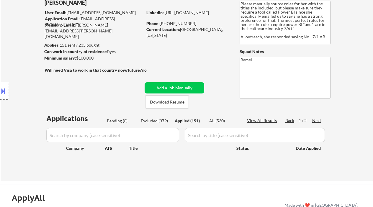
select select ""applied""
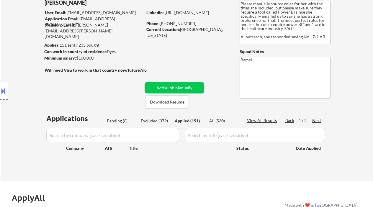
select select ""applied""
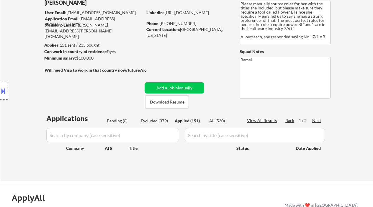
select select ""applied""
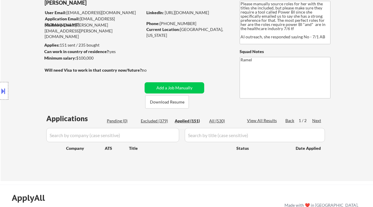
select select ""applied""
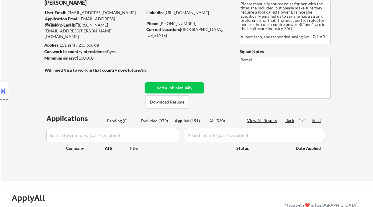
select select ""applied""
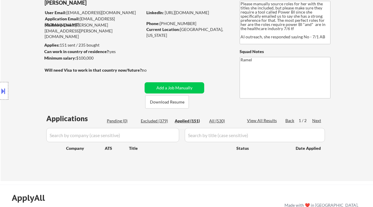
select select ""applied""
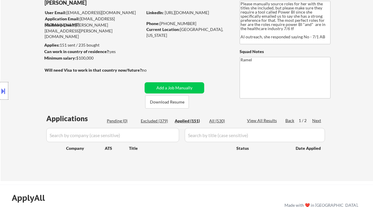
select select ""applied""
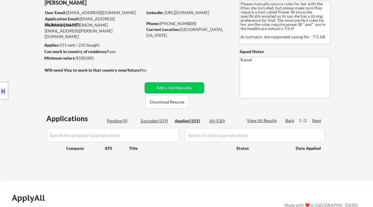
select select ""applied""
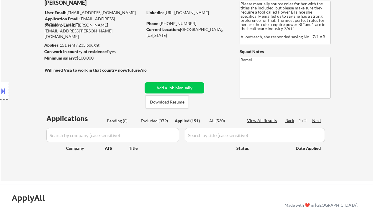
select select ""applied""
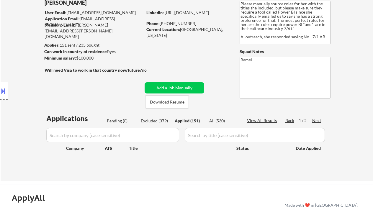
select select ""applied""
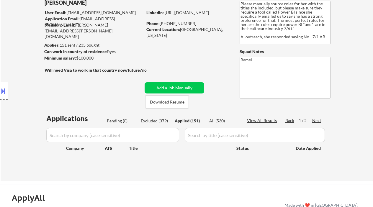
select select ""applied""
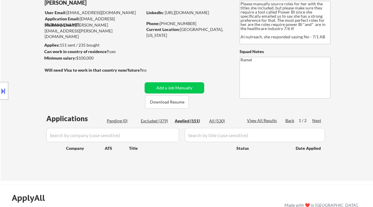
select select ""applied""
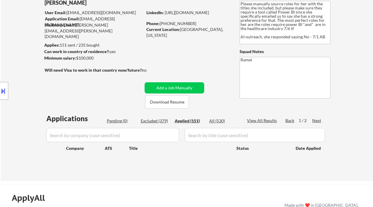
select select ""applied""
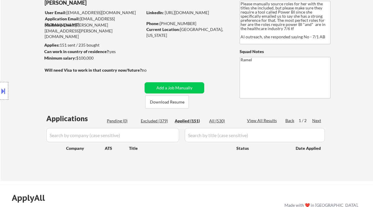
select select ""applied""
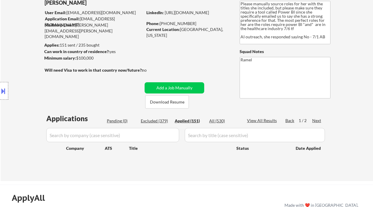
select select ""applied""
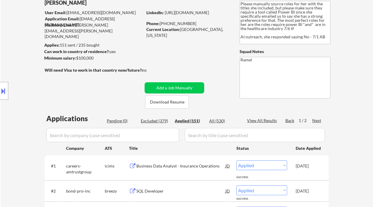
drag, startPoint x: 8, startPoint y: 58, endPoint x: 71, endPoint y: 75, distance: 64.7
click at [8, 58] on div "Location Inclusions:" at bounding box center [53, 90] width 106 height 109
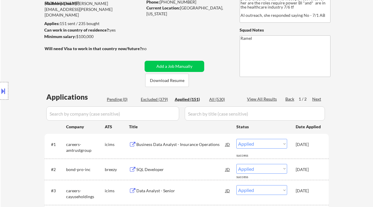
scroll to position [78, 0]
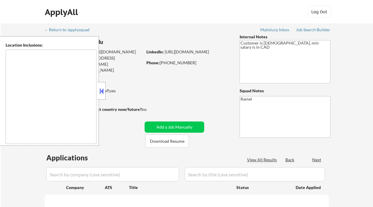
select select ""pending""
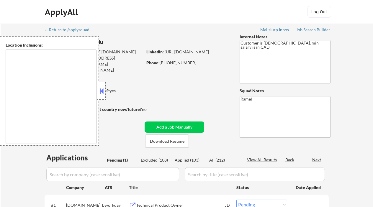
type textarea "[GEOGRAPHIC_DATA], ON [GEOGRAPHIC_DATA], ON [GEOGRAPHIC_DATA], ON [GEOGRAPHIC_D…"
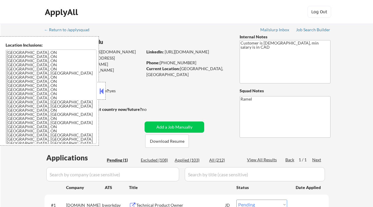
click at [98, 88] on button at bounding box center [101, 91] width 6 height 9
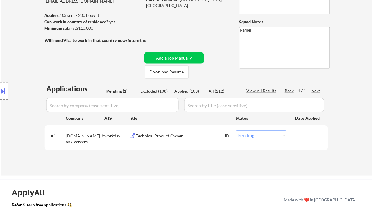
scroll to position [78, 0]
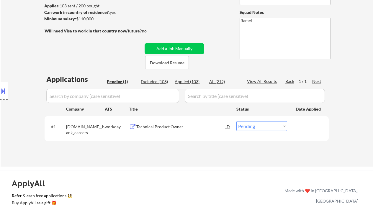
drag, startPoint x: 14, startPoint y: 36, endPoint x: 32, endPoint y: 10, distance: 31.0
click at [14, 35] on div "← Return to /applysquad Mailslurp Inbox Job Search Builder [PERSON_NAME] Ogudu …" at bounding box center [187, 55] width 372 height 221
click at [17, 51] on div "Location Inclusions: [GEOGRAPHIC_DATA], [GEOGRAPHIC_DATA] [GEOGRAPHIC_DATA], ON…" at bounding box center [53, 90] width 106 height 109
click at [177, 126] on div "Technical Product Owner" at bounding box center [180, 127] width 89 height 6
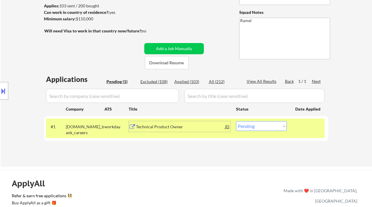
click at [156, 127] on div "Technical Product Owner" at bounding box center [180, 127] width 89 height 6
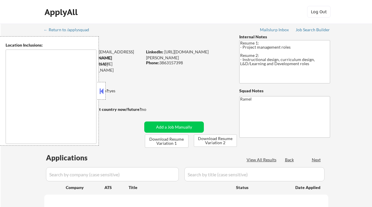
type textarea "[GEOGRAPHIC_DATA], [GEOGRAPHIC_DATA] [GEOGRAPHIC_DATA], [GEOGRAPHIC_DATA] [GEOG…"
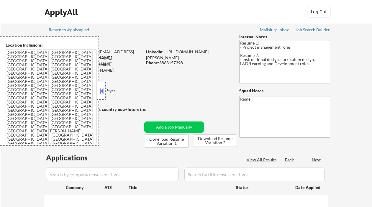
select select ""pending""
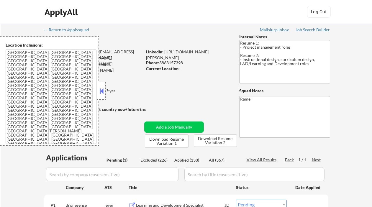
click at [100, 92] on button at bounding box center [101, 91] width 6 height 9
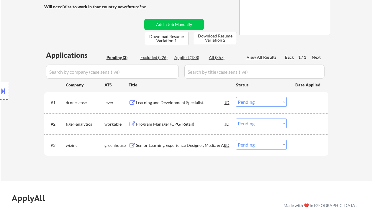
scroll to position [118, 0]
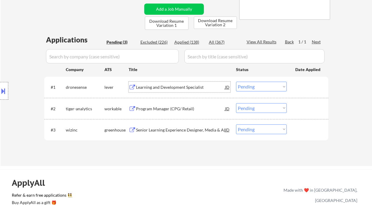
click at [166, 85] on div "Learning and Development Specialist" at bounding box center [180, 87] width 89 height 6
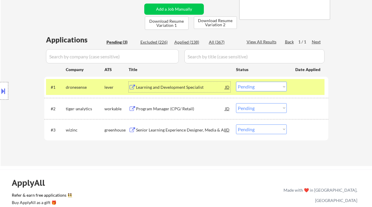
click at [182, 107] on div "Program Manager (CPG/ Retail)" at bounding box center [180, 109] width 89 height 6
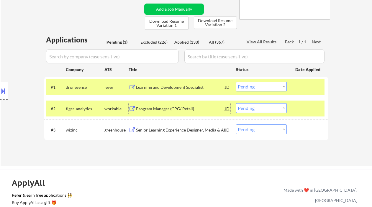
click at [193, 131] on div "Senior Learning Experience Designer, Media & AI" at bounding box center [180, 130] width 89 height 6
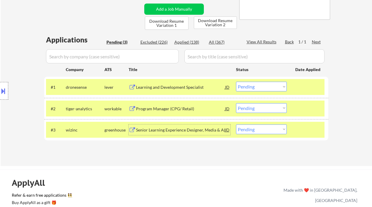
drag, startPoint x: 277, startPoint y: 129, endPoint x: 277, endPoint y: 133, distance: 4.1
click at [277, 129] on select "Choose an option... Pending Applied Excluded (Questions) Excluded (Expired) Exc…" at bounding box center [261, 129] width 51 height 10
select select ""excluded__bad_match_""
click at [236, 124] on select "Choose an option... Pending Applied Excluded (Questions) Excluded (Expired) Exc…" at bounding box center [261, 129] width 51 height 10
click at [191, 111] on div "Program Manager (CPG/ Retail)" at bounding box center [180, 109] width 89 height 6
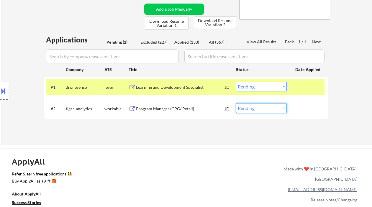
drag, startPoint x: 248, startPoint y: 107, endPoint x: 247, endPoint y: 112, distance: 5.5
click at [248, 107] on select "Choose an option... Pending Applied Excluded (Questions) Excluded (Expired) Exc…" at bounding box center [261, 108] width 51 height 10
select select ""applied""
click at [236, 103] on select "Choose an option... Pending Applied Excluded (Questions) Excluded (Expired) Exc…" at bounding box center [261, 108] width 51 height 10
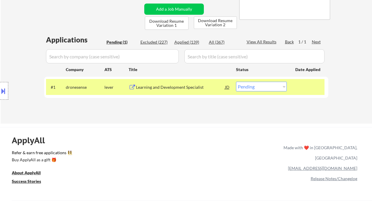
click at [177, 89] on div "Learning and Development Specialist" at bounding box center [180, 87] width 89 height 6
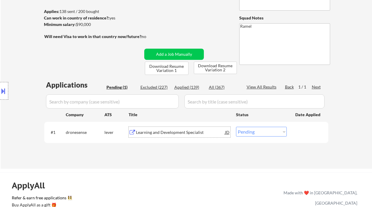
scroll to position [78, 0]
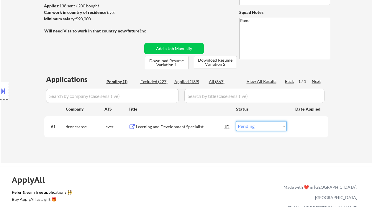
drag, startPoint x: 261, startPoint y: 126, endPoint x: 261, endPoint y: 130, distance: 4.2
click at [261, 127] on select "Choose an option... Pending Applied Excluded (Questions) Excluded (Expired) Exc…" at bounding box center [261, 126] width 51 height 10
select select ""applied""
click at [236, 121] on select "Choose an option... Pending Applied Excluded (Questions) Excluded (Expired) Exc…" at bounding box center [261, 126] width 51 height 10
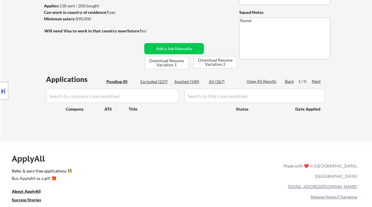
drag, startPoint x: 12, startPoint y: 20, endPoint x: 22, endPoint y: 19, distance: 10.3
click at [12, 20] on div "← Return to /applysquad Mailslurp Inbox Job Search Builder [PERSON_NAME] User E…" at bounding box center [186, 43] width 371 height 197
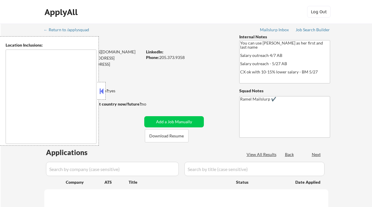
type textarea "[GEOGRAPHIC_DATA], [GEOGRAPHIC_DATA], AL [GEOGRAPHIC_DATA], AL [GEOGRAPHIC_DATA…"
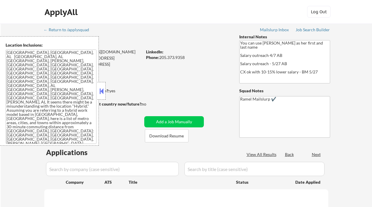
select select ""pending""
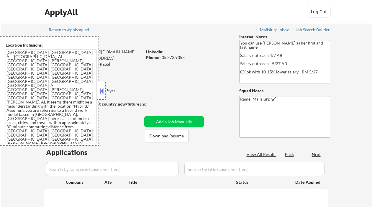
select select ""pending""
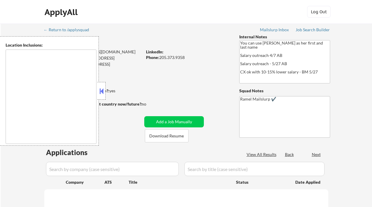
type textarea "[GEOGRAPHIC_DATA], [GEOGRAPHIC_DATA], AL [GEOGRAPHIC_DATA], AL [GEOGRAPHIC_DATA…"
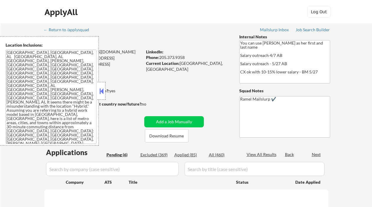
select select ""pending""
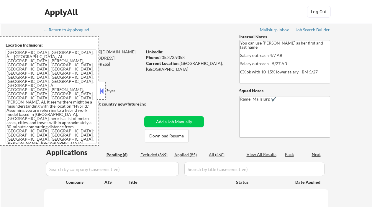
select select ""pending""
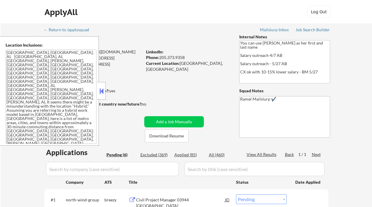
click at [101, 88] on button at bounding box center [101, 91] width 6 height 9
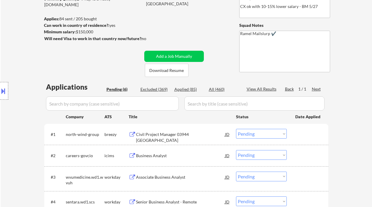
scroll to position [78, 0]
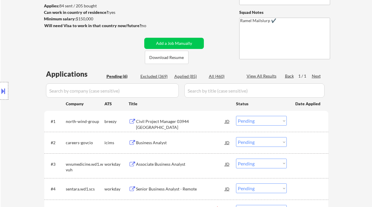
click at [20, 55] on div "Location Inclusions:" at bounding box center [53, 90] width 106 height 109
click at [168, 124] on div "Civil Project Manager 03944 [GEOGRAPHIC_DATA]" at bounding box center [180, 125] width 89 height 12
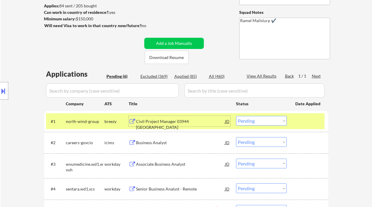
click at [268, 121] on select "Choose an option... Pending Applied Excluded (Questions) Excluded (Expired) Exc…" at bounding box center [261, 121] width 51 height 10
click at [236, 116] on select "Choose an option... Pending Applied Excluded (Questions) Excluded (Expired) Exc…" at bounding box center [261, 121] width 51 height 10
click at [159, 142] on div "Business Analyst" at bounding box center [180, 143] width 89 height 6
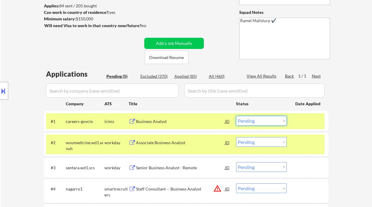
drag, startPoint x: 250, startPoint y: 120, endPoint x: 256, endPoint y: 125, distance: 7.9
click at [250, 120] on select "Choose an option... Pending Applied Excluded (Questions) Excluded (Expired) Exc…" at bounding box center [261, 121] width 51 height 10
click at [236, 116] on select "Choose an option... Pending Applied Excluded (Questions) Excluded (Expired) Exc…" at bounding box center [261, 121] width 51 height 10
click at [169, 145] on div "Associate Business Analyst" at bounding box center [180, 143] width 89 height 6
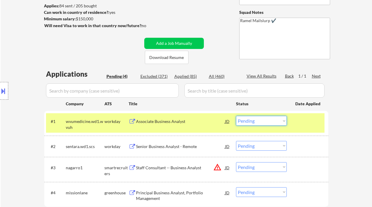
drag, startPoint x: 265, startPoint y: 119, endPoint x: 267, endPoint y: 125, distance: 6.4
click at [265, 119] on select "Choose an option... Pending Applied Excluded (Questions) Excluded (Expired) Exc…" at bounding box center [261, 121] width 51 height 10
click at [236, 116] on select "Choose an option... Pending Applied Excluded (Questions) Excluded (Expired) Exc…" at bounding box center [261, 121] width 51 height 10
click at [183, 147] on div "Senior Business Analyst - Remote" at bounding box center [180, 147] width 89 height 6
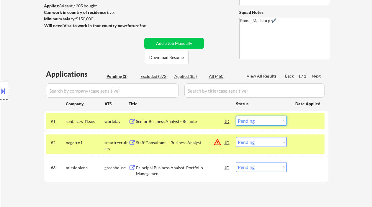
click at [260, 119] on select "Choose an option... Pending Applied Excluded (Questions) Excluded (Expired) Exc…" at bounding box center [261, 121] width 51 height 10
click at [236, 116] on select "Choose an option... Pending Applied Excluded (Questions) Excluded (Expired) Exc…" at bounding box center [261, 121] width 51 height 10
select select ""pending""
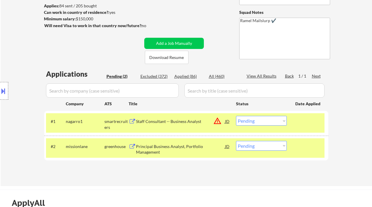
click at [178, 147] on div "Principal Business Analyst, Portfolio Management" at bounding box center [180, 150] width 89 height 12
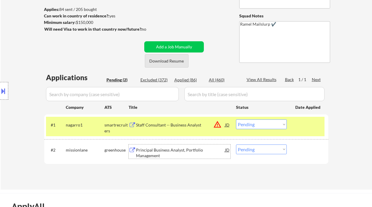
scroll to position [39, 0]
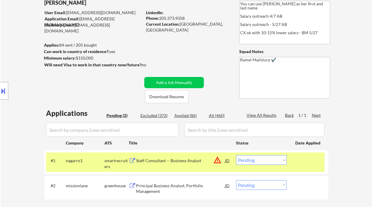
drag, startPoint x: 185, startPoint y: 17, endPoint x: 150, endPoint y: 12, distance: 36.0
click at [161, 18] on div "Phone: [PHONE_NUMBER]" at bounding box center [187, 18] width 83 height 6
copy div "205.373.9358"
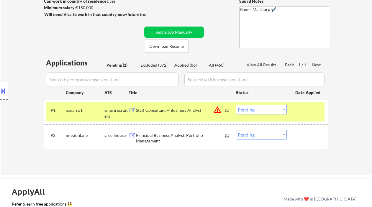
scroll to position [118, 0]
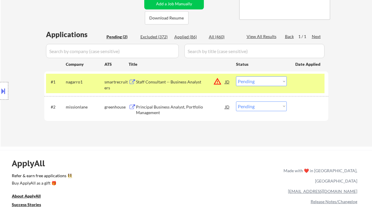
click at [252, 109] on select "Choose an option... Pending Applied Excluded (Questions) Excluded (Expired) Exc…" at bounding box center [261, 106] width 51 height 10
select select ""applied""
click at [236, 101] on select "Choose an option... Pending Applied Excluded (Questions) Excluded (Expired) Exc…" at bounding box center [261, 106] width 51 height 10
click at [172, 81] on div "Staff Consultant -- Business Analyst" at bounding box center [180, 82] width 89 height 6
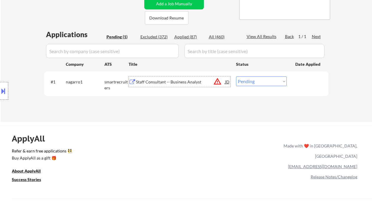
click at [266, 81] on select "Choose an option... Pending Applied Excluded (Questions) Excluded (Expired) Exc…" at bounding box center [261, 81] width 51 height 10
click at [187, 119] on div "← Return to /applysquad Mailslurp Inbox Job Search Builder Nur Khan User Email:…" at bounding box center [186, 14] width 371 height 216
click at [260, 81] on select "Choose an option... Pending Applied Excluded (Questions) Excluded (Expired) Exc…" at bounding box center [261, 81] width 51 height 10
click at [236, 76] on select "Choose an option... Pending Applied Excluded (Questions) Excluded (Expired) Exc…" at bounding box center [261, 81] width 51 height 10
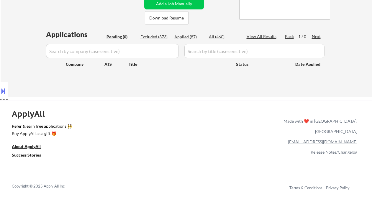
click at [10, 50] on div "Location Inclusions:" at bounding box center [53, 90] width 106 height 109
click at [188, 39] on div "Applied (87)" at bounding box center [188, 37] width 29 height 6
select select ""applied""
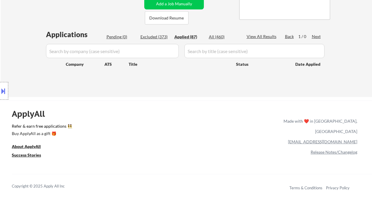
select select ""applied""
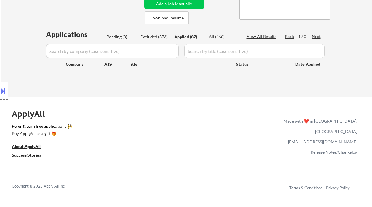
select select ""applied""
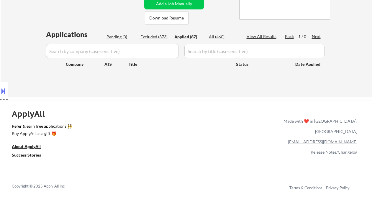
select select ""applied""
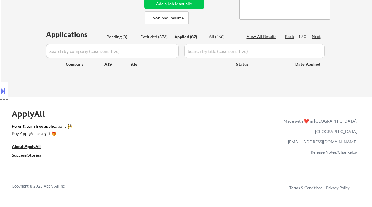
select select ""applied""
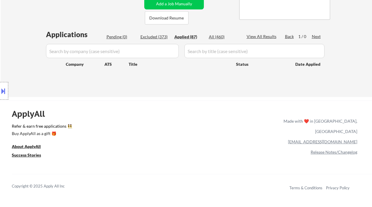
select select ""applied""
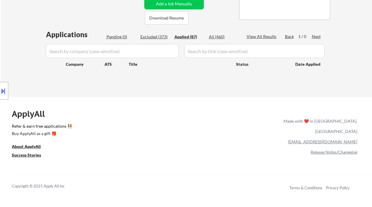
select select ""applied""
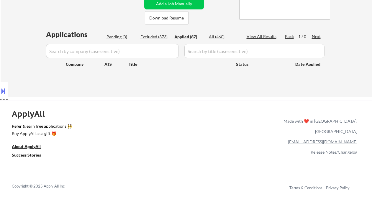
select select ""applied""
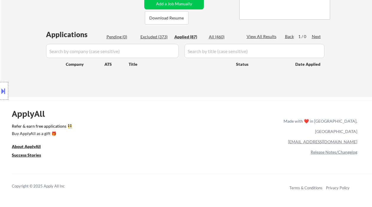
select select ""applied""
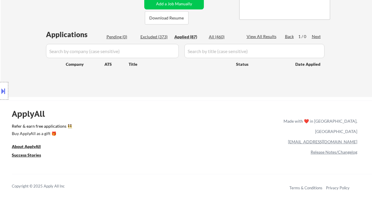
select select ""applied""
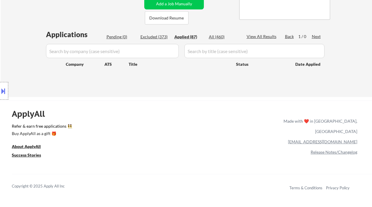
select select ""applied""
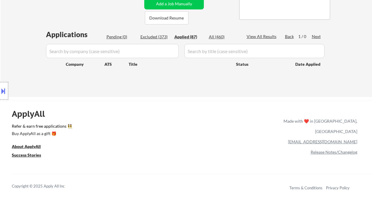
select select ""applied""
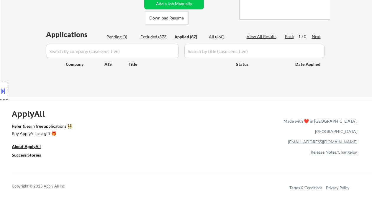
select select ""applied""
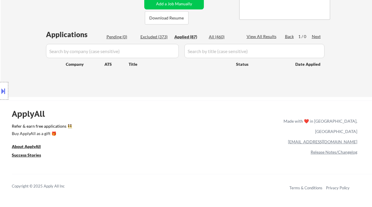
select select ""applied""
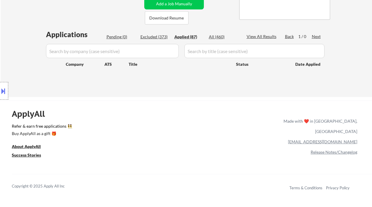
select select ""applied""
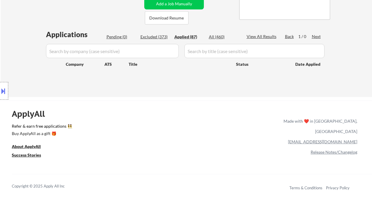
select select ""applied""
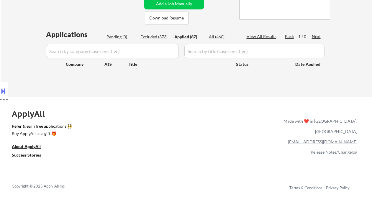
select select ""applied""
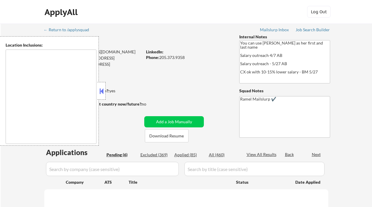
type textarea "[GEOGRAPHIC_DATA], [GEOGRAPHIC_DATA], AL [GEOGRAPHIC_DATA], AL [GEOGRAPHIC_DATA…"
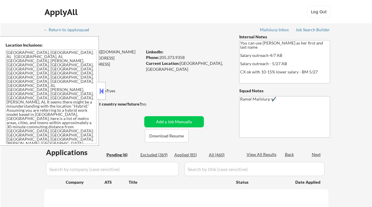
click at [98, 89] on div at bounding box center [101, 91] width 8 height 18
select select ""pending""
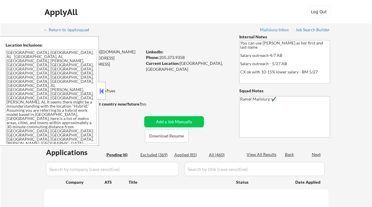
select select ""pending""
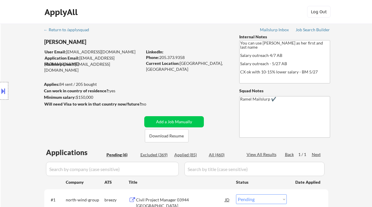
click at [187, 154] on div "Applied (85)" at bounding box center [188, 155] width 29 height 6
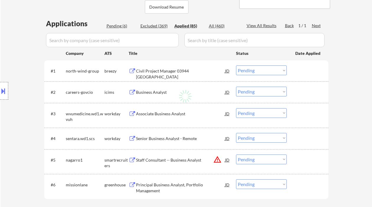
scroll to position [157, 0]
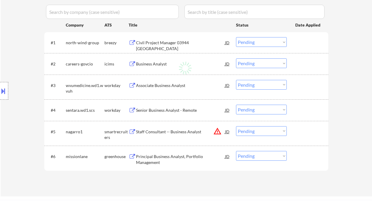
select select ""applied""
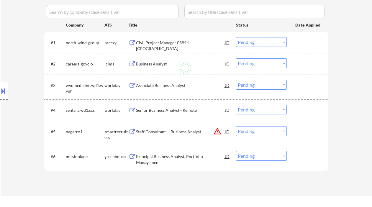
select select ""applied""
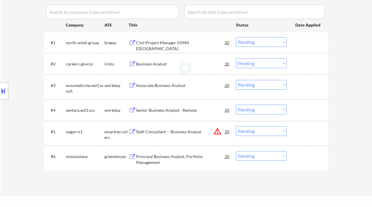
select select ""applied""
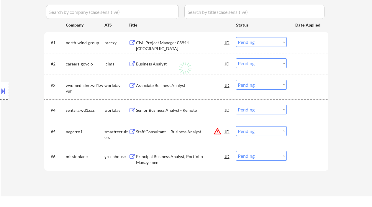
select select ""applied""
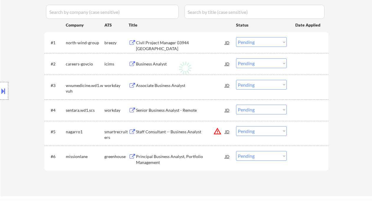
select select ""applied""
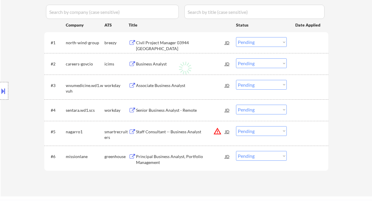
select select ""applied""
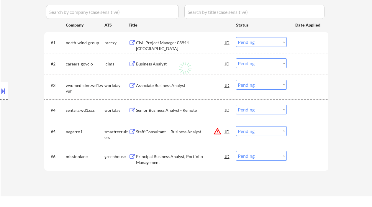
select select ""applied""
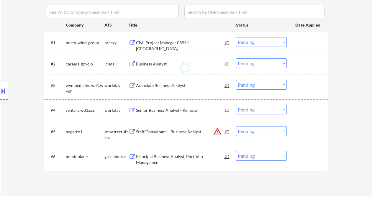
select select ""applied""
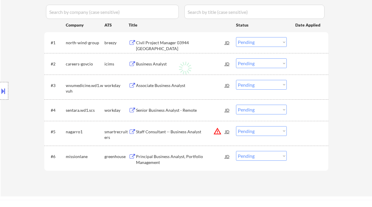
select select ""applied""
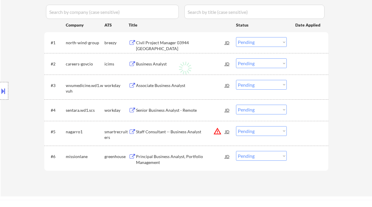
select select ""applied""
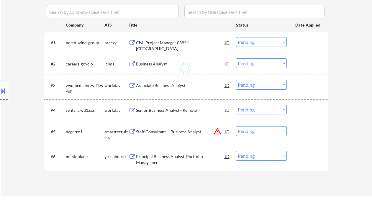
select select ""applied""
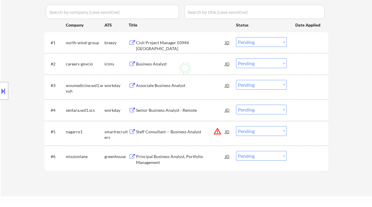
select select ""applied""
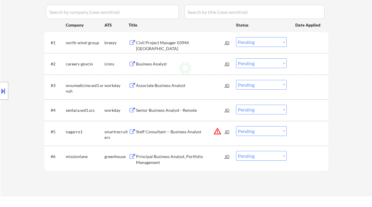
select select ""applied""
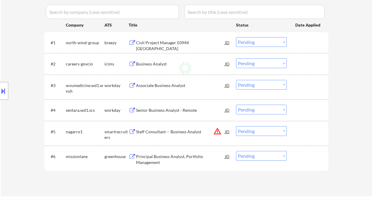
select select ""applied""
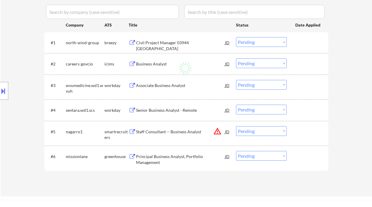
select select ""applied""
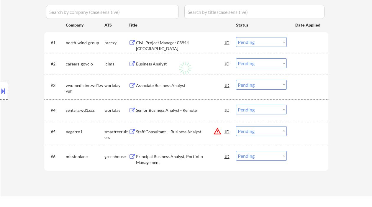
select select ""applied""
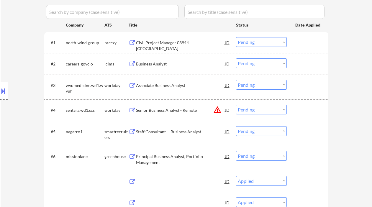
select select ""applied""
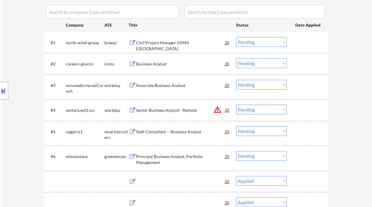
select select ""applied""
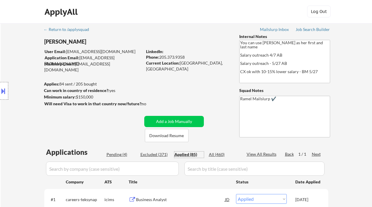
scroll to position [0, 0]
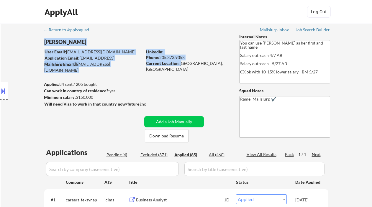
drag, startPoint x: 180, startPoint y: 64, endPoint x: 230, endPoint y: 66, distance: 50.8
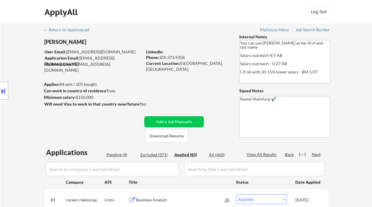
click at [212, 64] on div "Current Location: Birmingham, AL" at bounding box center [187, 66] width 83 height 12
drag, startPoint x: 192, startPoint y: 64, endPoint x: 181, endPoint y: 64, distance: 11.5
click at [181, 64] on div "Current Location: Birmingham, AL" at bounding box center [187, 66] width 83 height 12
copy div "Birmingham, AL"
drag, startPoint x: 184, startPoint y: 56, endPoint x: 163, endPoint y: 56, distance: 21.2
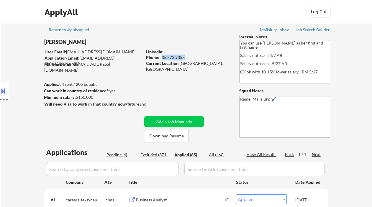
click at [161, 56] on div "Phone: 205.373.9358" at bounding box center [187, 58] width 83 height 6
drag, startPoint x: 186, startPoint y: 56, endPoint x: 161, endPoint y: 57, distance: 25.1
click at [161, 57] on div "Phone: 205.373.9358" at bounding box center [187, 58] width 83 height 6
copy div "205.373.9358"
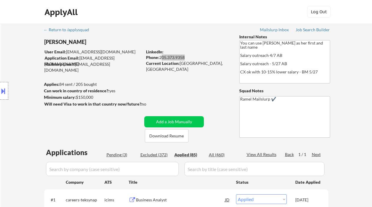
select select ""applied""
drag, startPoint x: 203, startPoint y: 63, endPoint x: 180, endPoint y: 62, distance: 22.7
click at [180, 62] on div "Current Location: Birmingham, AL" at bounding box center [187, 66] width 83 height 12
copy div "Birmingham, AL"
select select ""applied""
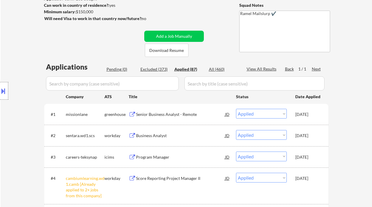
scroll to position [157, 0]
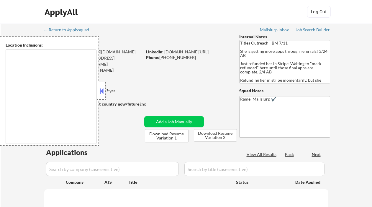
type textarea "[GEOGRAPHIC_DATA], [GEOGRAPHIC_DATA], [GEOGRAPHIC_DATA] [GEOGRAPHIC_DATA], [GEO…"
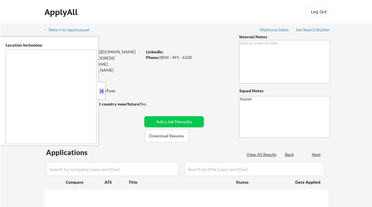
select select ""pending""
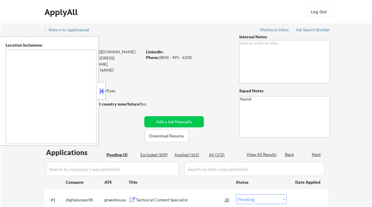
type textarea "[PERSON_NAME], [GEOGRAPHIC_DATA], [GEOGRAPHIC_DATA], [GEOGRAPHIC_DATA] [GEOGRAP…"
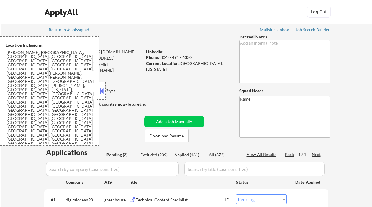
click at [101, 94] on button at bounding box center [101, 91] width 6 height 9
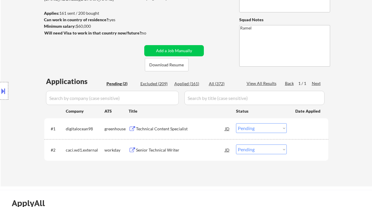
scroll to position [78, 0]
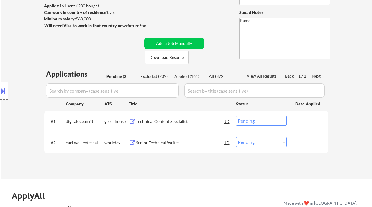
click at [9, 110] on div "Location Inclusions: [PERSON_NAME], [GEOGRAPHIC_DATA] [GEOGRAPHIC_DATA], [GEOGR…" at bounding box center [53, 90] width 106 height 109
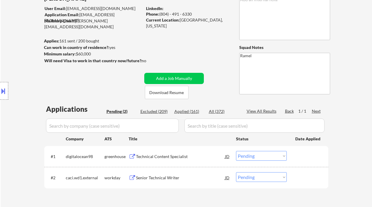
scroll to position [39, 0]
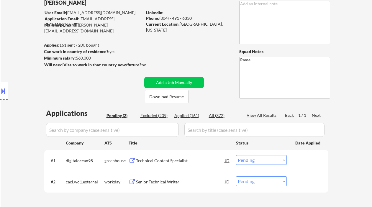
click at [8, 58] on div "Location Inclusions: [PERSON_NAME], [GEOGRAPHIC_DATA] [GEOGRAPHIC_DATA], [GEOGR…" at bounding box center [53, 90] width 106 height 109
click at [162, 161] on div "Technical Content Specialist" at bounding box center [180, 161] width 89 height 6
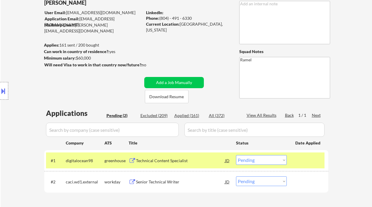
drag, startPoint x: 9, startPoint y: 65, endPoint x: 19, endPoint y: 72, distance: 11.6
click at [9, 65] on div "Location Inclusions: [PERSON_NAME], [GEOGRAPHIC_DATA] [GEOGRAPHIC_DATA], [GEOGR…" at bounding box center [53, 90] width 106 height 109
click at [153, 183] on div "Senior Technical Writer" at bounding box center [180, 182] width 89 height 6
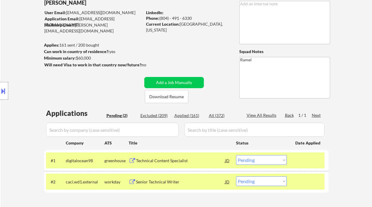
drag, startPoint x: 176, startPoint y: 18, endPoint x: 159, endPoint y: 17, distance: 17.7
click at [159, 17] on div "Phone: (804) - 491 - 6330" at bounding box center [187, 18] width 83 height 6
copy div "(804) - 491 - 6330"
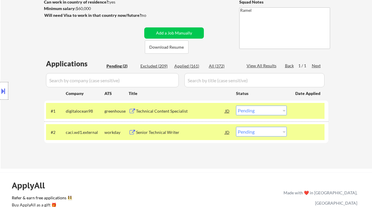
scroll to position [118, 0]
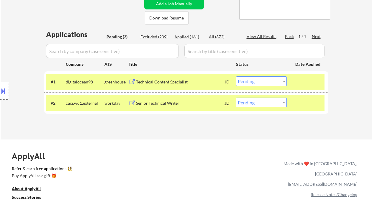
click at [263, 102] on select "Choose an option... Pending Applied Excluded (Questions) Excluded (Expired) Exc…" at bounding box center [261, 103] width 51 height 10
select select ""applied""
click at [236, 98] on select "Choose an option... Pending Applied Excluded (Questions) Excluded (Expired) Exc…" at bounding box center [261, 103] width 51 height 10
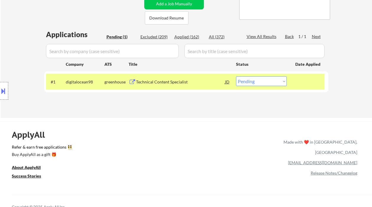
click at [264, 83] on select "Choose an option... Pending Applied Excluded (Questions) Excluded (Expired) Exc…" at bounding box center [261, 81] width 51 height 10
select select ""excluded__bad_match_""
click at [236, 76] on select "Choose an option... Pending Applied Excluded (Questions) Excluded (Expired) Exc…" at bounding box center [261, 81] width 51 height 10
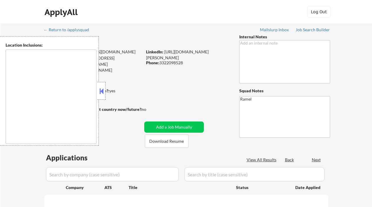
type textarea "Orlando, FL Winter Park, FL Maitland, FL Altamonte Springs, FL Casselberry, FL …"
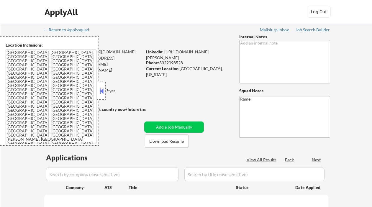
select select ""pending""
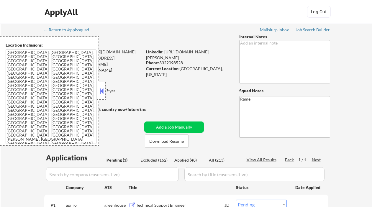
click at [101, 92] on button at bounding box center [101, 91] width 6 height 9
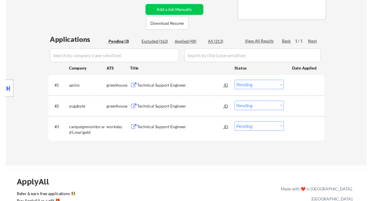
scroll to position [118, 0]
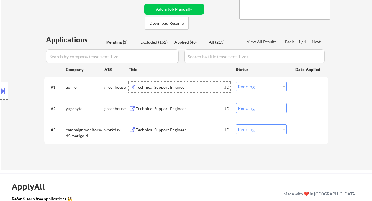
click at [161, 87] on div "Technical Support Engineer" at bounding box center [180, 87] width 89 height 6
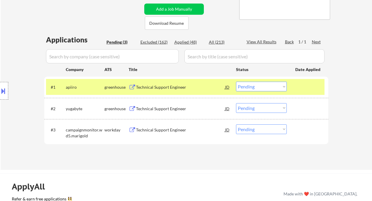
click at [11, 46] on div "Location Inclusions: Orlando, FL Winter Park, FL Maitland, FL Altamonte Springs…" at bounding box center [53, 90] width 106 height 109
click at [242, 86] on select "Choose an option... Pending Applied Excluded (Questions) Excluded (Expired) Exc…" at bounding box center [261, 87] width 51 height 10
click at [236, 82] on select "Choose an option... Pending Applied Excluded (Questions) Excluded (Expired) Exc…" at bounding box center [261, 87] width 51 height 10
click at [169, 108] on div "Technical Support Engineer" at bounding box center [180, 109] width 89 height 6
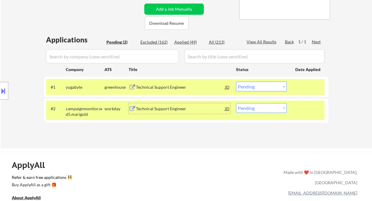
drag, startPoint x: 252, startPoint y: 86, endPoint x: 256, endPoint y: 88, distance: 4.6
click at [252, 86] on select "Choose an option... Pending Applied Excluded (Questions) Excluded (Expired) Exc…" at bounding box center [261, 87] width 51 height 10
click at [236, 82] on select "Choose an option... Pending Applied Excluded (Questions) Excluded (Expired) Exc…" at bounding box center [261, 87] width 51 height 10
click at [181, 111] on div "Technical Support Engineer" at bounding box center [180, 109] width 89 height 6
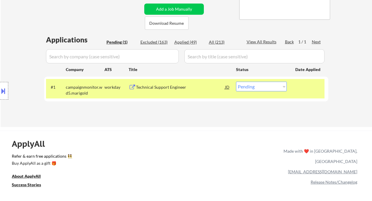
click at [259, 87] on select "Choose an option... Pending Applied Excluded (Questions) Excluded (Expired) Exc…" at bounding box center [261, 87] width 51 height 10
select select ""excluded__salary_""
click at [236, 82] on select "Choose an option... Pending Applied Excluded (Questions) Excluded (Expired) Exc…" at bounding box center [261, 87] width 51 height 10
click at [216, 112] on div "Applications Pending (1) Excluded (163) Applied (49) All (213) View All Results…" at bounding box center [186, 75] width 284 height 81
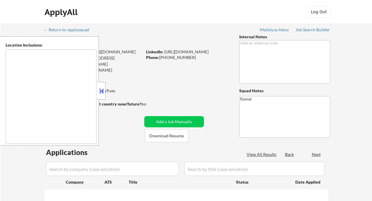
type textarea "remote"
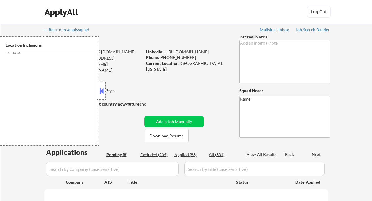
select select ""pending""
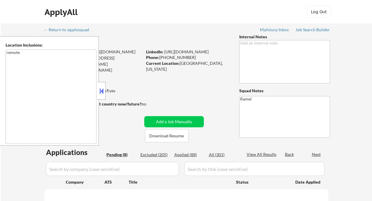
select select ""pending""
drag, startPoint x: 102, startPoint y: 92, endPoint x: 109, endPoint y: 90, distance: 7.7
click at [102, 92] on button at bounding box center [101, 91] width 6 height 9
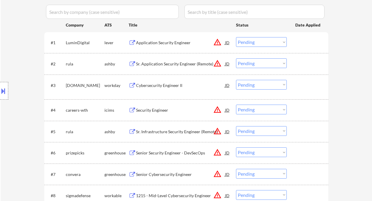
scroll to position [236, 0]
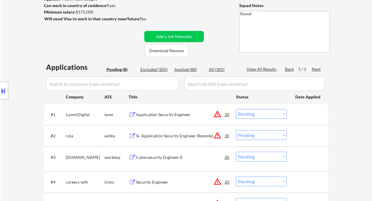
scroll to position [0, 0]
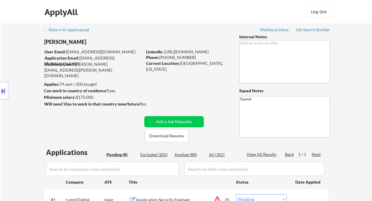
drag, startPoint x: 17, startPoint y: 104, endPoint x: 31, endPoint y: 99, distance: 15.3
click at [17, 104] on div "Location Inclusions: remote" at bounding box center [53, 90] width 106 height 109
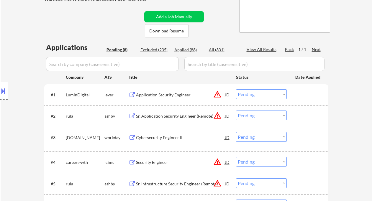
scroll to position [118, 0]
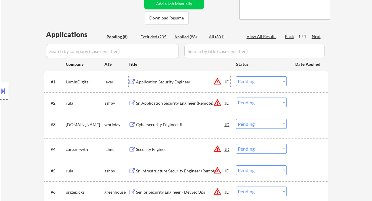
click at [177, 83] on div "Application Security Engineer" at bounding box center [180, 82] width 89 height 6
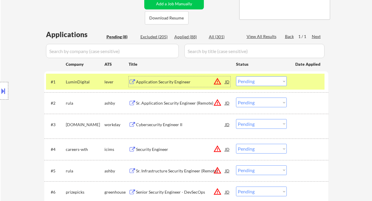
click at [260, 82] on select "Choose an option... Pending Applied Excluded (Questions) Excluded (Expired) Exc…" at bounding box center [261, 81] width 51 height 10
click at [236, 76] on select "Choose an option... Pending Applied Excluded (Questions) Excluded (Expired) Exc…" at bounding box center [261, 81] width 51 height 10
click at [185, 103] on div "Sr. Application Security Engineer (Remote)" at bounding box center [180, 103] width 89 height 6
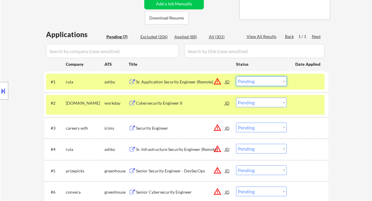
drag, startPoint x: 268, startPoint y: 80, endPoint x: 269, endPoint y: 84, distance: 4.5
click at [268, 80] on select "Choose an option... Pending Applied Excluded (Questions) Excluded (Expired) Exc…" at bounding box center [261, 81] width 51 height 10
click at [236, 76] on select "Choose an option... Pending Applied Excluded (Questions) Excluded (Expired) Exc…" at bounding box center [261, 81] width 51 height 10
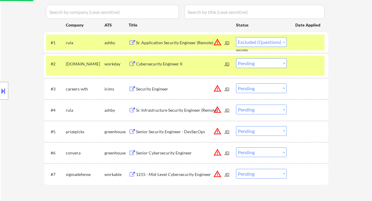
click at [188, 113] on div "Sr. Infrastructure Security Engineer (Remote)" at bounding box center [180, 110] width 89 height 11
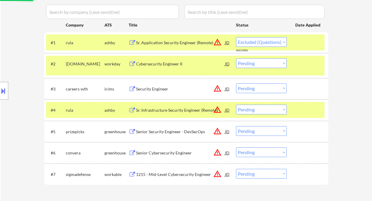
select select ""pending""
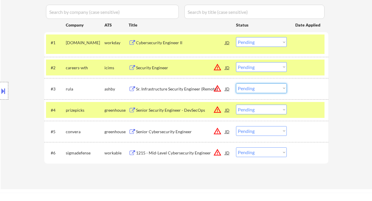
drag, startPoint x: 263, startPoint y: 90, endPoint x: 265, endPoint y: 92, distance: 3.2
click at [263, 90] on select "Choose an option... Pending Applied Excluded (Questions) Excluded (Expired) Exc…" at bounding box center [261, 88] width 51 height 10
click at [236, 83] on select "Choose an option... Pending Applied Excluded (Questions) Excluded (Expired) Exc…" at bounding box center [261, 88] width 51 height 10
click at [173, 110] on div "Senior Security Engineer - DevSecOps" at bounding box center [180, 110] width 89 height 6
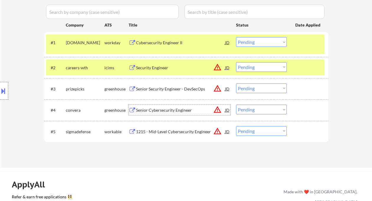
click at [261, 88] on select "Choose an option... Pending Applied Excluded (Questions) Excluded (Expired) Exc…" at bounding box center [261, 88] width 51 height 10
click at [236, 83] on select "Choose an option... Pending Applied Excluded (Questions) Excluded (Expired) Exc…" at bounding box center [261, 88] width 51 height 10
click at [170, 112] on div "Senior Cybersecurity Engineer" at bounding box center [180, 110] width 89 height 6
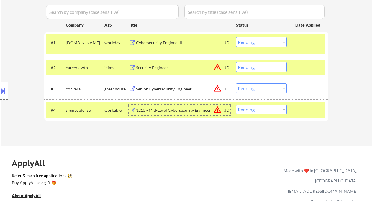
click at [245, 86] on select "Choose an option... Pending Applied Excluded (Questions) Excluded (Expired) Exc…" at bounding box center [261, 88] width 51 height 10
click at [236, 83] on select "Choose an option... Pending Applied Excluded (Questions) Excluded (Expired) Exc…" at bounding box center [261, 88] width 51 height 10
click at [172, 109] on div "1215 - Mid-Level Cybersecurity Engineer" at bounding box center [180, 110] width 89 height 6
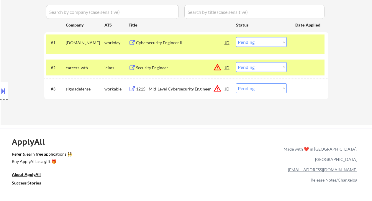
click at [262, 90] on select "Choose an option... Pending Applied Excluded (Questions) Excluded (Expired) Exc…" at bounding box center [261, 88] width 51 height 10
select select ""excluded__salary_""
click at [236, 83] on select "Choose an option... Pending Applied Excluded (Questions) Excluded (Expired) Exc…" at bounding box center [261, 88] width 51 height 10
click at [159, 69] on div "Security Engineer" at bounding box center [180, 68] width 89 height 6
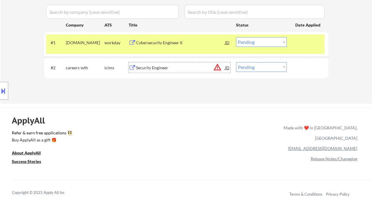
click at [170, 47] on div "Cybersecurity Engineer II" at bounding box center [180, 42] width 89 height 11
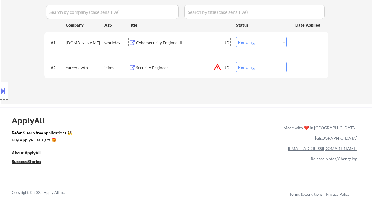
click at [252, 46] on select "Choose an option... Pending Applied Excluded (Questions) Excluded (Expired) Exc…" at bounding box center [261, 42] width 51 height 10
click at [236, 37] on select "Choose an option... Pending Applied Excluded (Questions) Excluded (Expired) Exc…" at bounding box center [261, 42] width 51 height 10
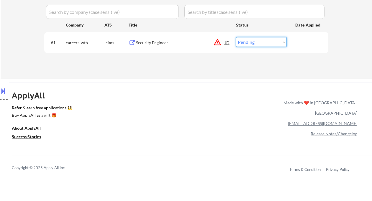
click at [269, 40] on select "Choose an option... Pending Applied Excluded (Questions) Excluded (Expired) Exc…" at bounding box center [261, 42] width 51 height 10
select select ""excluded__bad_match_""
click at [236, 37] on select "Choose an option... Pending Applied Excluded (Questions) Excluded (Expired) Exc…" at bounding box center [261, 42] width 51 height 10
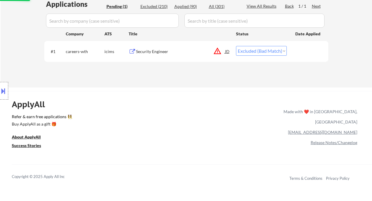
scroll to position [78, 0]
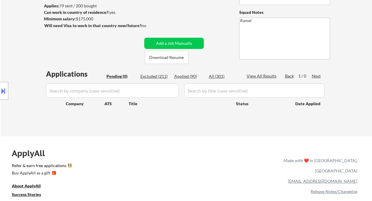
drag, startPoint x: 17, startPoint y: 35, endPoint x: 81, endPoint y: 7, distance: 69.9
click at [16, 35] on div "← Return to /applysquad Mailslurp Inbox Job Search Builder Shane Zabel User Ema…" at bounding box center [186, 40] width 371 height 191
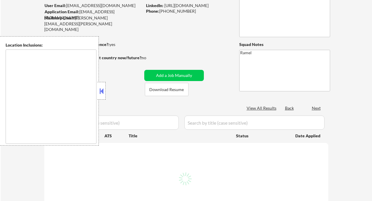
scroll to position [118, 0]
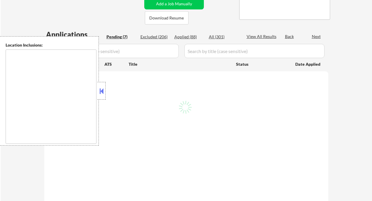
select select ""pending""
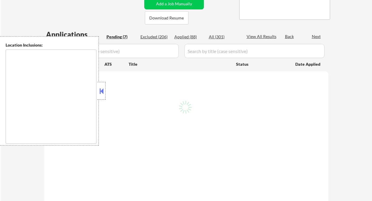
select select ""pending""
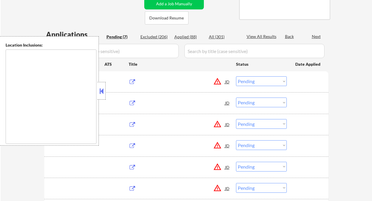
type textarea "remote"
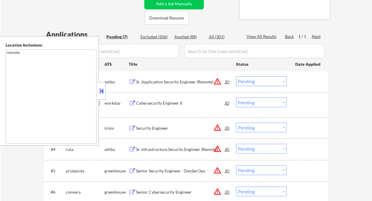
click at [189, 38] on div "Applied (88)" at bounding box center [188, 37] width 29 height 6
click at [103, 93] on button at bounding box center [101, 91] width 6 height 9
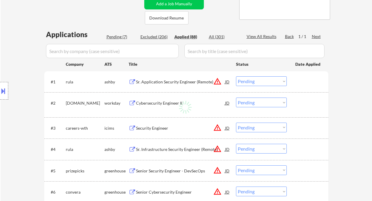
click at [12, 40] on div "Location Inclusions: remote" at bounding box center [53, 90] width 106 height 109
select select ""applied""
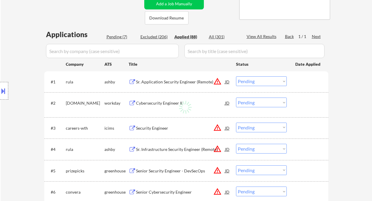
select select ""applied""
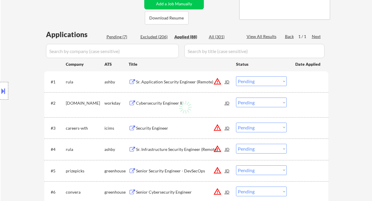
select select ""applied""
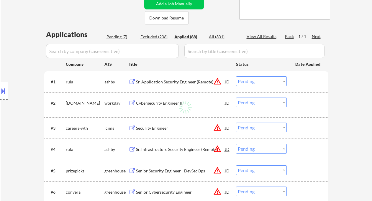
select select ""applied""
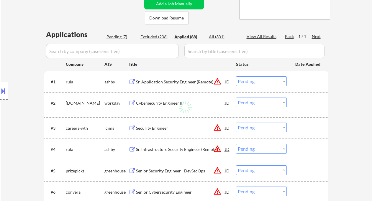
select select ""applied""
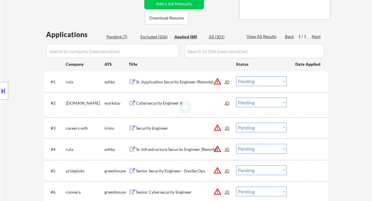
select select ""applied""
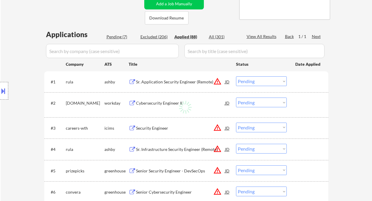
select select ""applied""
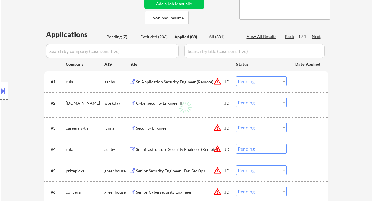
select select ""applied""
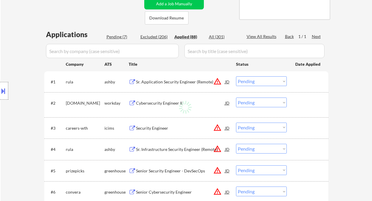
select select ""applied""
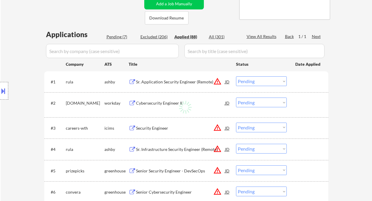
select select ""applied""
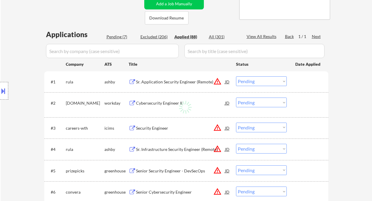
select select ""applied""
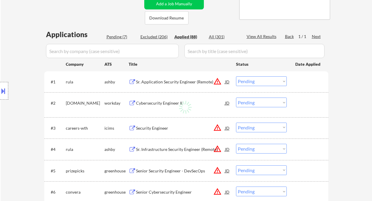
select select ""applied""
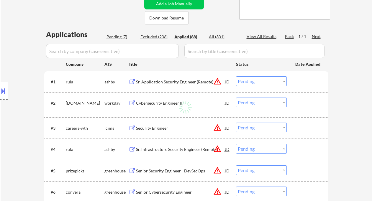
select select ""applied""
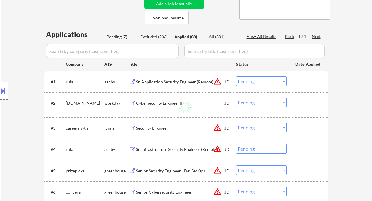
select select ""applied""
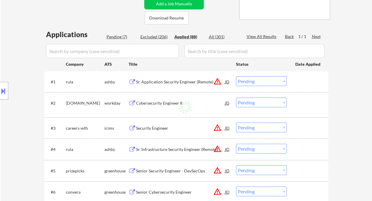
select select ""applied""
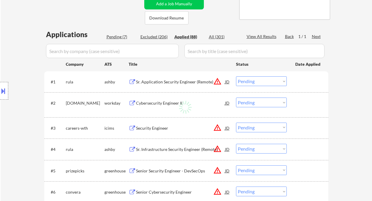
select select ""applied""
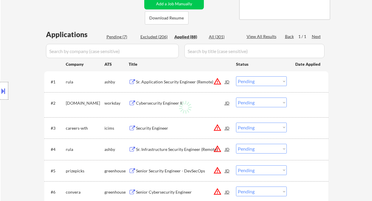
select select ""applied""
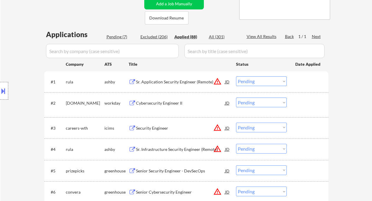
select select ""applied""
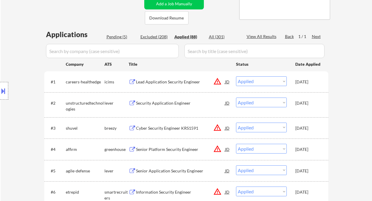
select select ""applied""
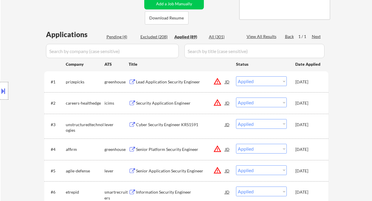
select select ""applied""
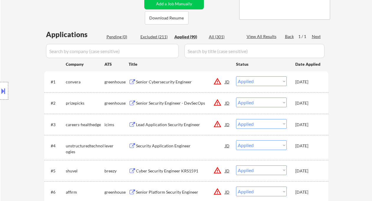
drag, startPoint x: 10, startPoint y: 67, endPoint x: 28, endPoint y: 48, distance: 26.3
click at [10, 67] on div "Location Inclusions: remote" at bounding box center [53, 90] width 106 height 109
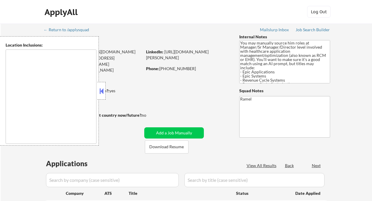
type textarea "[GEOGRAPHIC_DATA], SC Mauldin, SC Greer, [GEOGRAPHIC_DATA] Taylors, SC [GEOGRAP…"
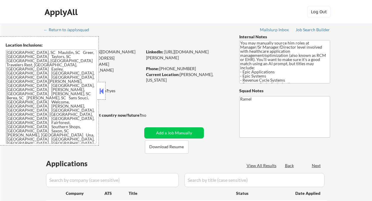
select select ""pending""
drag, startPoint x: 101, startPoint y: 91, endPoint x: 143, endPoint y: 91, distance: 41.3
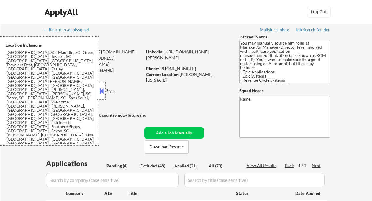
click at [101, 91] on button at bounding box center [101, 91] width 6 height 9
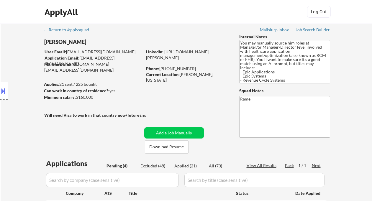
click at [12, 59] on div "Location Inclusions: [GEOGRAPHIC_DATA], [GEOGRAPHIC_DATA] Mauldin, [GEOGRAPHIC_…" at bounding box center [53, 90] width 106 height 109
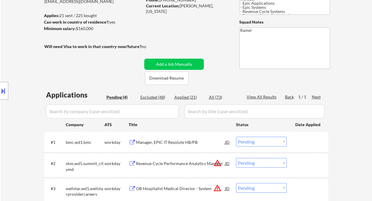
scroll to position [78, 0]
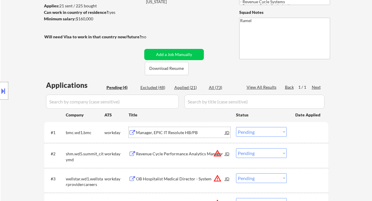
click at [183, 132] on div "Manager, EPIC IT Resolute HB/PB" at bounding box center [180, 133] width 89 height 6
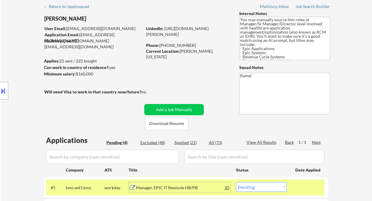
scroll to position [0, 0]
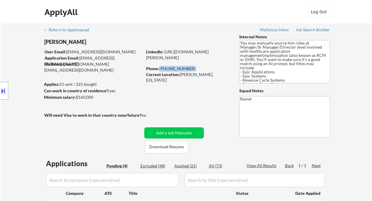
drag, startPoint x: 175, startPoint y: 67, endPoint x: 161, endPoint y: 68, distance: 14.5
click at [161, 68] on div "Phone: [PHONE_NUMBER]" at bounding box center [187, 69] width 83 height 6
copy div "[PHONE_NUMBER]"
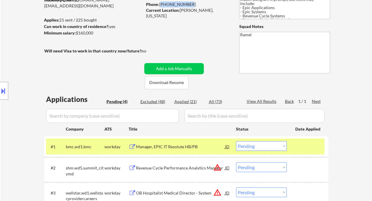
scroll to position [118, 0]
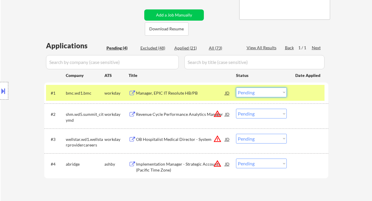
click at [268, 92] on select "Choose an option... Pending Applied Excluded (Questions) Excluded (Expired) Exc…" at bounding box center [261, 93] width 51 height 10
click at [236, 88] on select "Choose an option... Pending Applied Excluded (Questions) Excluded (Expired) Exc…" at bounding box center [261, 93] width 51 height 10
click at [183, 115] on div "Revenue Cycle Performance Analytics Manager" at bounding box center [180, 114] width 89 height 6
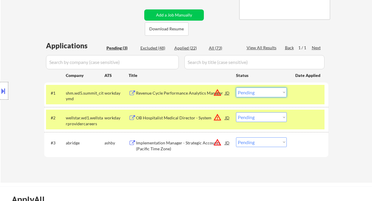
drag, startPoint x: 255, startPoint y: 97, endPoint x: 258, endPoint y: 97, distance: 3.3
click at [255, 97] on select "Choose an option... Pending Applied Excluded (Questions) Excluded (Expired) Exc…" at bounding box center [261, 93] width 51 height 10
click at [236, 88] on select "Choose an option... Pending Applied Excluded (Questions) Excluded (Expired) Exc…" at bounding box center [261, 93] width 51 height 10
click at [189, 116] on div "OB Hospitalist Medical Director - System" at bounding box center [180, 118] width 89 height 6
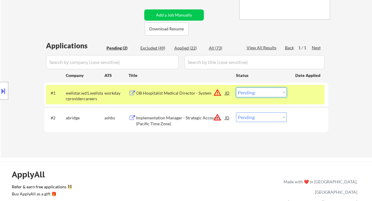
drag, startPoint x: 260, startPoint y: 92, endPoint x: 260, endPoint y: 96, distance: 4.1
click at [260, 92] on select "Choose an option... Pending Applied Excluded (Questions) Excluded (Expired) Exc…" at bounding box center [261, 93] width 51 height 10
click at [236, 88] on select "Choose an option... Pending Applied Excluded (Questions) Excluded (Expired) Exc…" at bounding box center [261, 93] width 51 height 10
click at [179, 119] on div "Implementation Manager - Strategic Accounts (Pacific Time Zone)" at bounding box center [180, 121] width 89 height 12
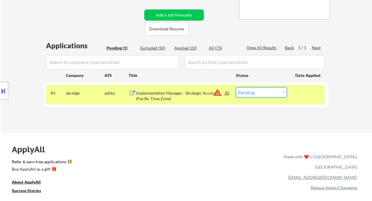
click at [264, 96] on select "Choose an option... Pending Applied Excluded (Questions) Excluded (Expired) Exc…" at bounding box center [261, 93] width 51 height 10
select select ""excluded__bad_match_""
click at [236, 88] on select "Choose an option... Pending Applied Excluded (Questions) Excluded (Expired) Exc…" at bounding box center [261, 93] width 51 height 10
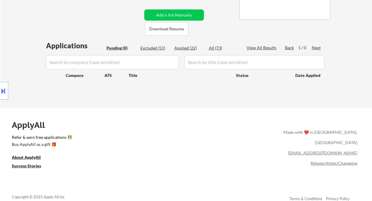
drag, startPoint x: 12, startPoint y: 37, endPoint x: 16, endPoint y: 34, distance: 4.4
click at [12, 37] on div "Location Inclusions: Greenville, SC Mauldin, SC Greer, SC Taylors, SC Simpsonvi…" at bounding box center [53, 90] width 106 height 109
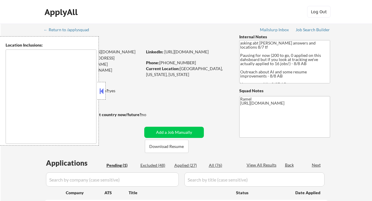
drag, startPoint x: 100, startPoint y: 90, endPoint x: 104, endPoint y: 90, distance: 4.7
click at [100, 90] on button at bounding box center [101, 91] width 6 height 9
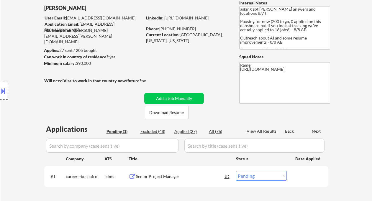
scroll to position [78, 0]
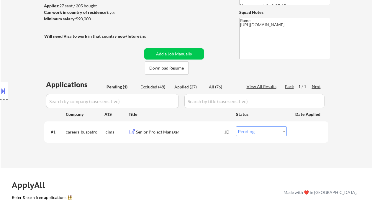
click at [11, 60] on div "Location Inclusions:" at bounding box center [53, 90] width 106 height 109
click at [177, 130] on div "Senior Project Manager" at bounding box center [180, 132] width 89 height 6
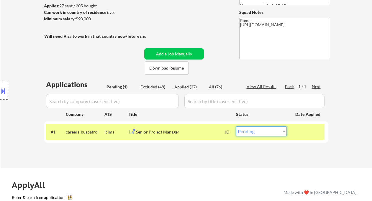
drag, startPoint x: 264, startPoint y: 135, endPoint x: 263, endPoint y: 140, distance: 5.6
click at [264, 135] on select "Choose an option... Pending Applied Excluded (Questions) Excluded (Expired) Exc…" at bounding box center [261, 132] width 51 height 10
select select ""applied""
click at [236, 127] on select "Choose an option... Pending Applied Excluded (Questions) Excluded (Expired) Exc…" at bounding box center [261, 132] width 51 height 10
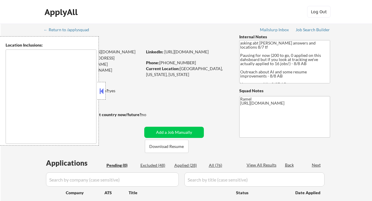
scroll to position [78, 0]
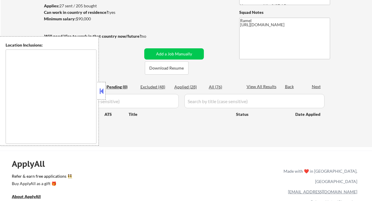
click at [191, 87] on div "Applied (28)" at bounding box center [188, 87] width 29 height 6
select select ""applied""
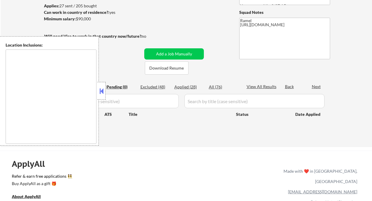
select select ""applied""
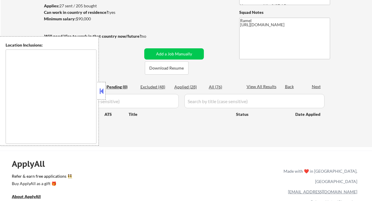
select select ""applied""
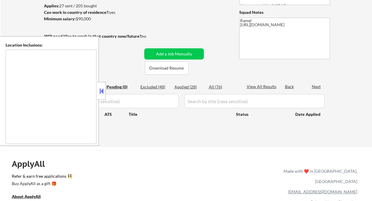
select select ""applied""
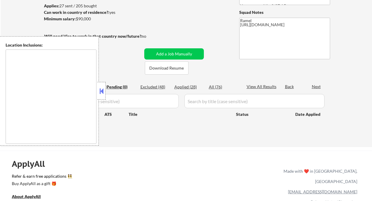
select select ""applied""
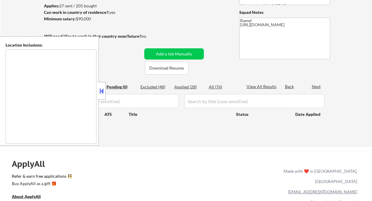
select select ""applied""
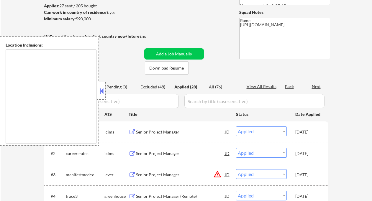
click at [102, 91] on button at bounding box center [101, 91] width 6 height 9
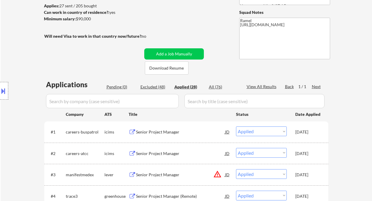
drag, startPoint x: 4, startPoint y: 48, endPoint x: 17, endPoint y: 40, distance: 15.2
click at [5, 48] on div "Location Inclusions:" at bounding box center [53, 90] width 106 height 109
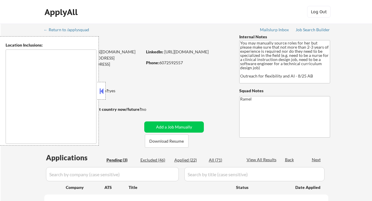
select select ""pending""
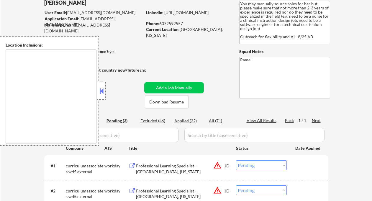
click at [101, 92] on button at bounding box center [101, 91] width 6 height 9
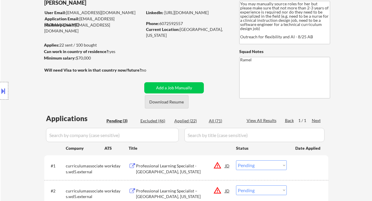
scroll to position [78, 0]
